Goal: Communication & Community: Ask a question

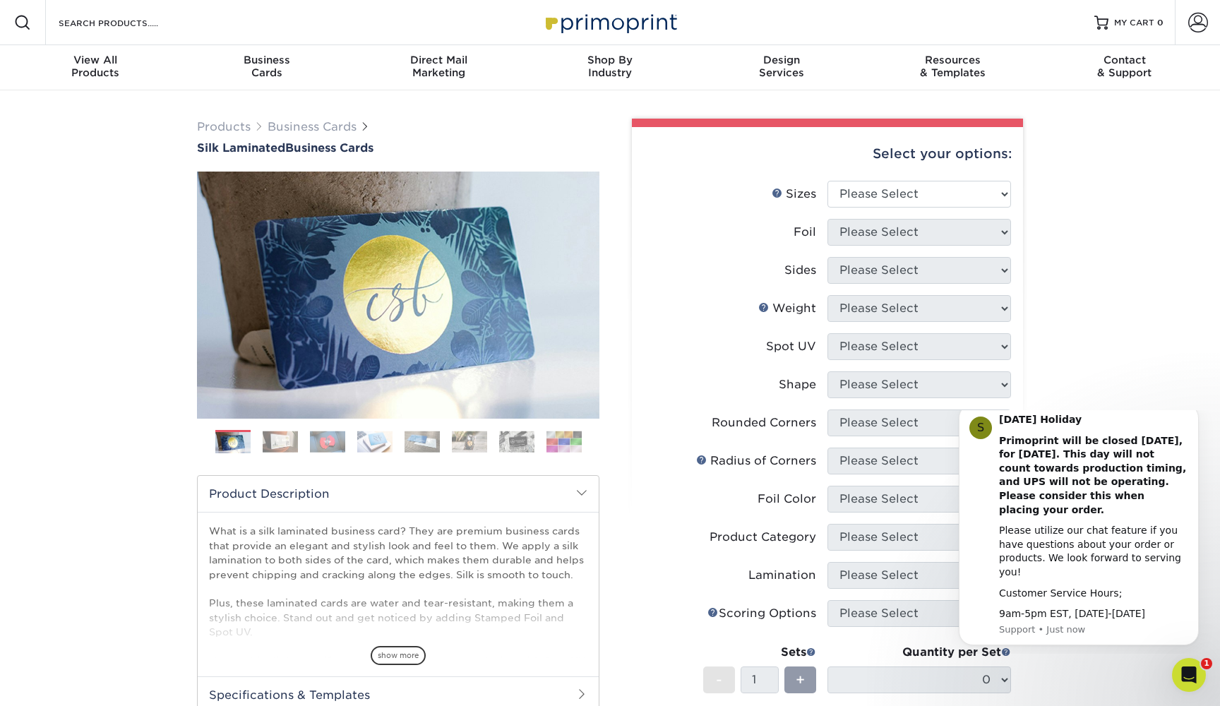
click at [1119, 206] on div "Products Business Cards Silk Laminated Business Cards Previous Next" at bounding box center [610, 536] width 1220 height 893
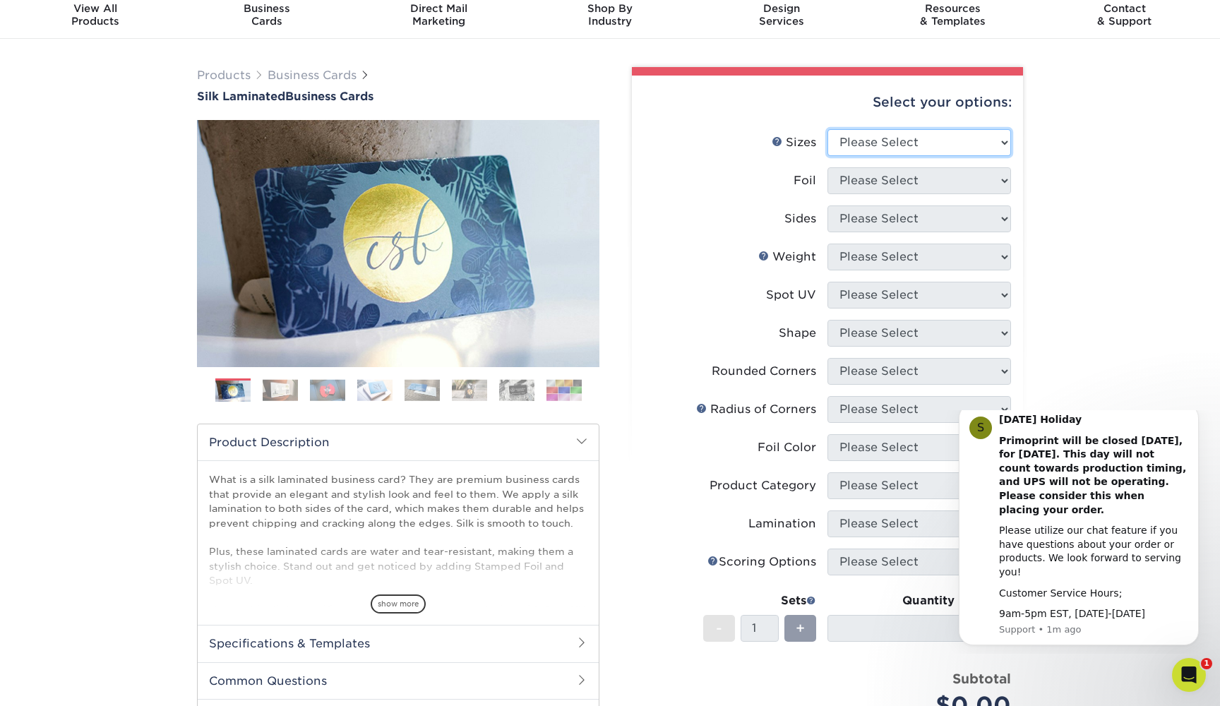
select select "2.00x3.50"
select select "1"
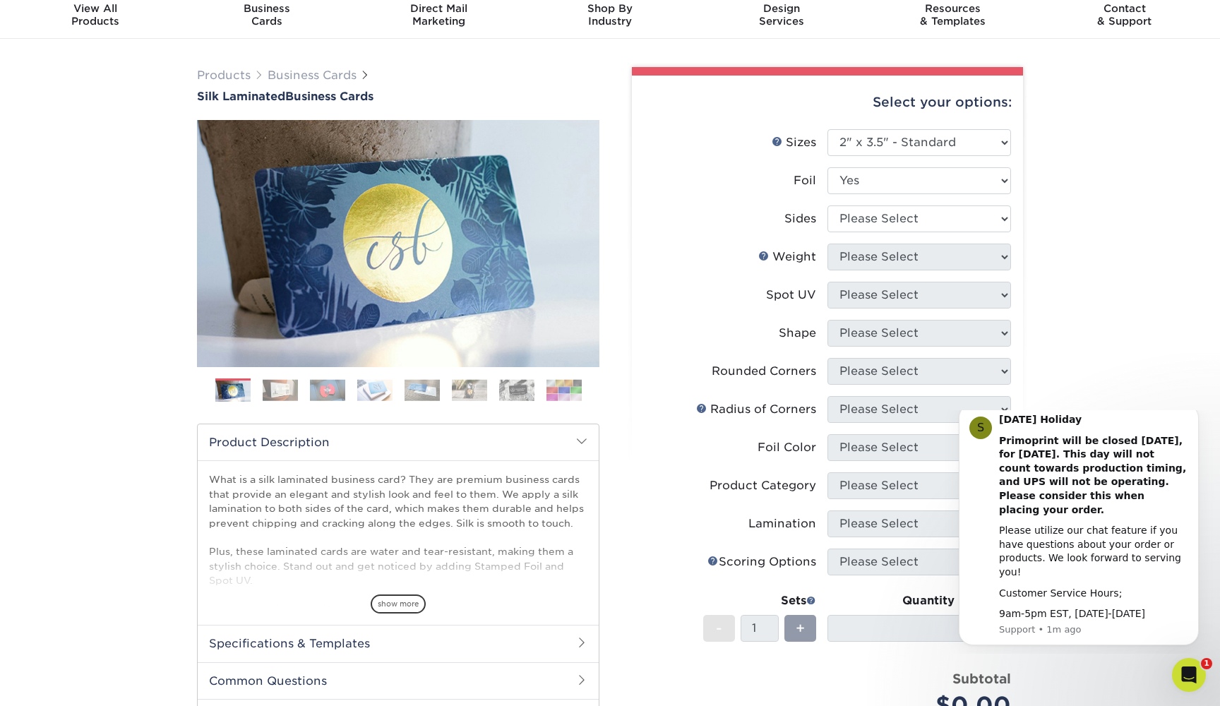
click at [1078, 270] on div "Products Business Cards Silk Laminated Business Cards Previous Next" at bounding box center [610, 485] width 1220 height 893
click at [1192, 412] on icon "Dismiss notification" at bounding box center [1195, 409] width 8 height 8
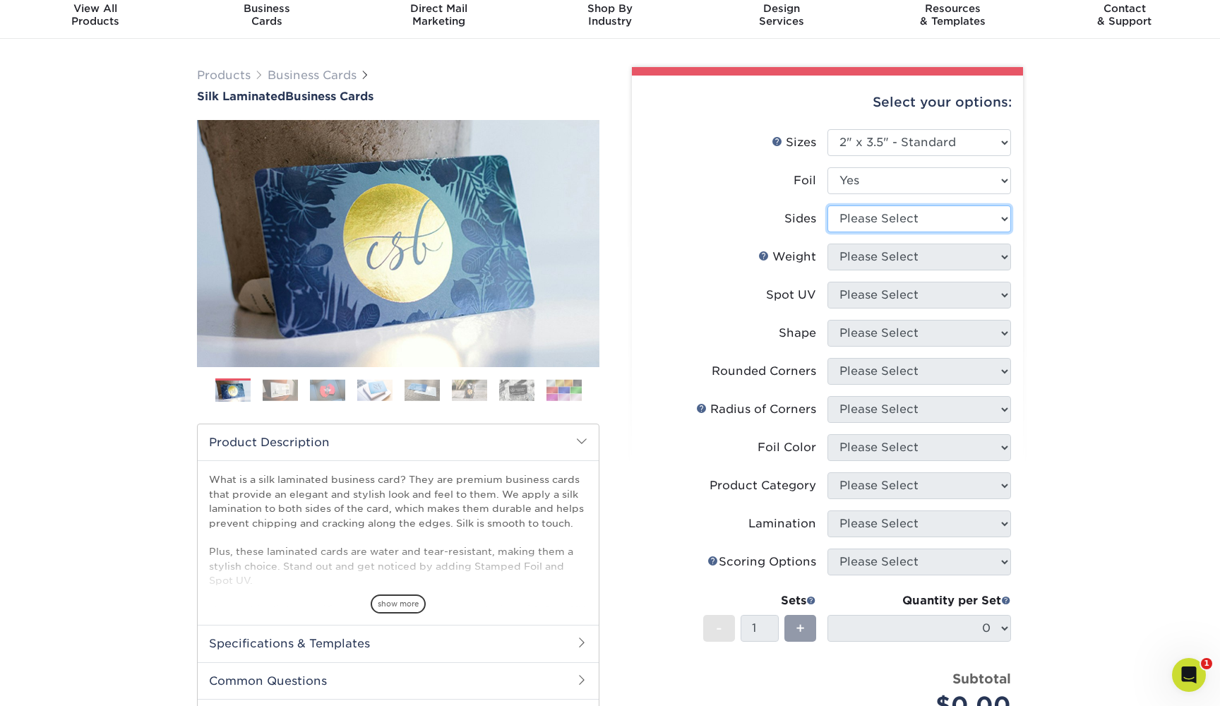
select select "34527644-b4fd-4ffb-9092-1318eefcd9d9"
select select "16PT"
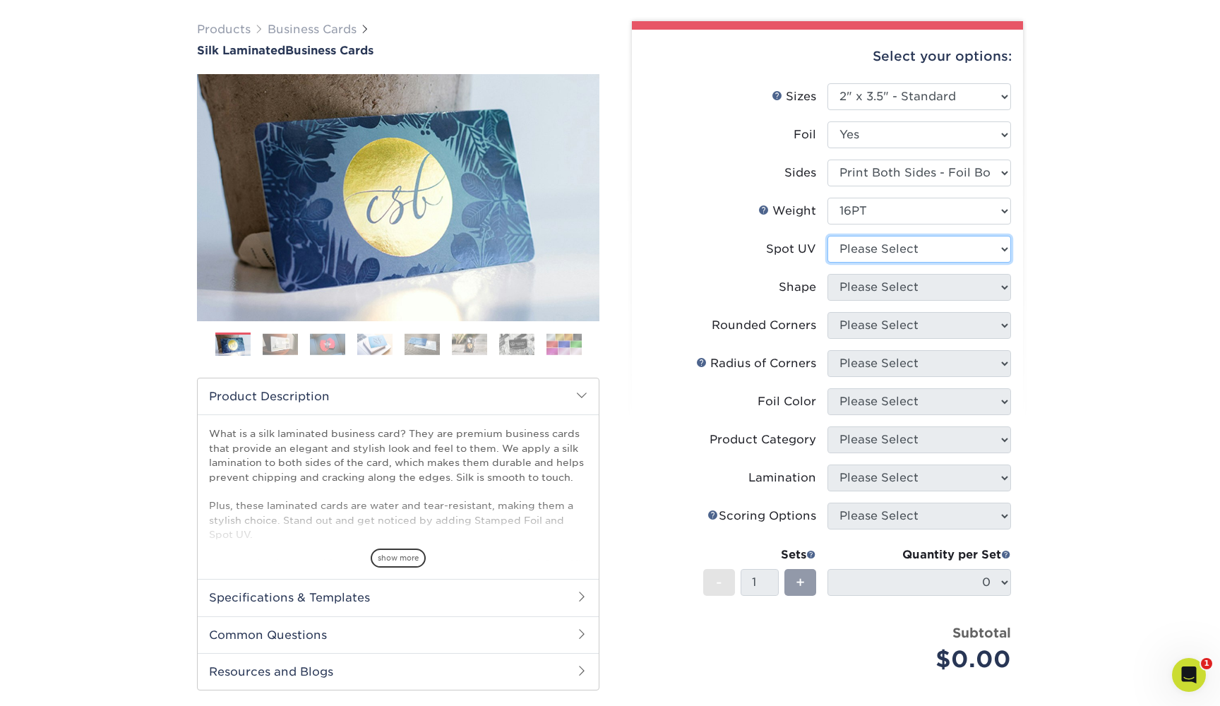
scroll to position [112, 0]
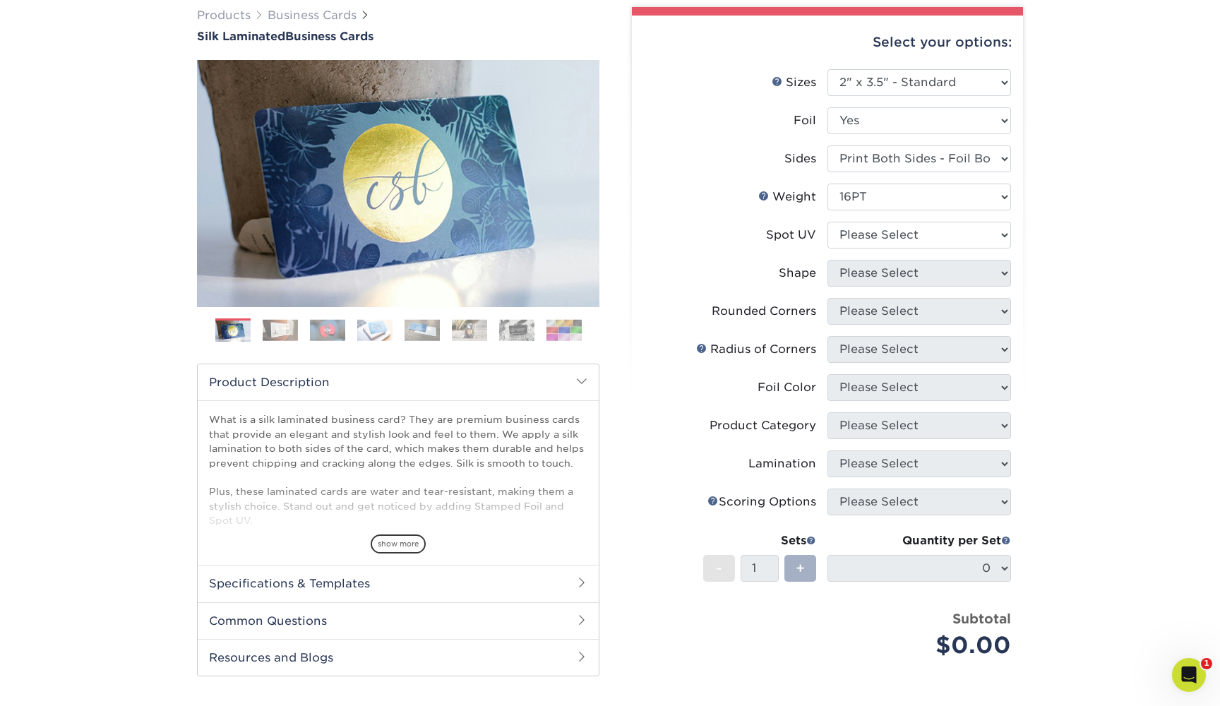
click at [799, 561] on span "+" at bounding box center [800, 568] width 9 height 21
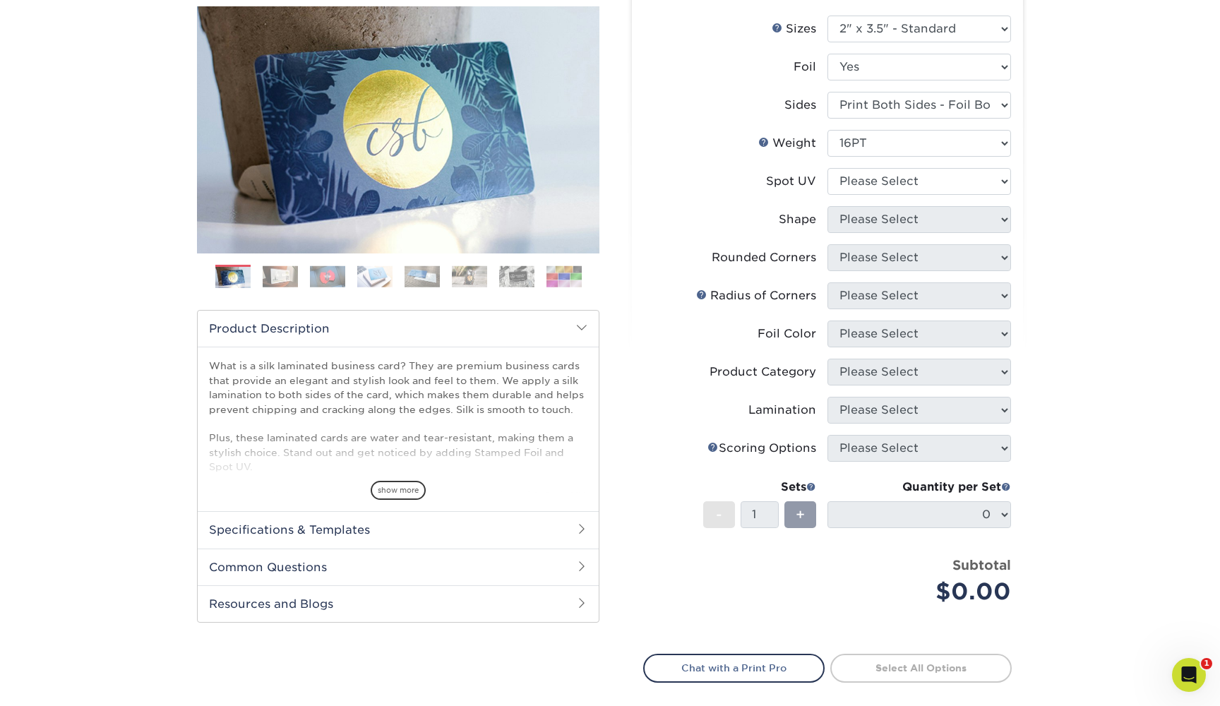
scroll to position [160, 0]
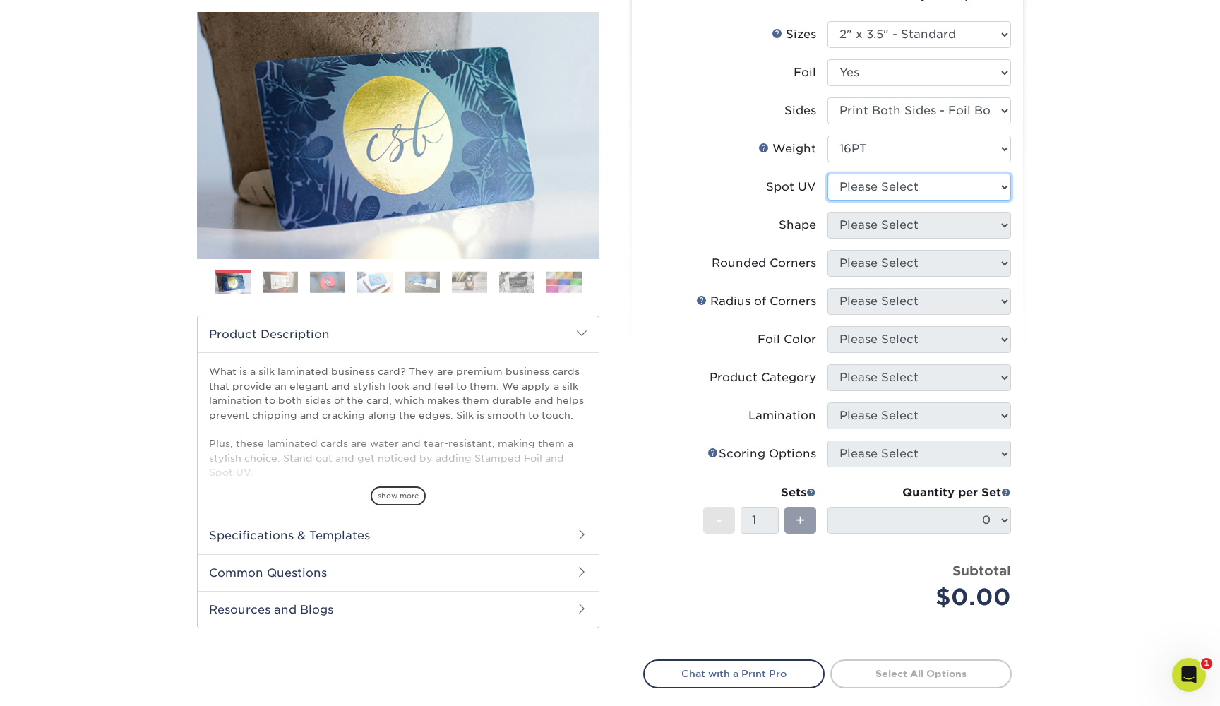
select select "2"
select select "standard"
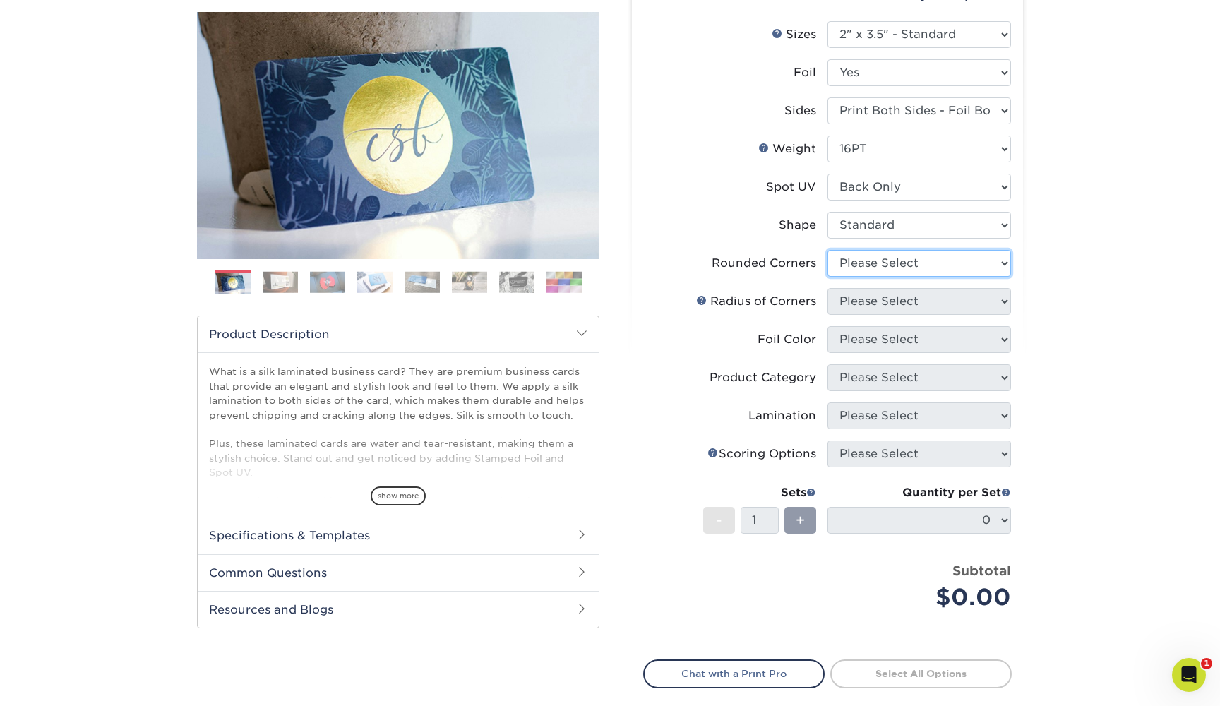
select select "0"
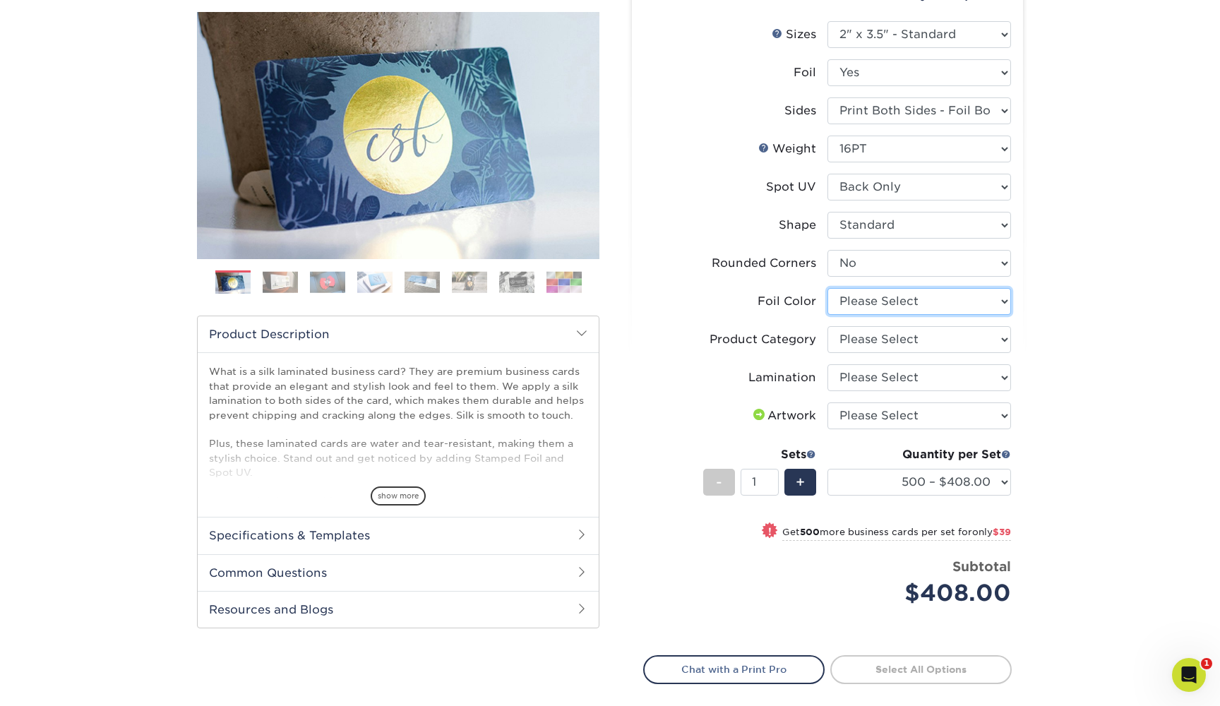
select select "acffa4a5-22f9-4585-ba3f-0adaa54b8c85"
select select "3b5148f1-0588-4f88-a218-97bcfdce65c1"
click at [942, 390] on li "Lamination Please Select Silk" at bounding box center [827, 383] width 367 height 38
select select "ccacb42f-45f7-42d3-bbd3-7c8421cf37f0"
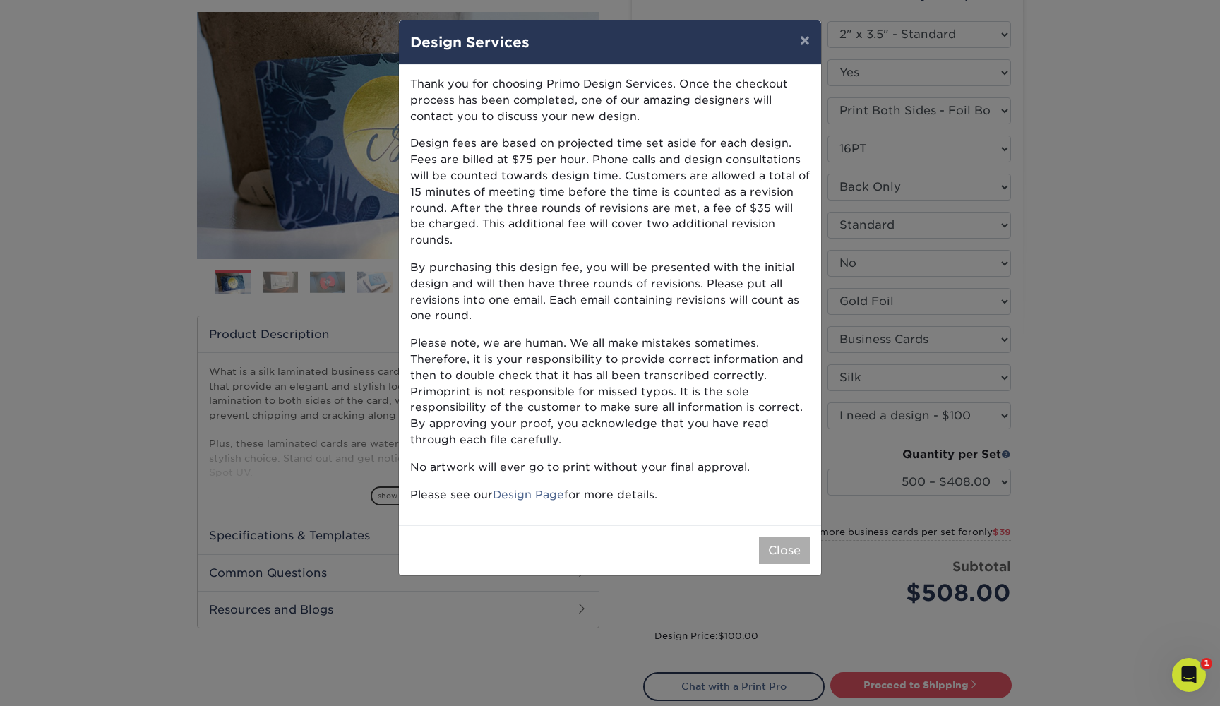
click at [791, 537] on button "Close" at bounding box center [784, 550] width 51 height 27
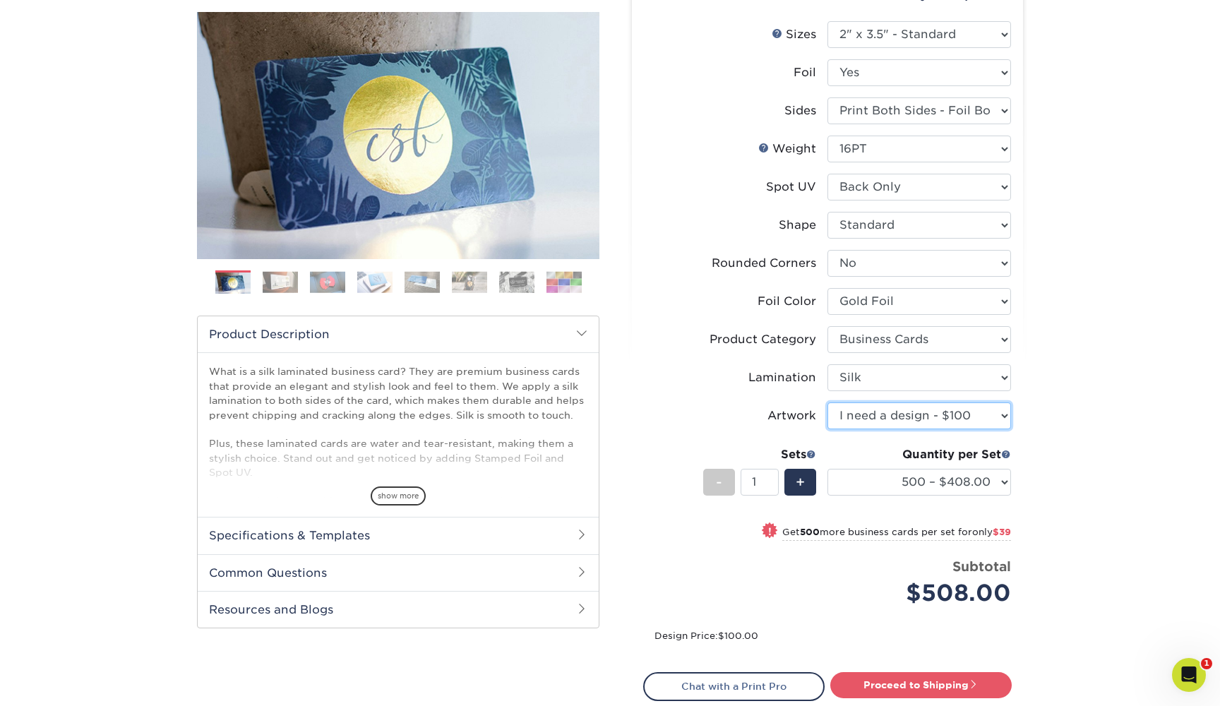
select select "upload"
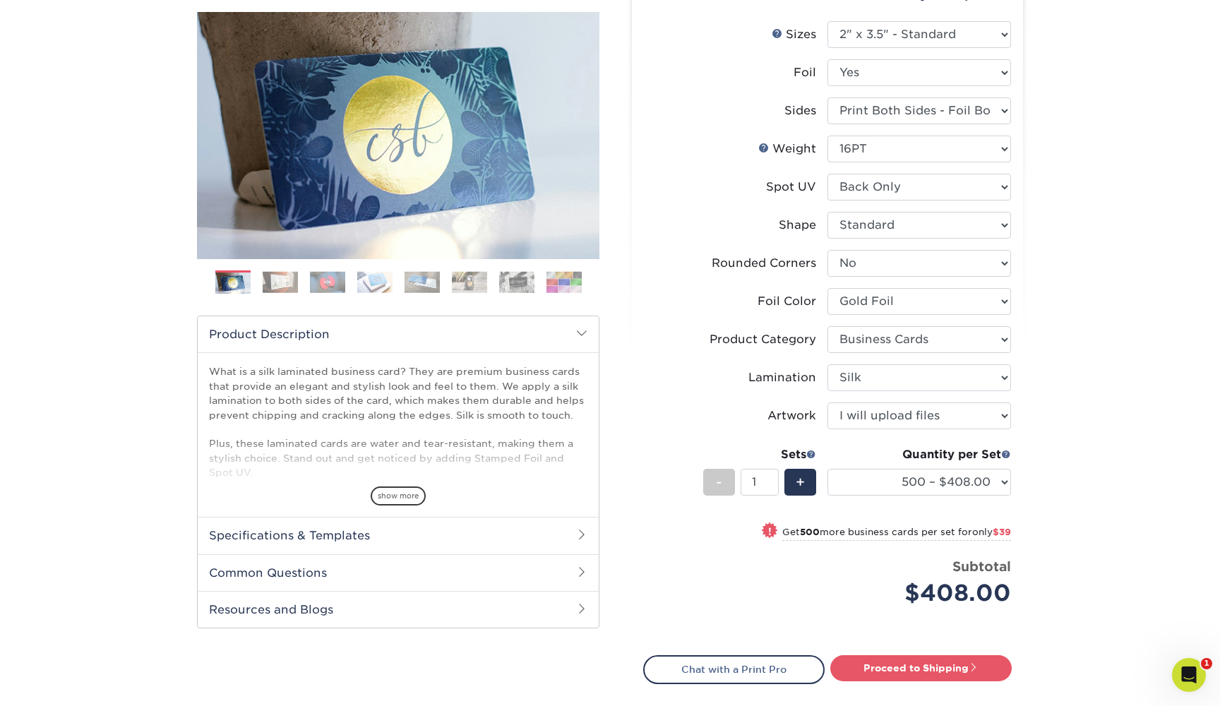
click at [510, 279] on img at bounding box center [516, 282] width 35 height 22
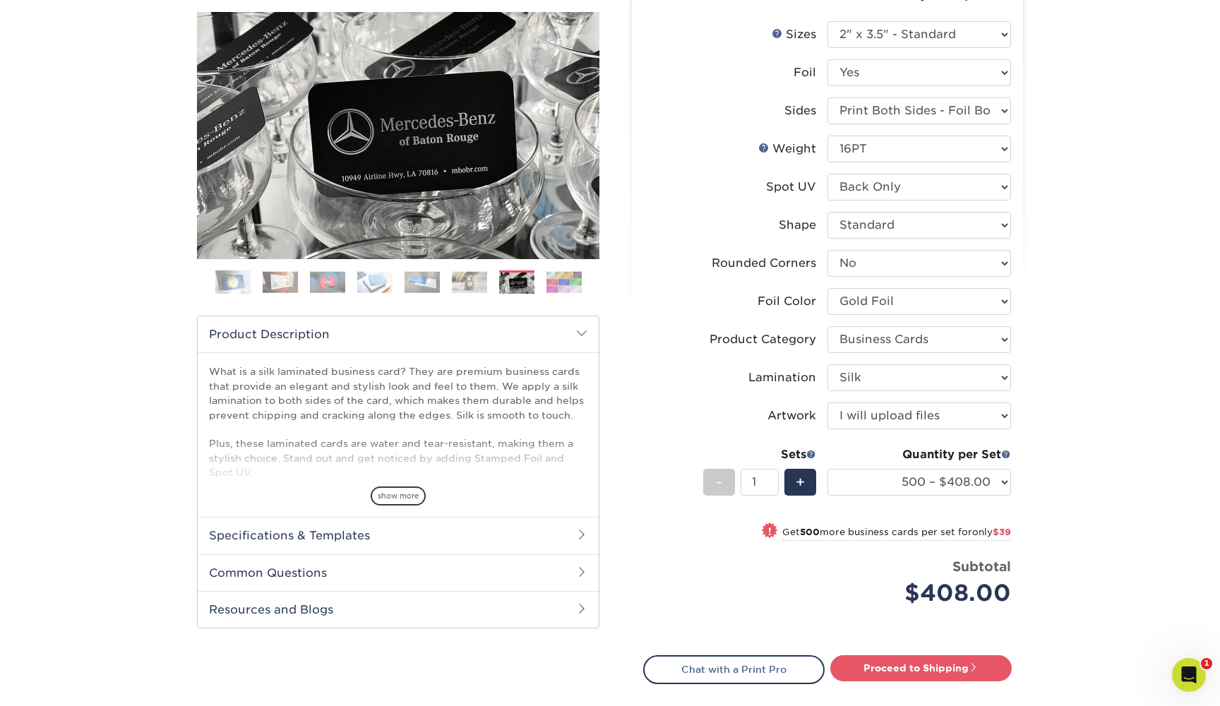
click at [457, 279] on img at bounding box center [469, 282] width 35 height 22
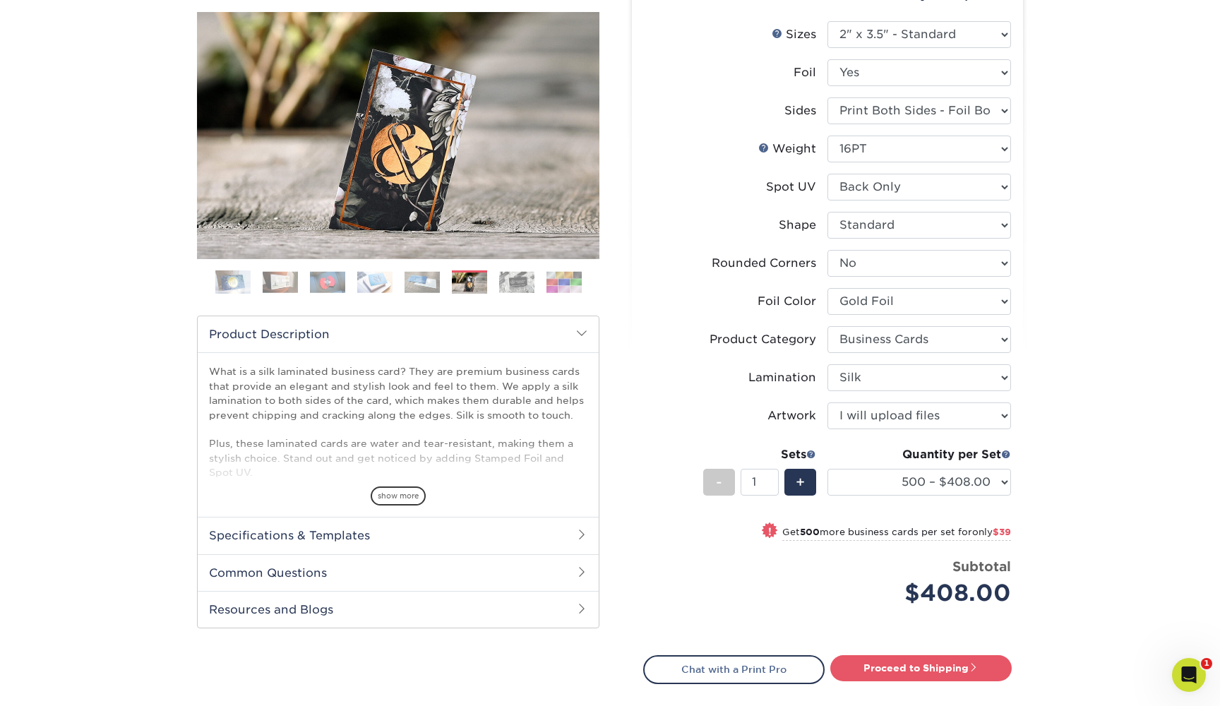
click at [430, 278] on img at bounding box center [422, 282] width 35 height 22
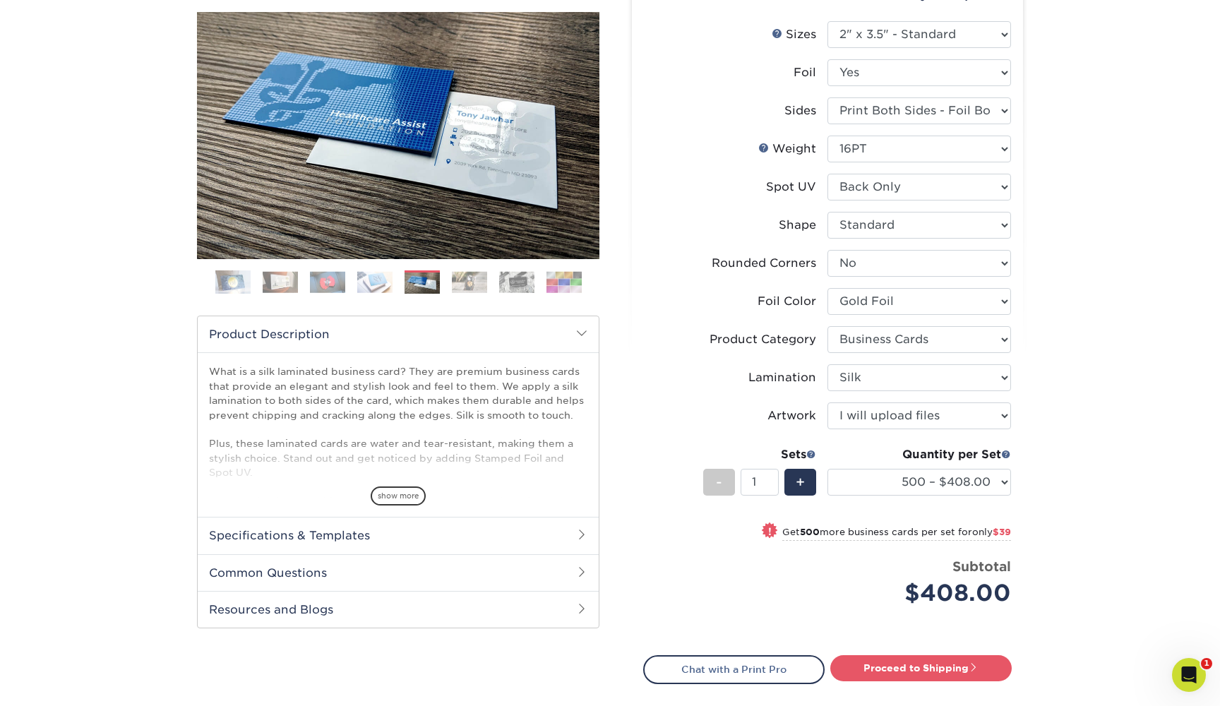
click at [466, 278] on img at bounding box center [469, 282] width 35 height 22
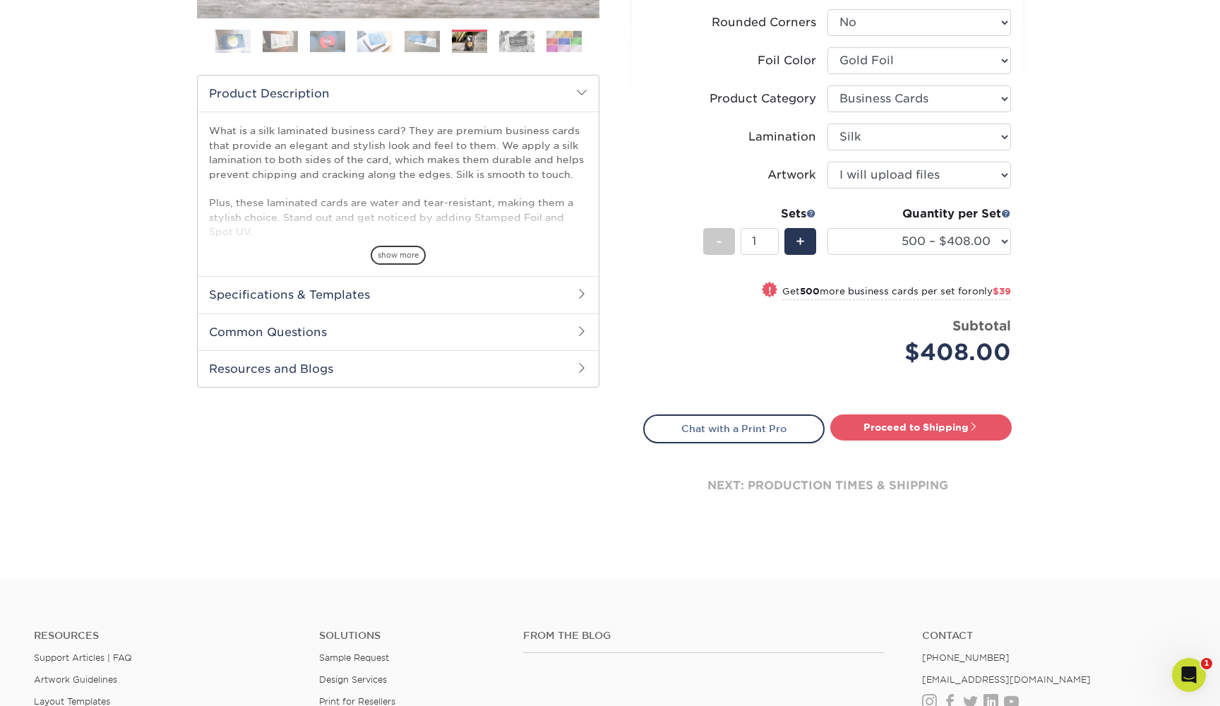
scroll to position [391, 0]
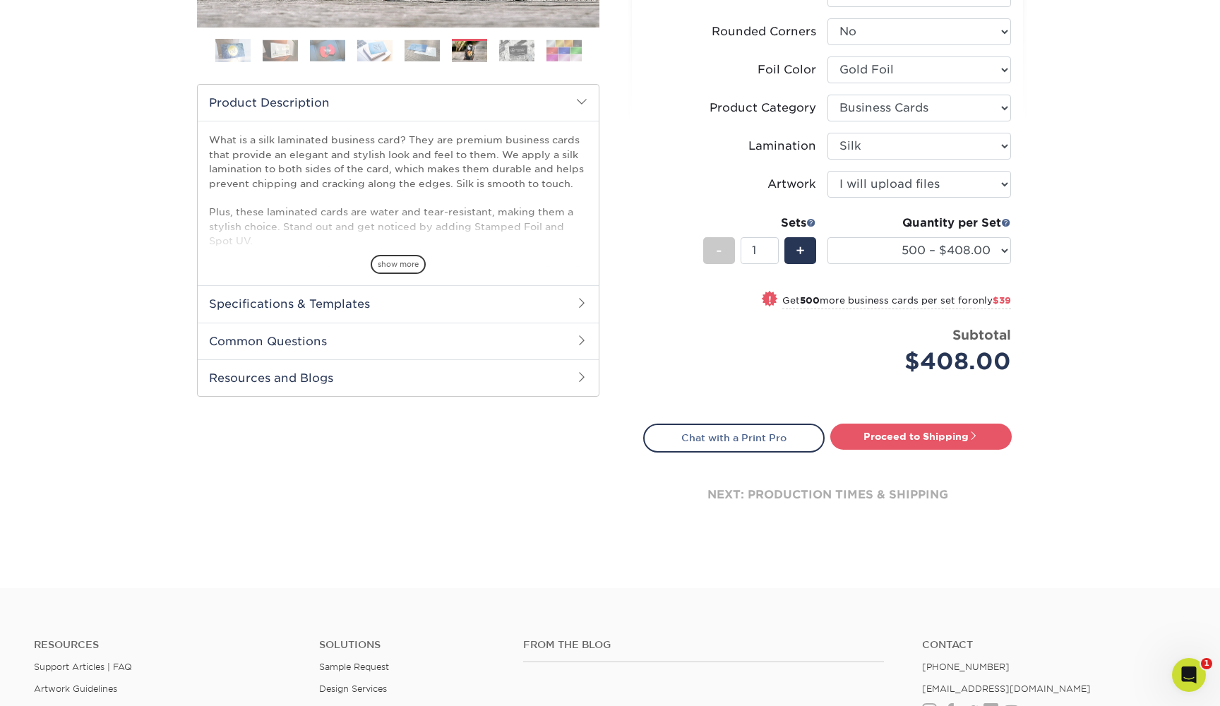
click at [894, 296] on small "Get 500 more business cards per set for only $39" at bounding box center [896, 302] width 229 height 14
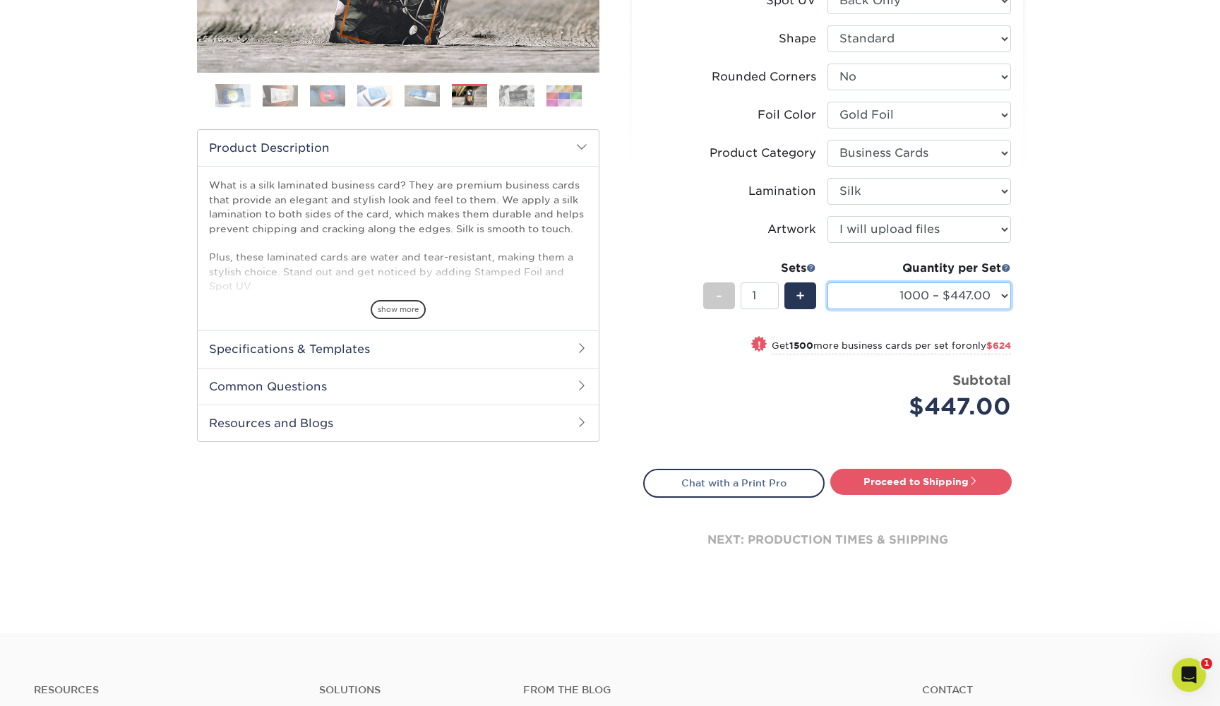
scroll to position [343, 0]
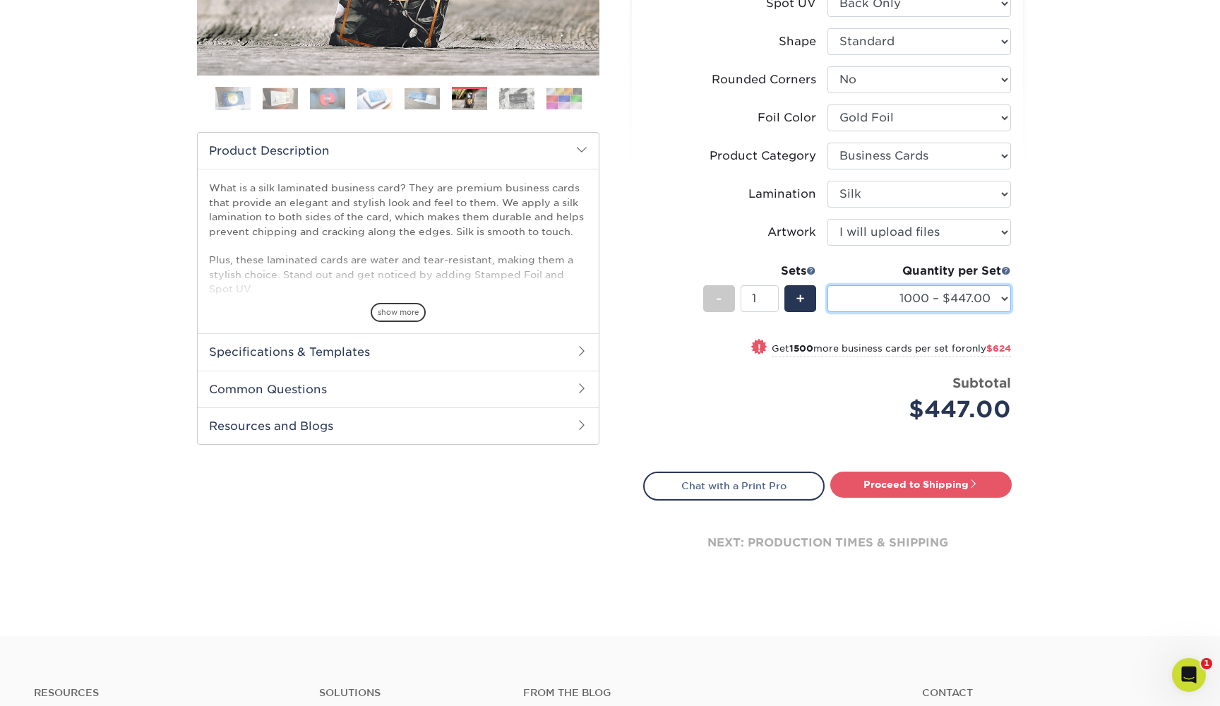
select select "500 – $408.00"
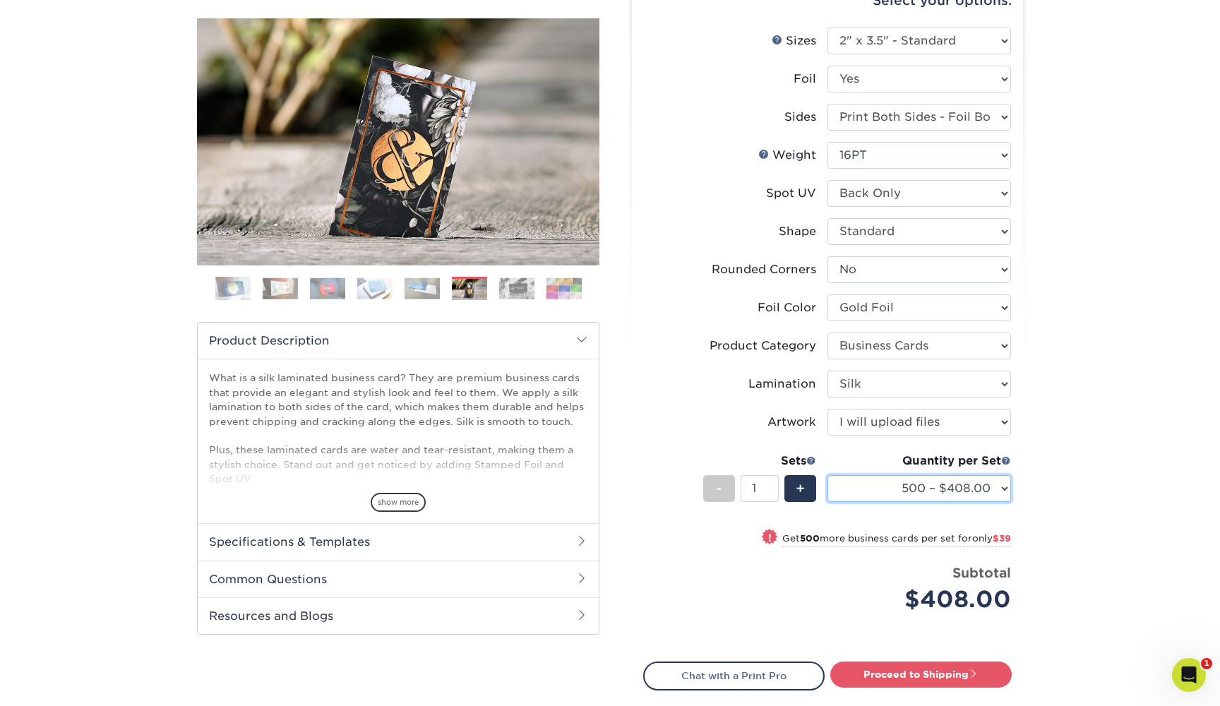
scroll to position [160, 0]
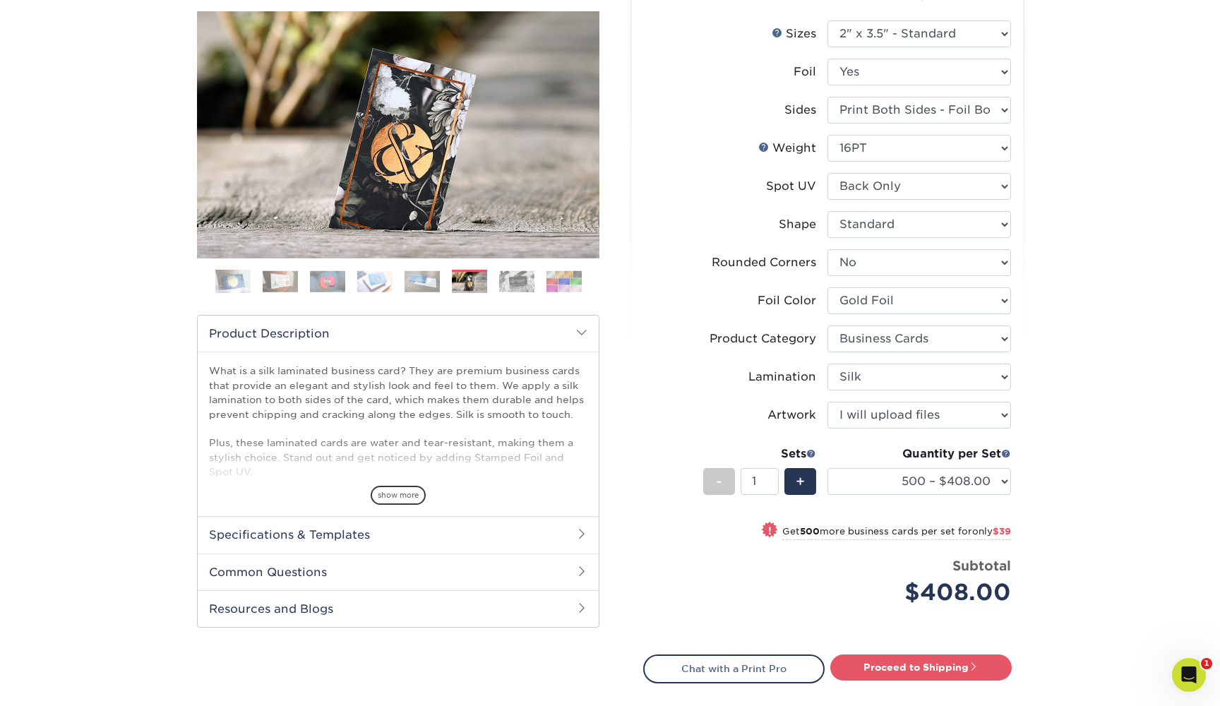
click at [526, 285] on img at bounding box center [516, 281] width 35 height 22
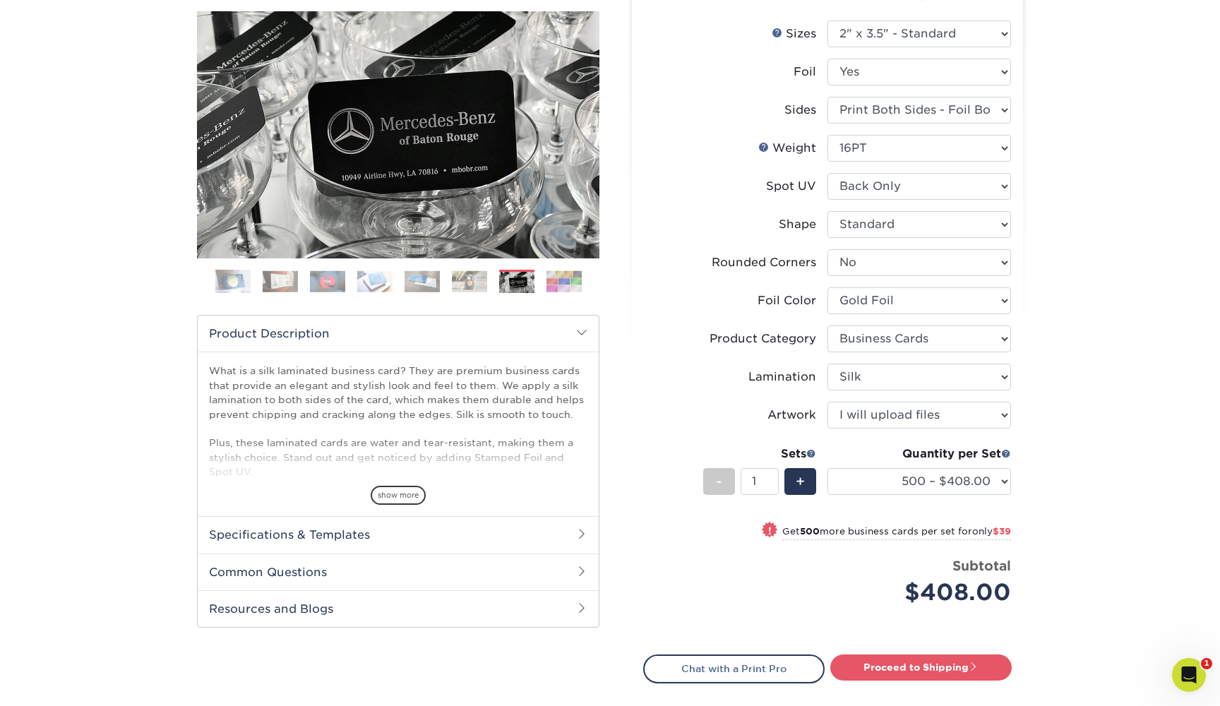
click at [455, 520] on h2 "Specifications & Templates" at bounding box center [398, 534] width 401 height 37
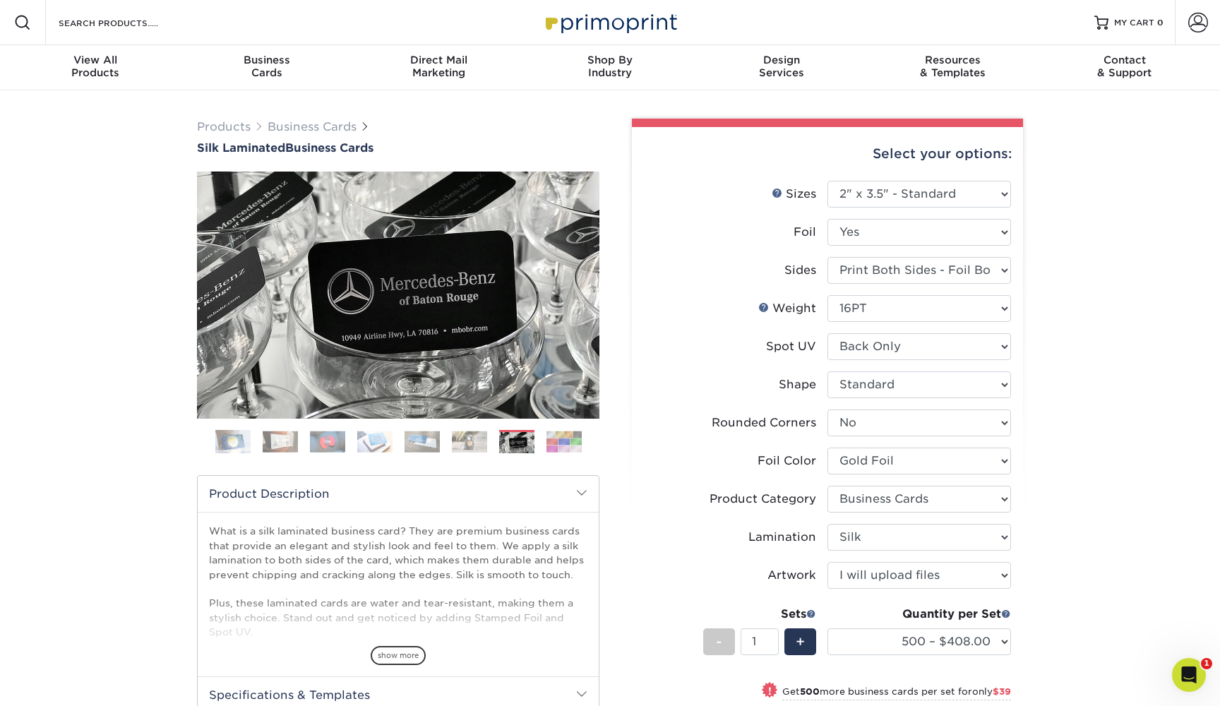
scroll to position [0, 0]
click at [515, 439] on img at bounding box center [516, 443] width 35 height 22
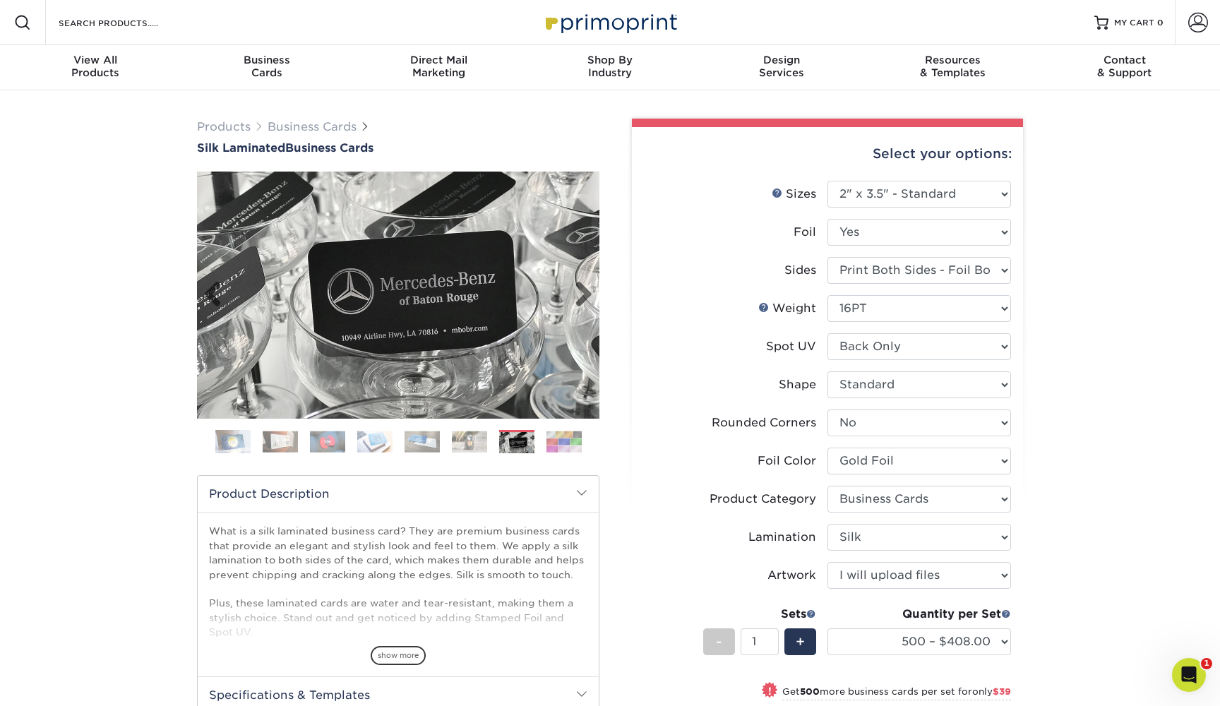
click at [481, 286] on img at bounding box center [398, 295] width 402 height 247
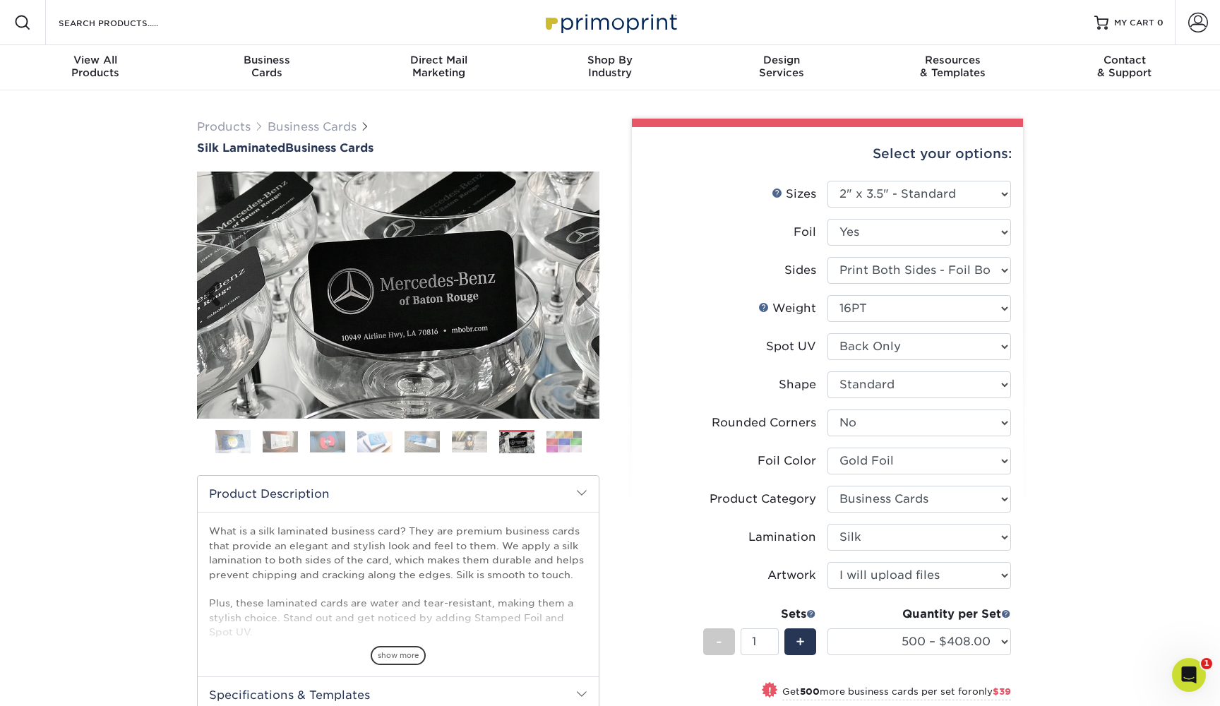
click at [594, 301] on img at bounding box center [398, 295] width 402 height 247
click at [584, 296] on link "Next" at bounding box center [578, 295] width 28 height 28
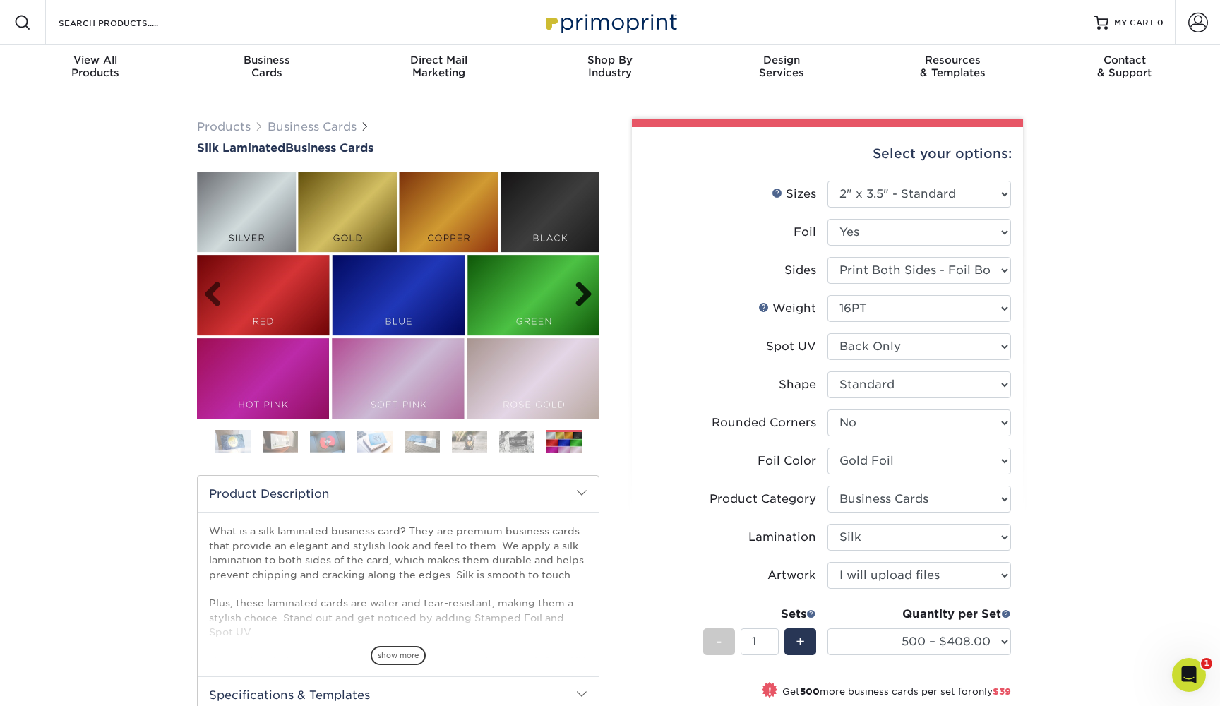
click at [584, 296] on link "Next" at bounding box center [578, 295] width 28 height 28
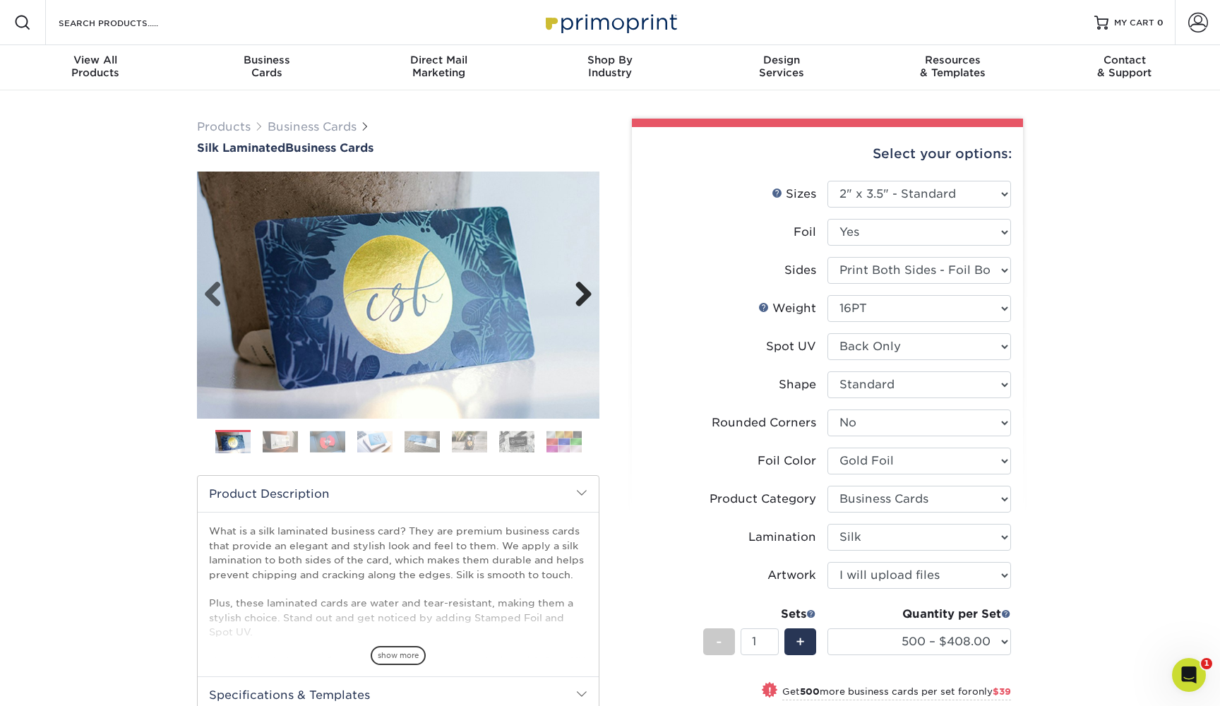
click at [584, 294] on link "Next" at bounding box center [578, 295] width 28 height 28
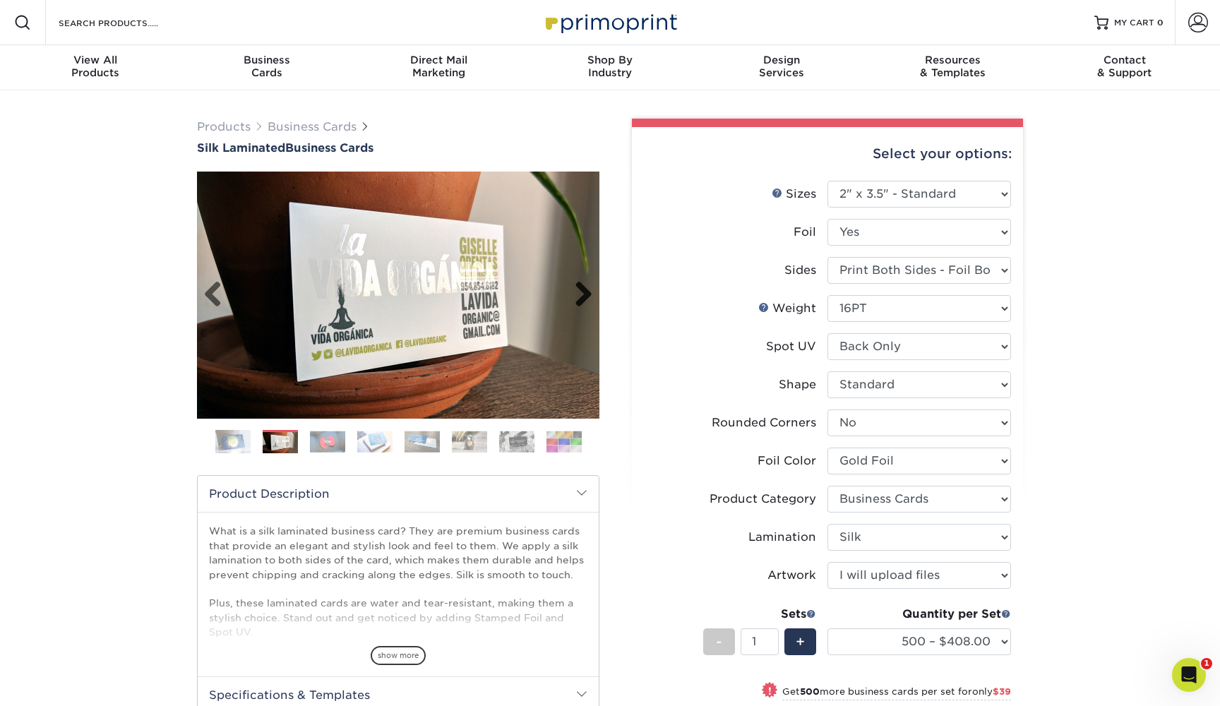
click at [585, 293] on link "Next" at bounding box center [578, 295] width 28 height 28
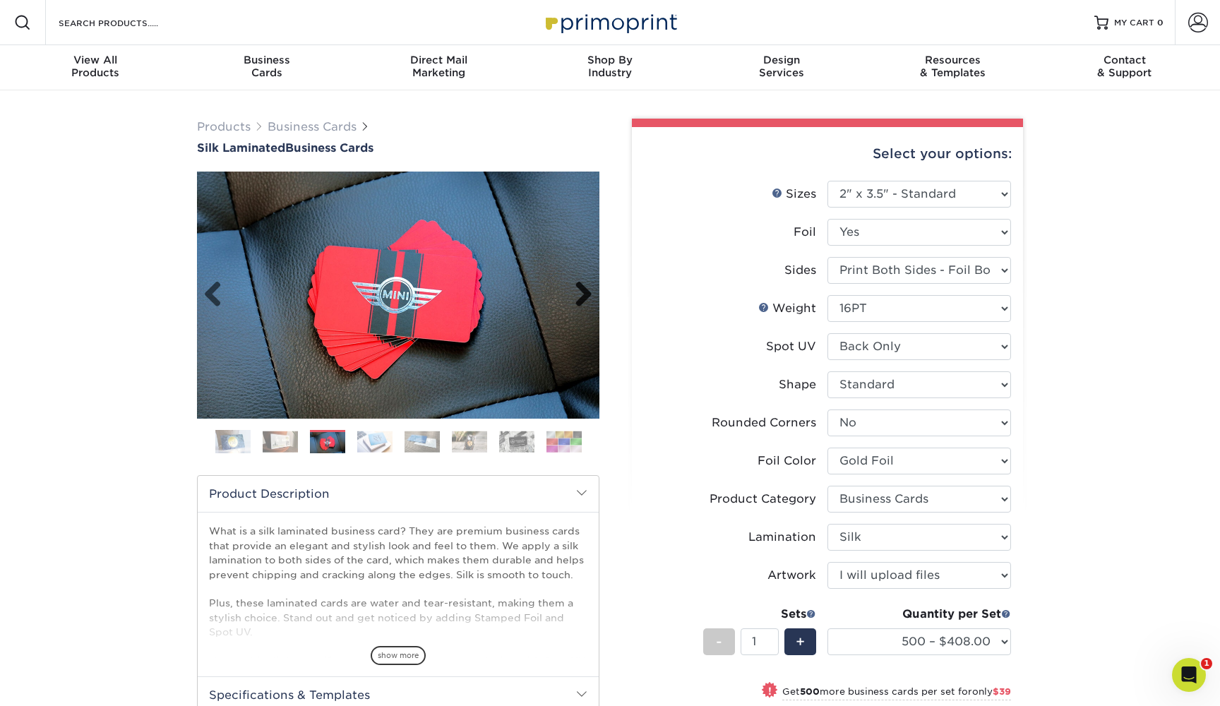
click at [585, 293] on link "Next" at bounding box center [578, 295] width 28 height 28
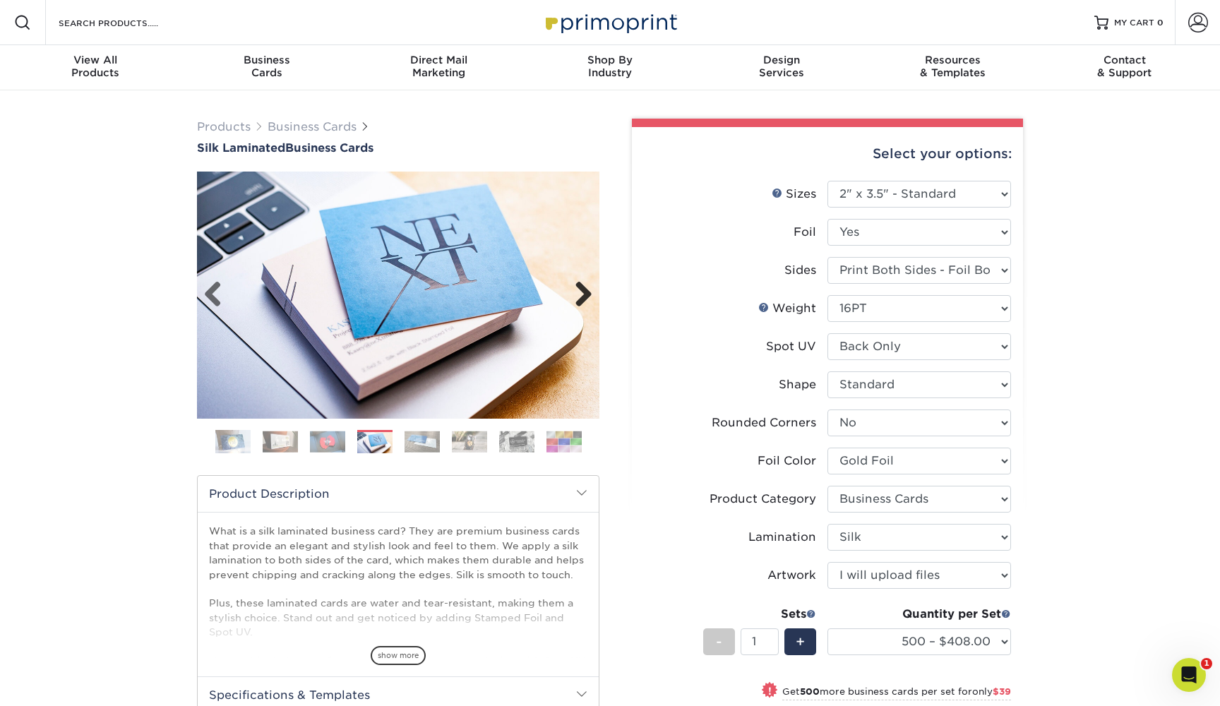
click at [585, 292] on link "Next" at bounding box center [578, 295] width 28 height 28
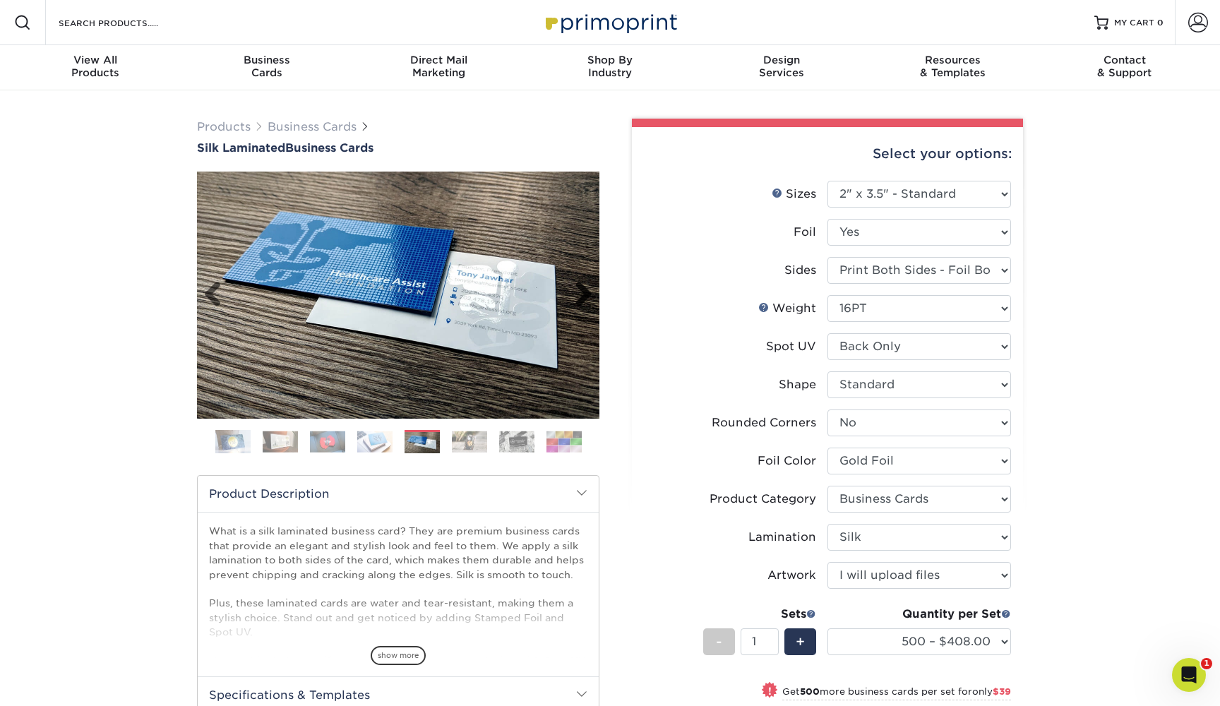
click at [585, 292] on link "Next" at bounding box center [578, 295] width 28 height 28
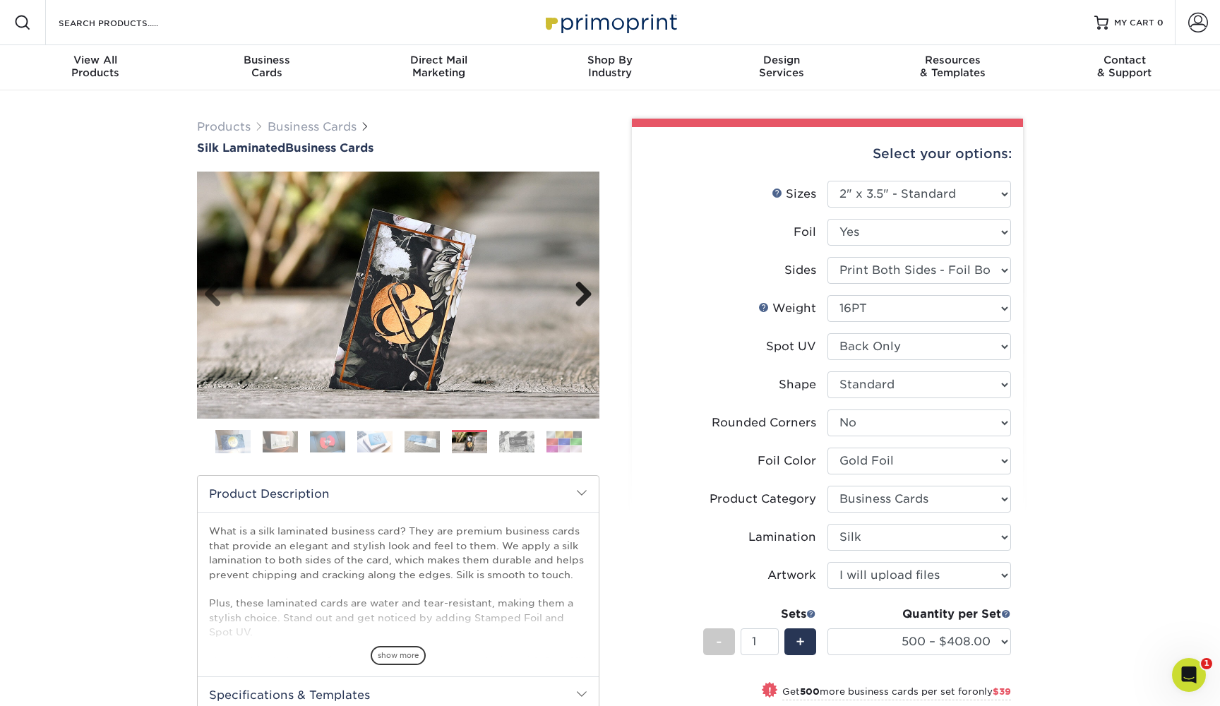
click at [585, 292] on link "Next" at bounding box center [578, 295] width 28 height 28
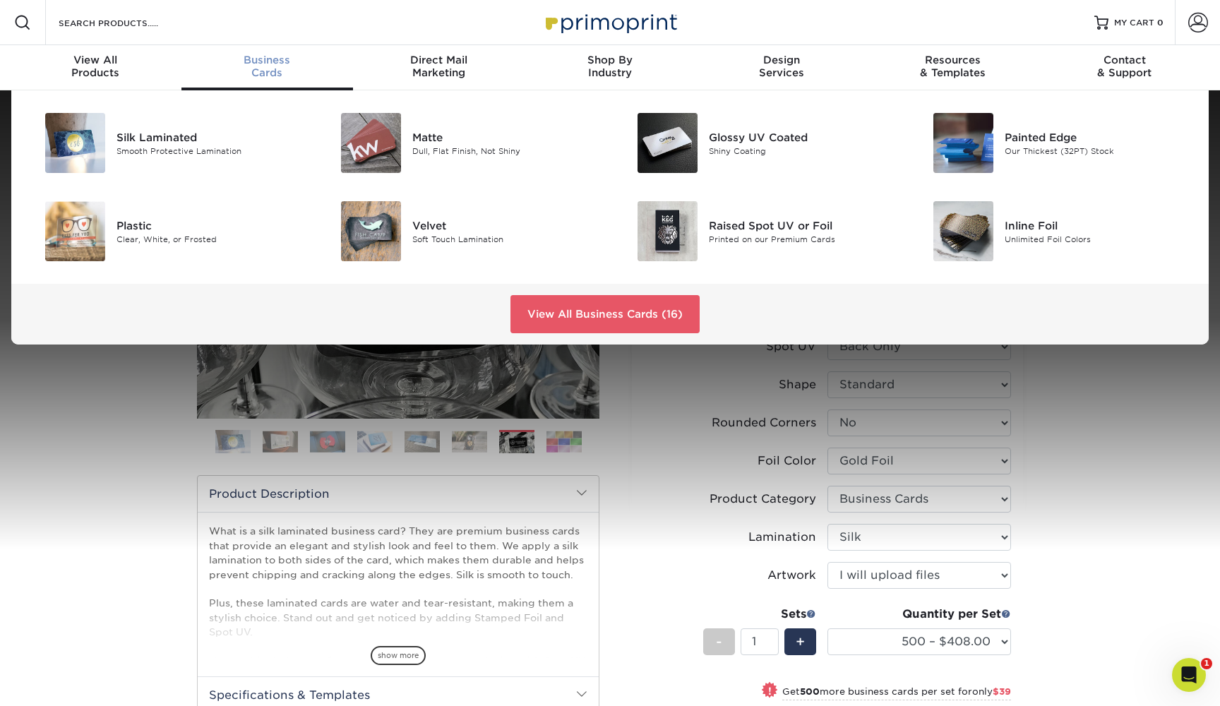
click at [265, 66] on div "Business Cards" at bounding box center [267, 66] width 172 height 25
click at [649, 304] on link "View All Business Cards (16)" at bounding box center [604, 314] width 189 height 38
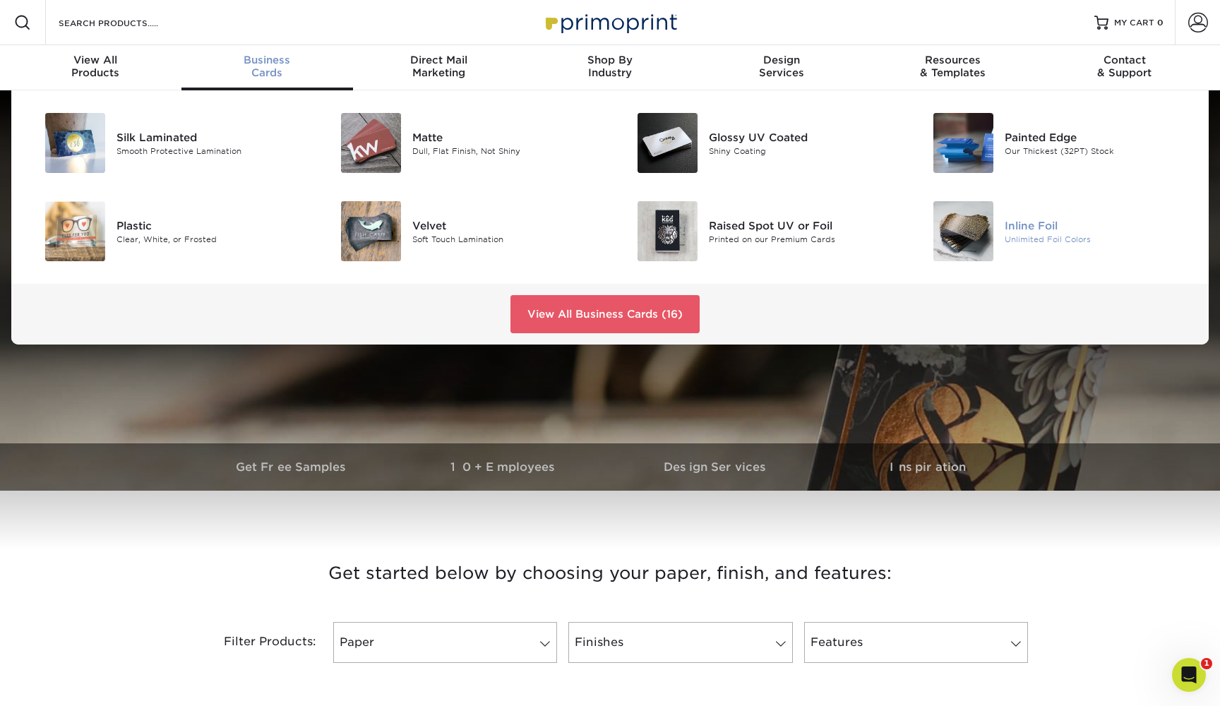
click at [985, 212] on img at bounding box center [963, 231] width 60 height 60
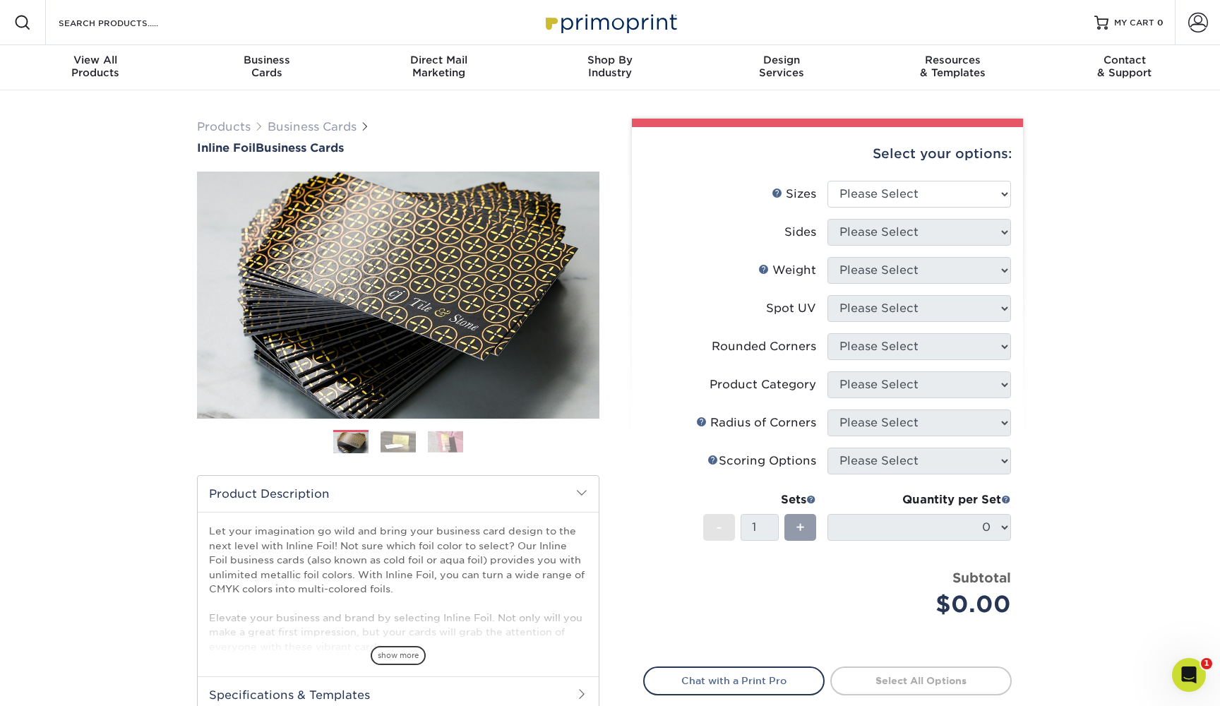
click at [392, 450] on img at bounding box center [398, 442] width 35 height 22
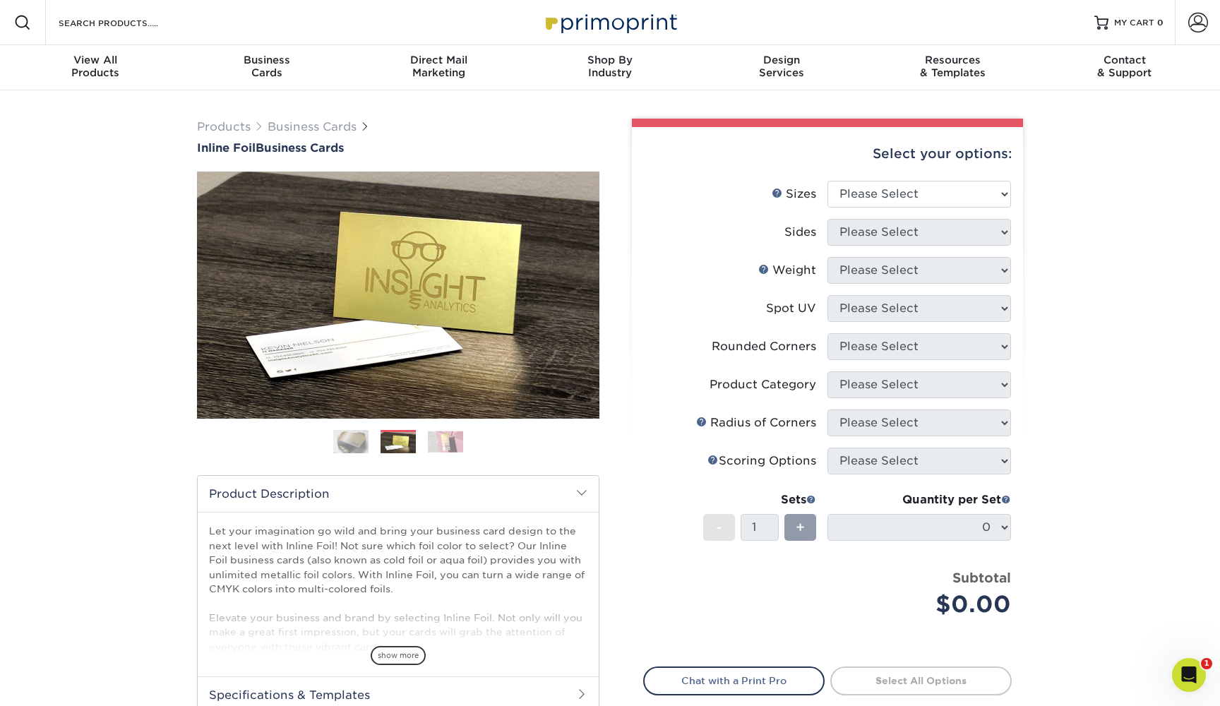
click at [455, 444] on img at bounding box center [445, 442] width 35 height 22
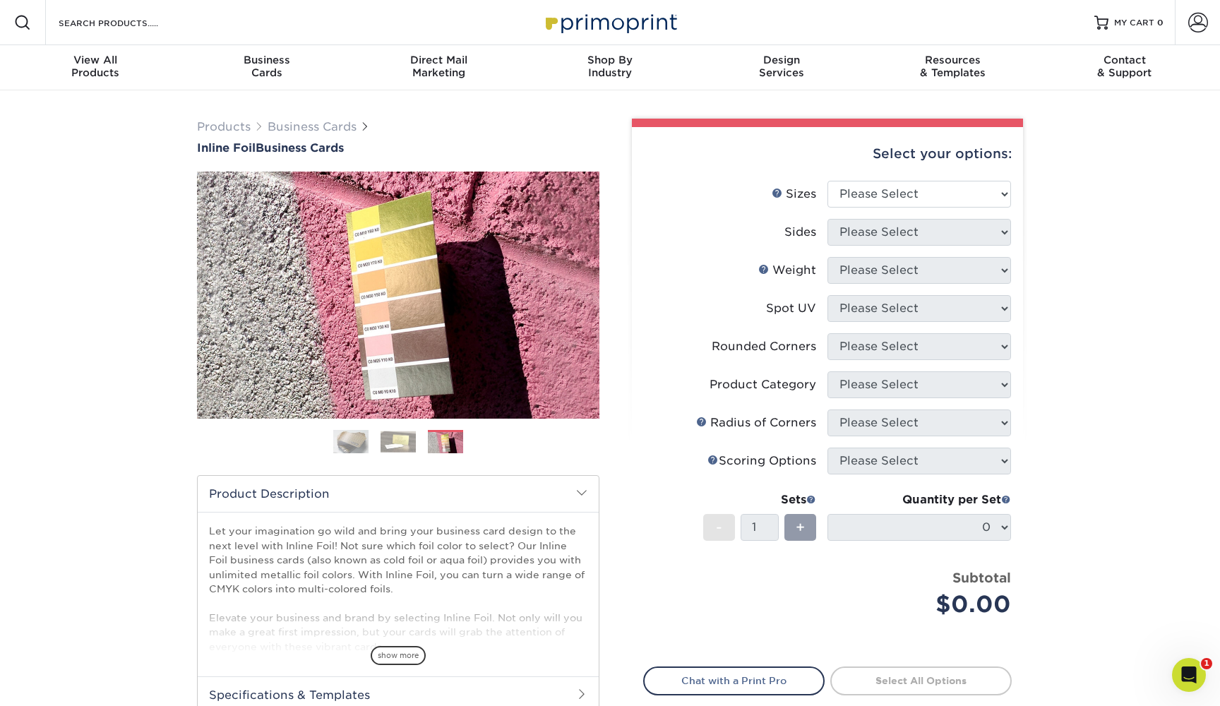
click at [359, 447] on img at bounding box center [350, 441] width 35 height 35
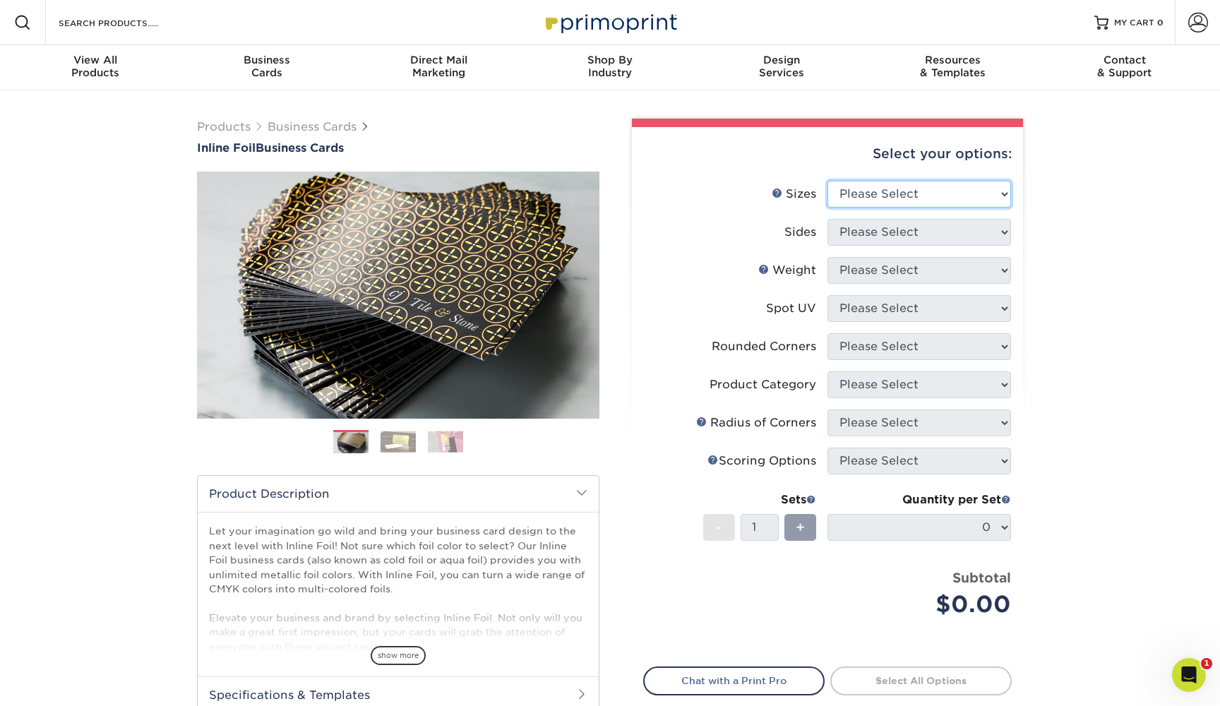
select select "2.00x3.50"
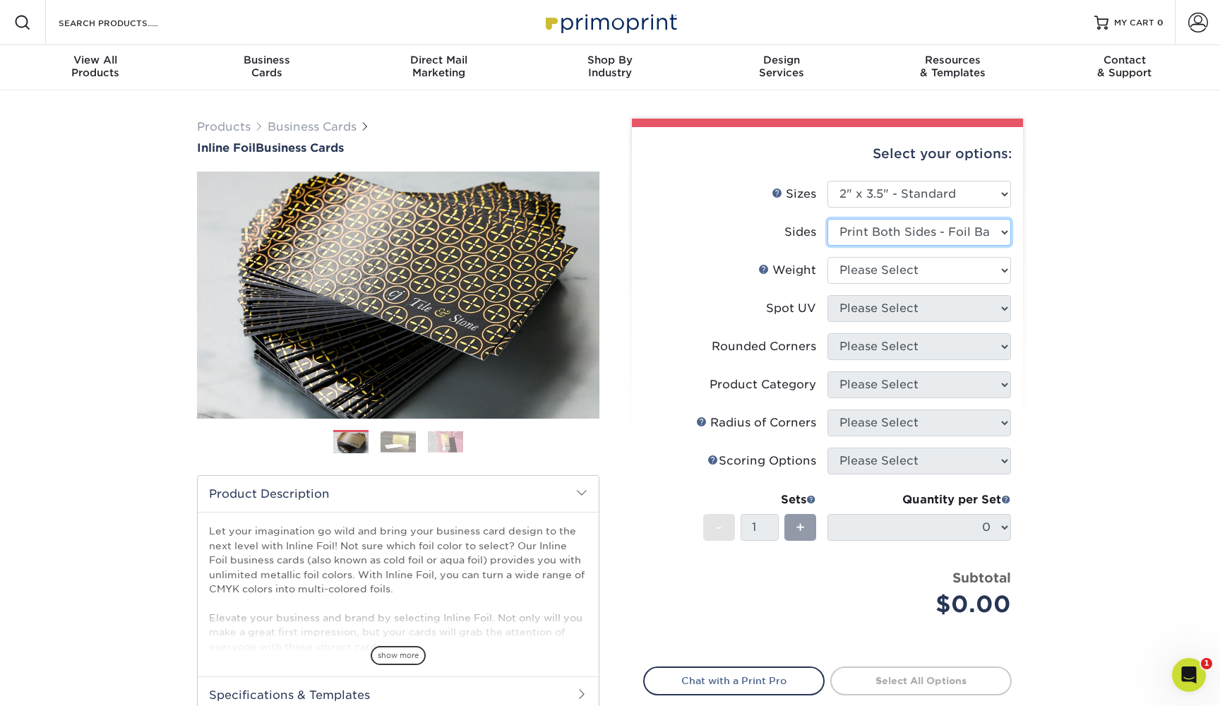
select select "34527644-b4fd-4ffb-9092-1318eefcd9d9"
select select "16PT"
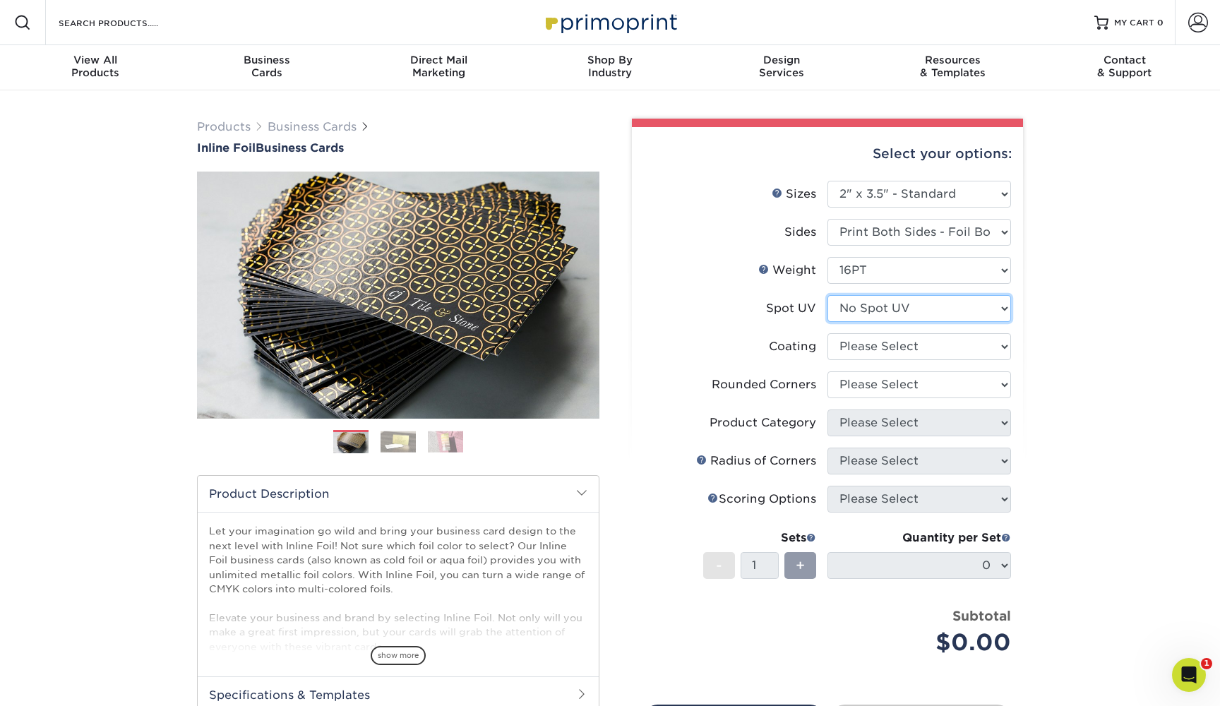
select select "2"
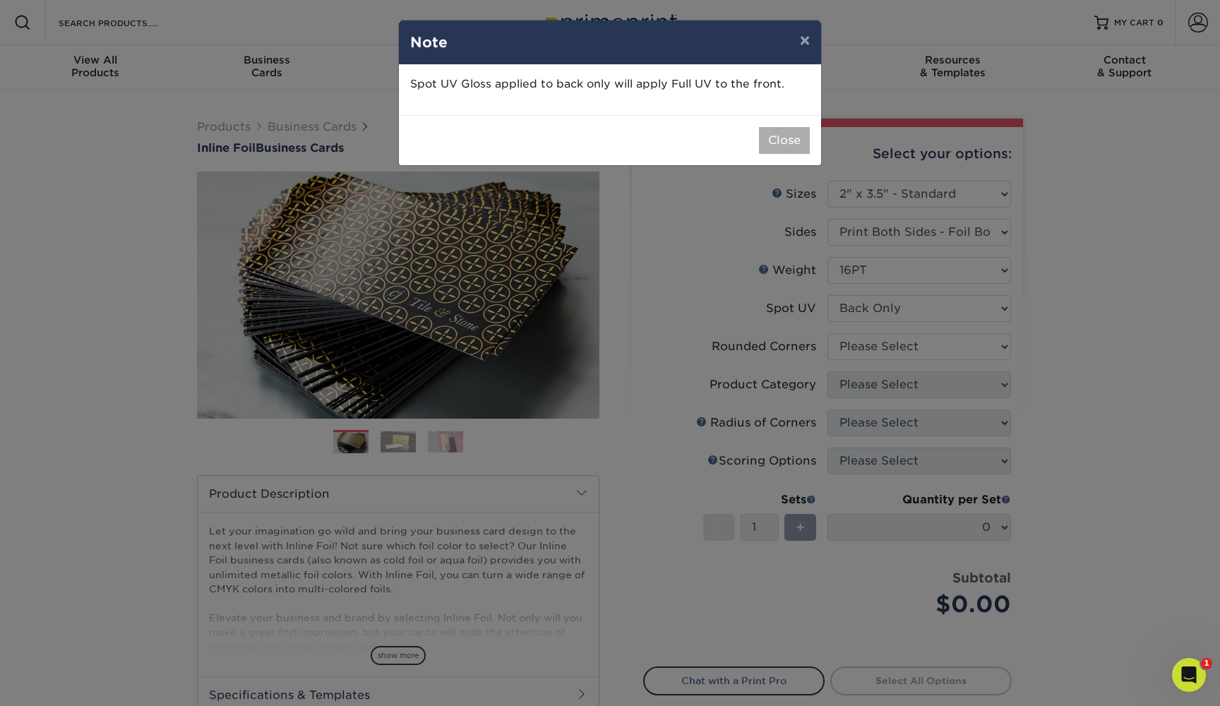
click at [777, 140] on button "Close" at bounding box center [784, 140] width 51 height 27
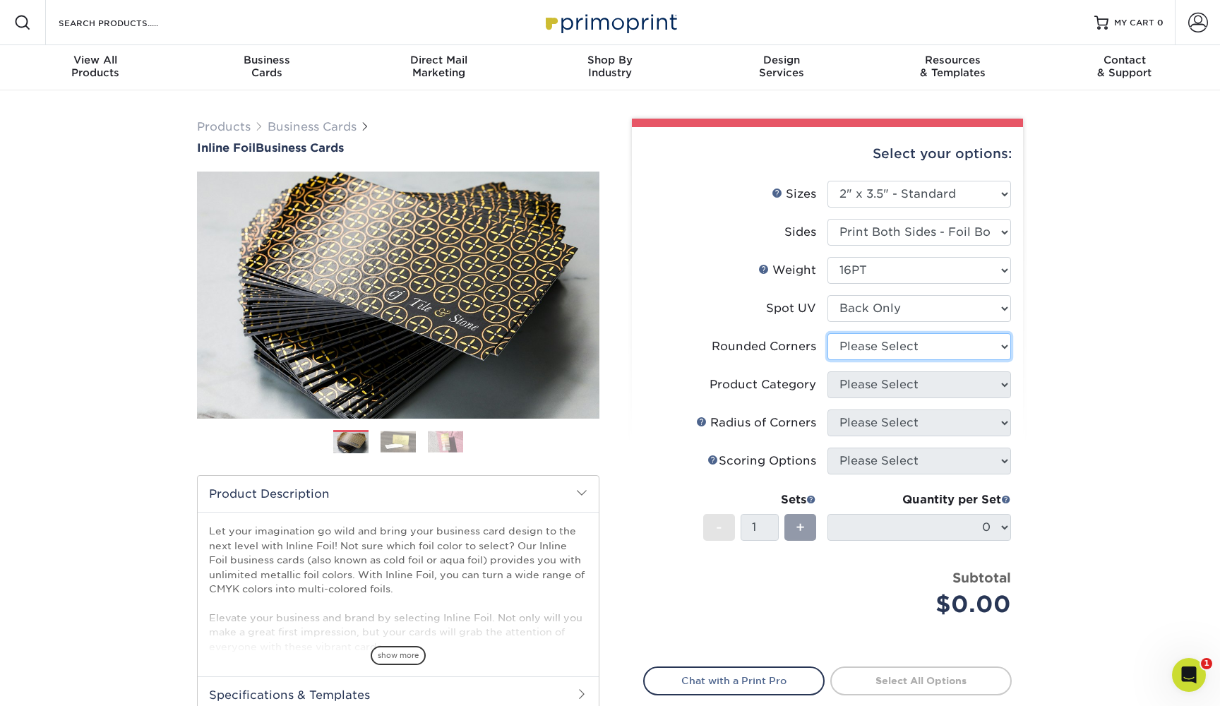
select select "0"
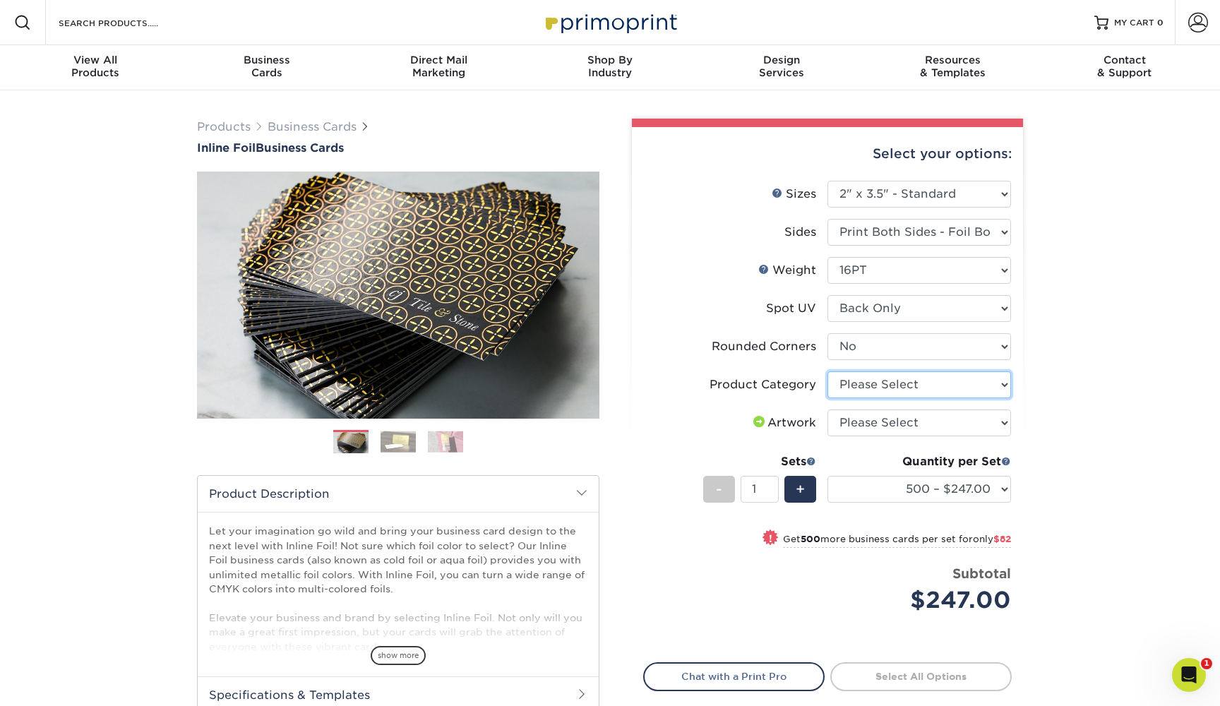
select select "3b5148f1-0588-4f88-a218-97bcfdce65c1"
select select "upload"
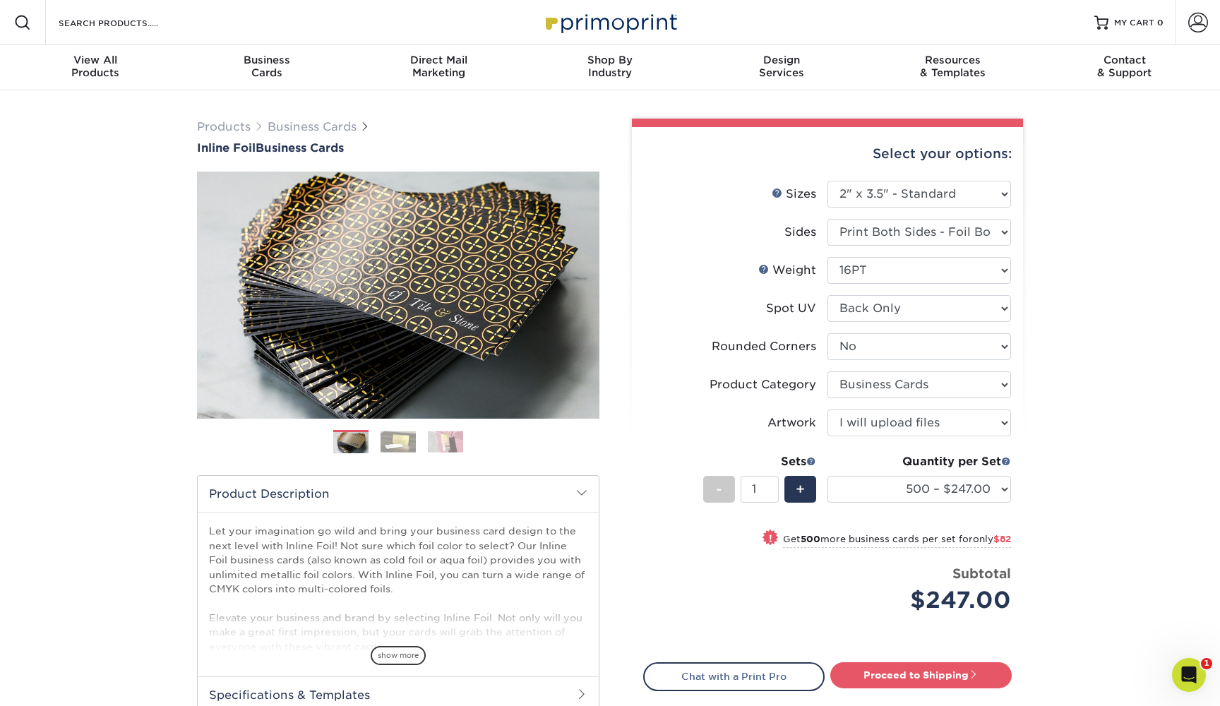
click at [1049, 397] on div "Products Business Cards Inline Foil Business Cards Previous Next" at bounding box center [610, 467] width 1220 height 754
click at [395, 426] on div "Previous Next" at bounding box center [398, 318] width 402 height 292
click at [395, 451] on img at bounding box center [398, 442] width 35 height 22
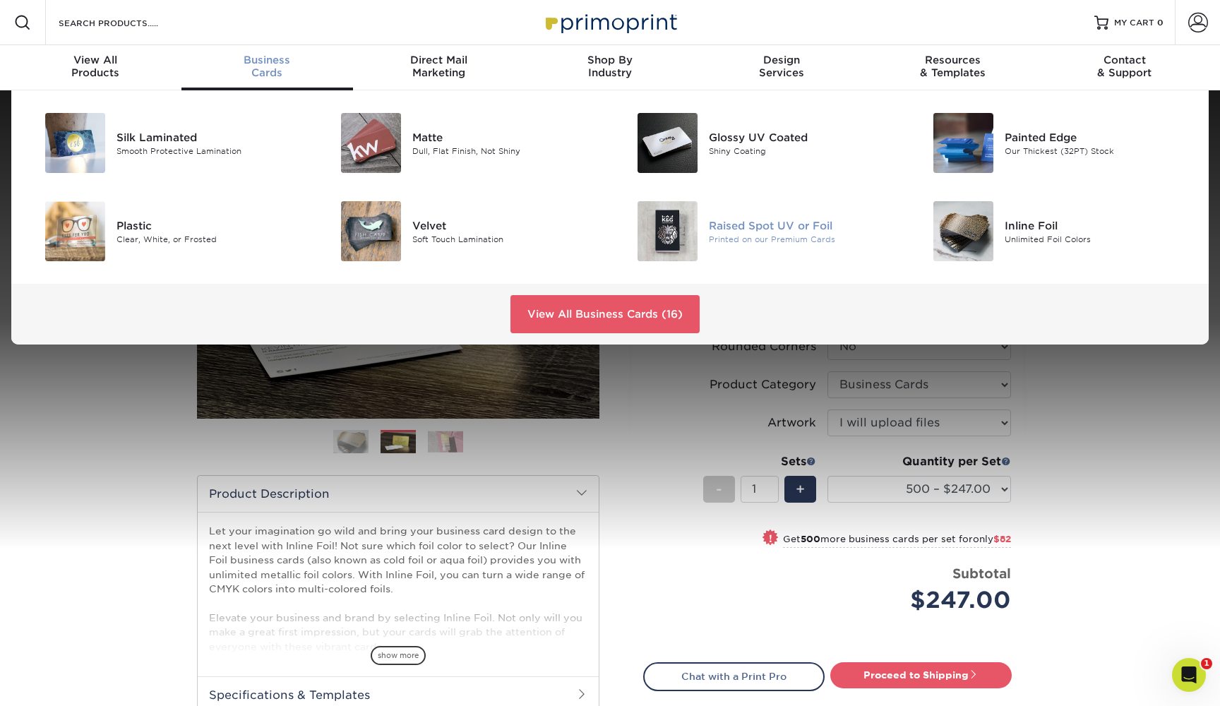
click at [815, 227] on div "Raised Spot UV or Foil" at bounding box center [802, 225] width 187 height 16
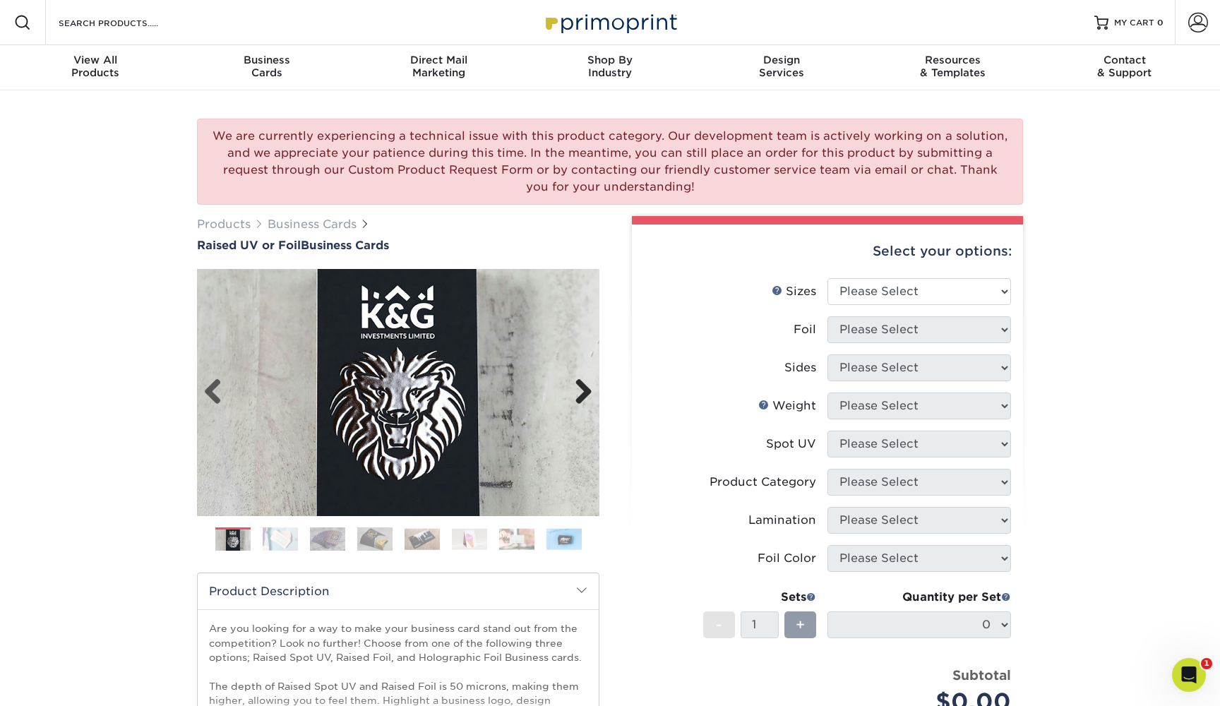
click at [583, 391] on link "Next" at bounding box center [578, 392] width 28 height 28
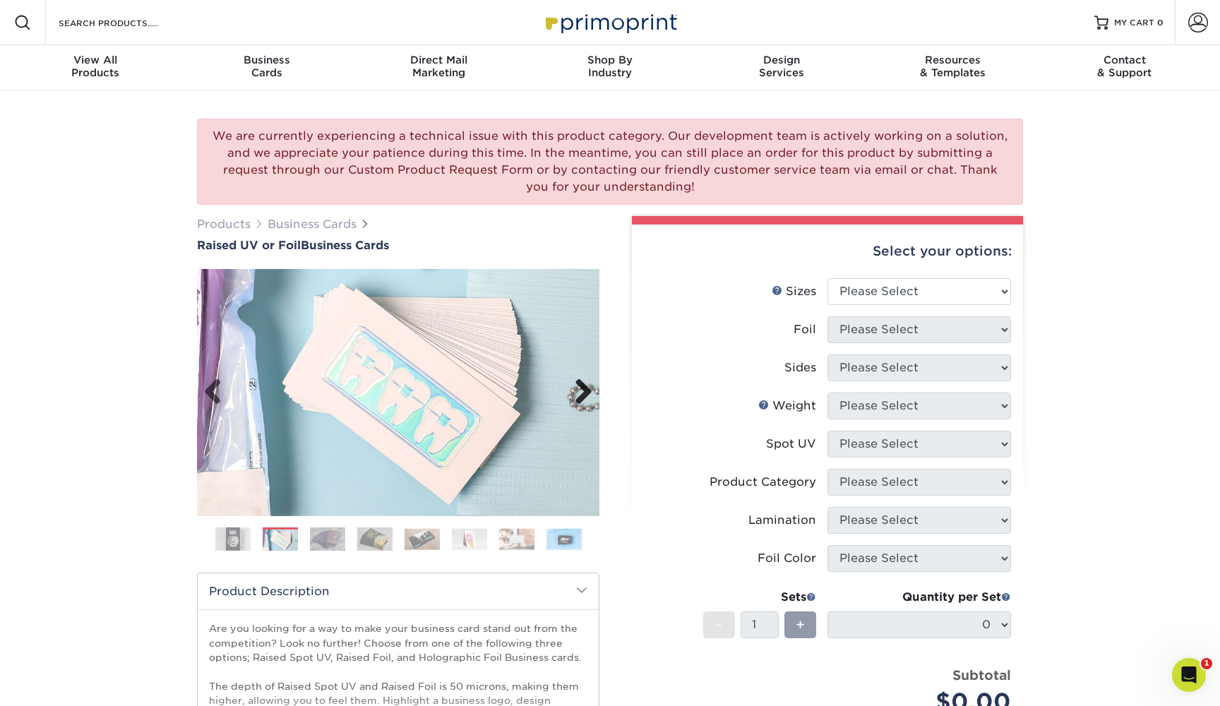
click at [583, 391] on link "Next" at bounding box center [578, 392] width 28 height 28
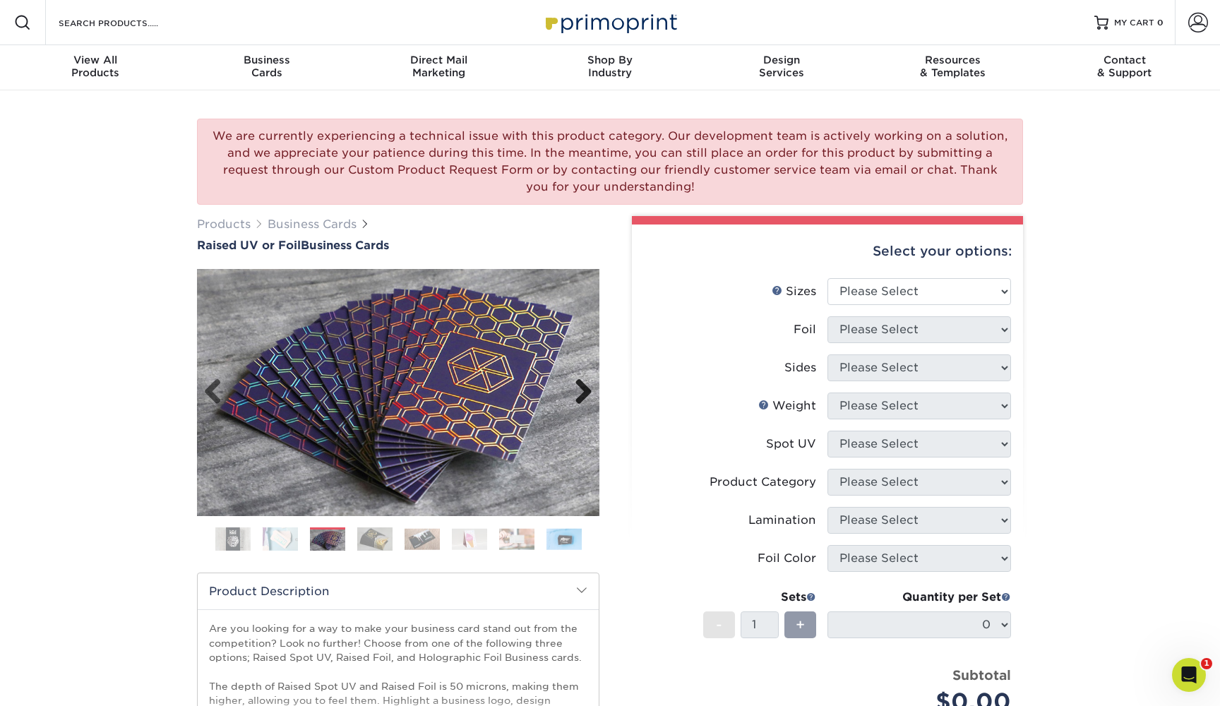
click at [583, 391] on link "Next" at bounding box center [578, 392] width 28 height 28
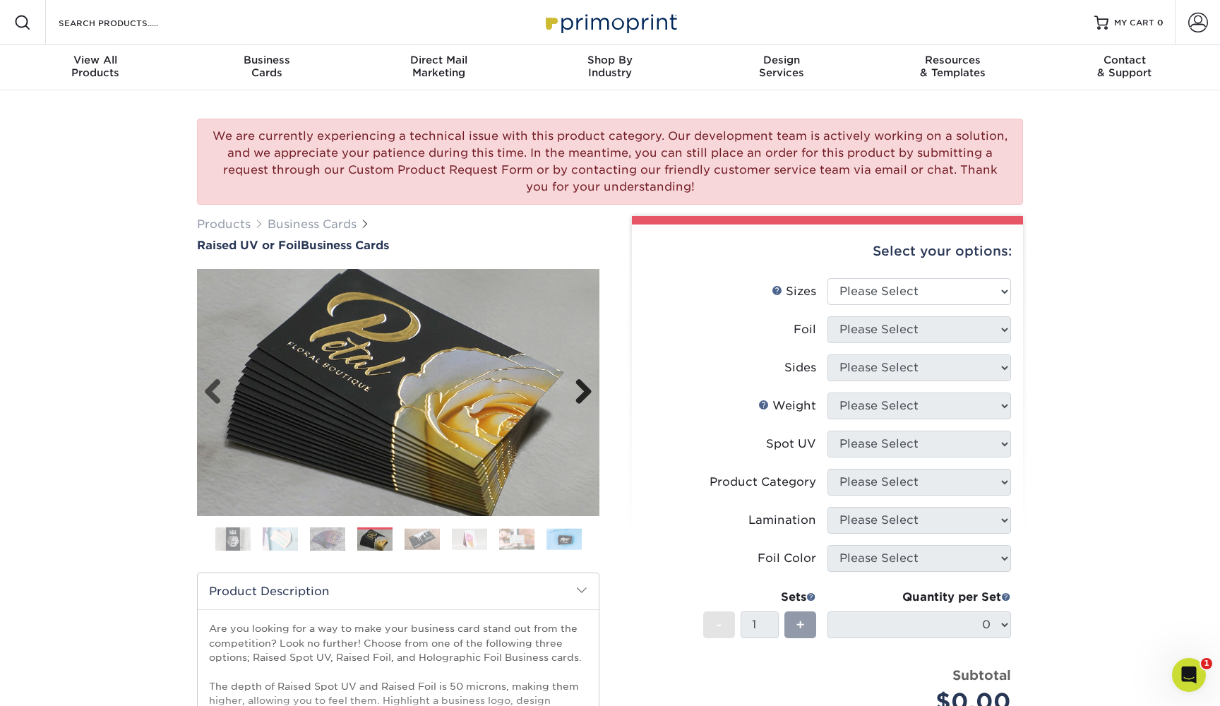
click at [583, 391] on link "Next" at bounding box center [578, 392] width 28 height 28
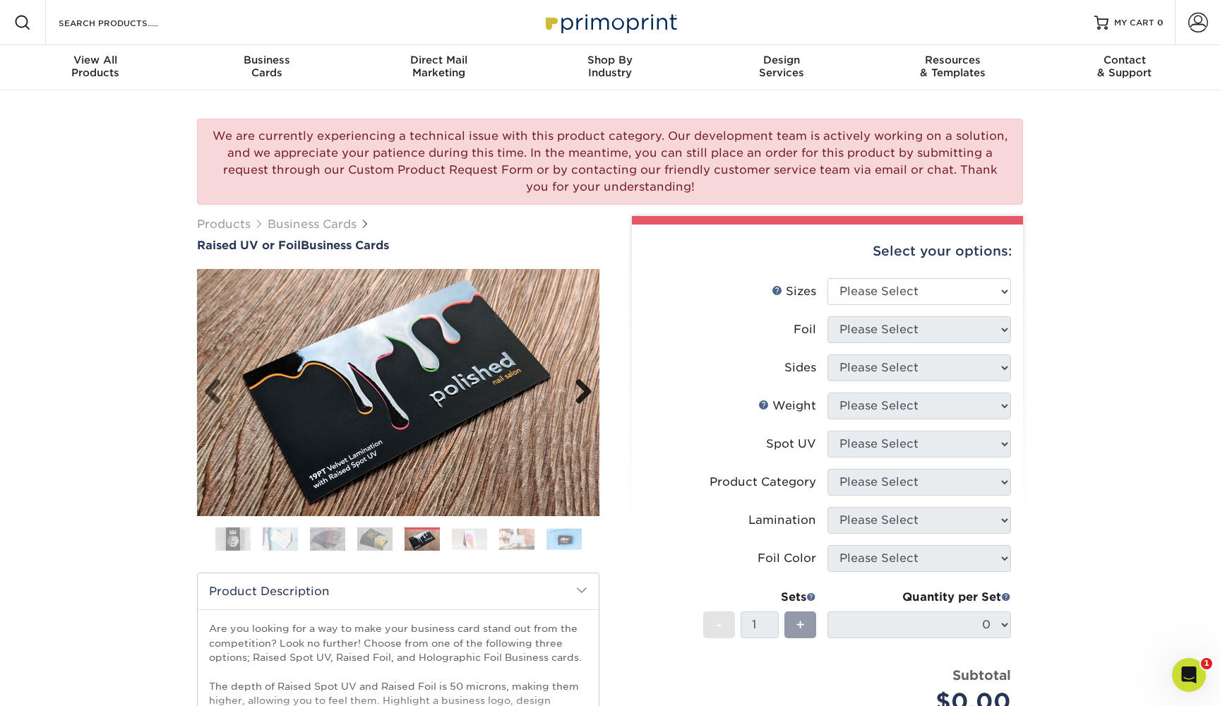
click at [583, 391] on link "Next" at bounding box center [578, 392] width 28 height 28
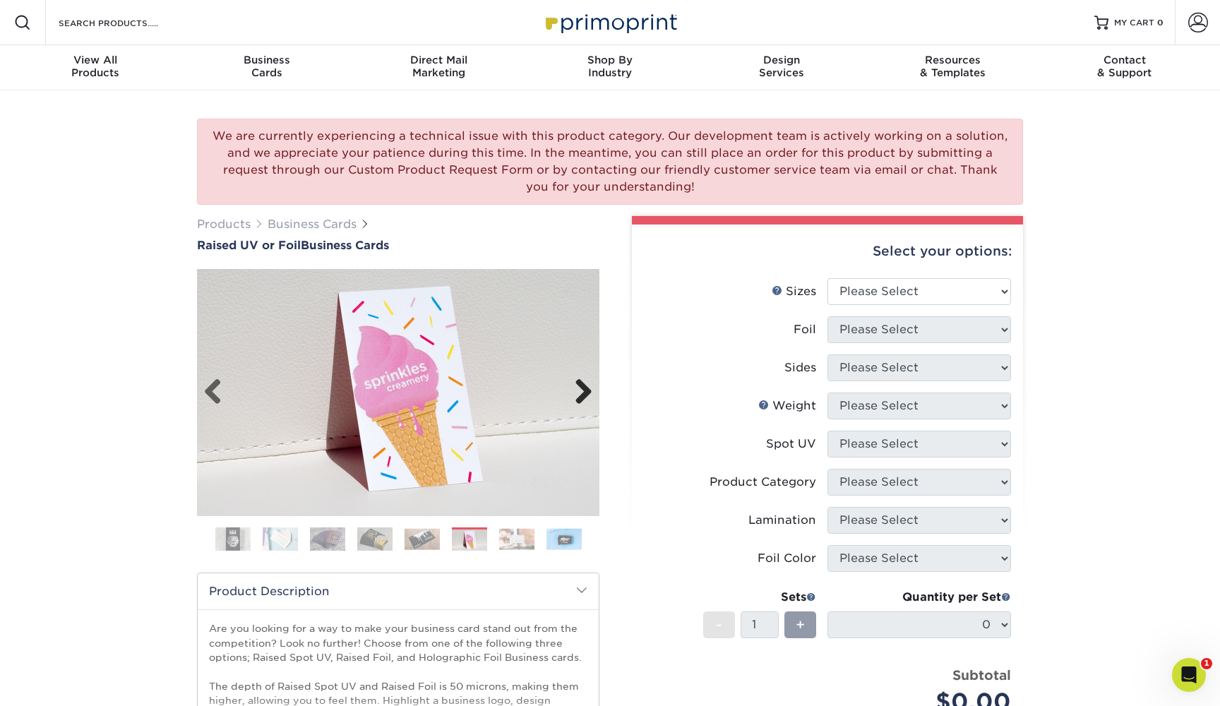
click at [583, 391] on link "Next" at bounding box center [578, 392] width 28 height 28
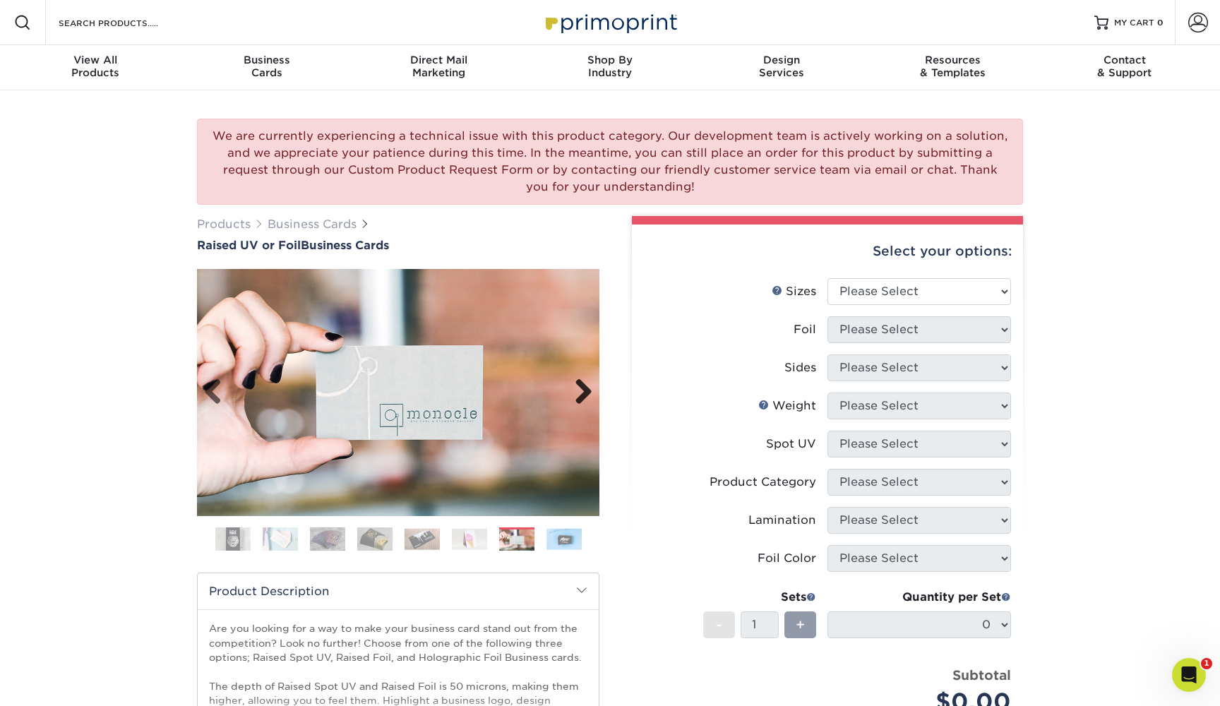
click at [583, 391] on link "Next" at bounding box center [578, 392] width 28 height 28
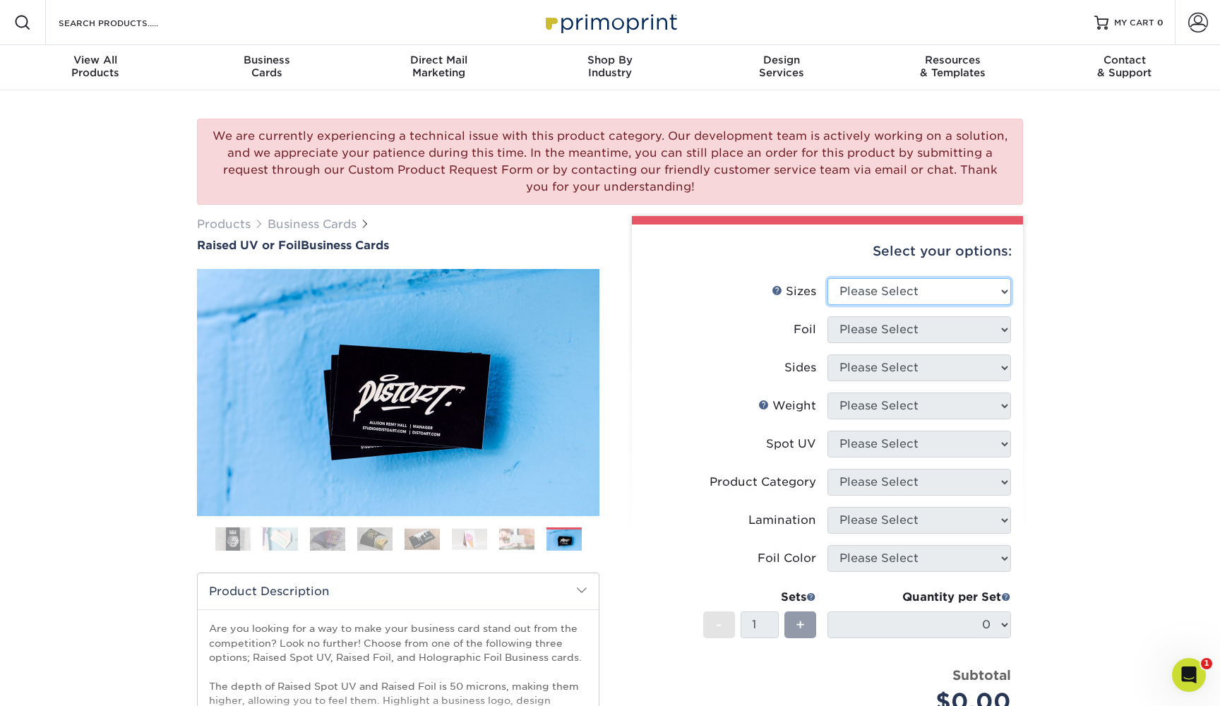
select select "2.00x3.50"
select select "1"
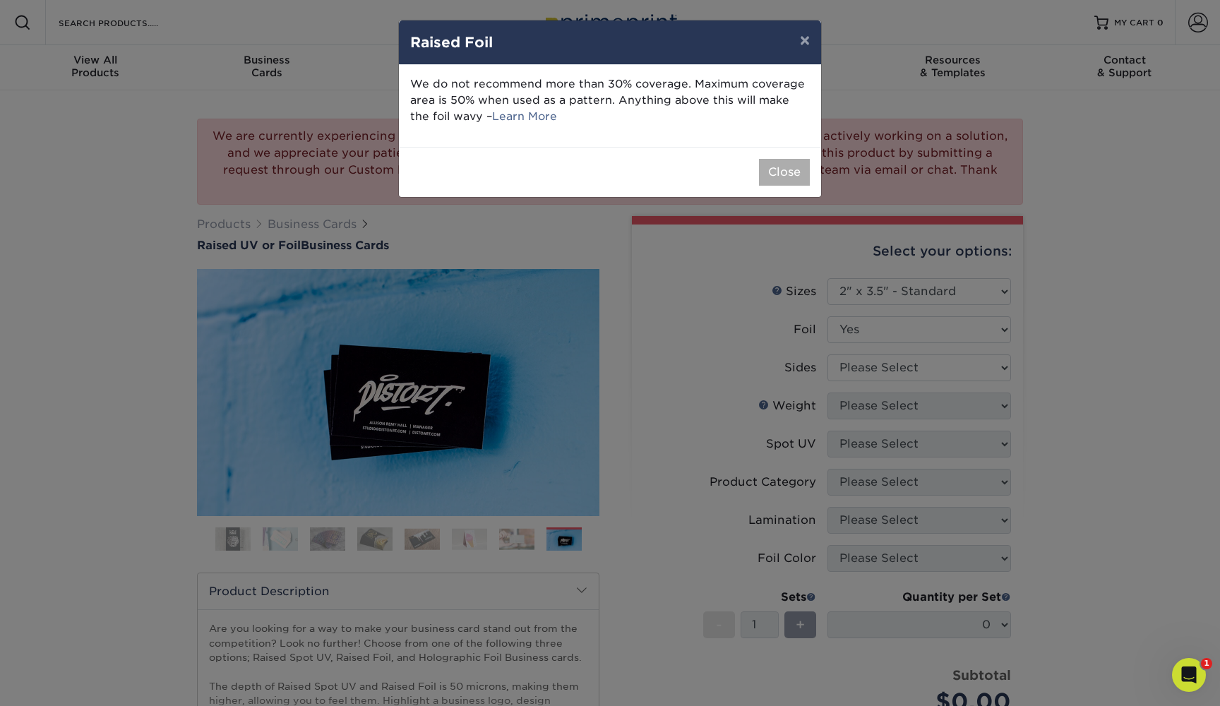
click at [801, 172] on button "Close" at bounding box center [784, 172] width 51 height 27
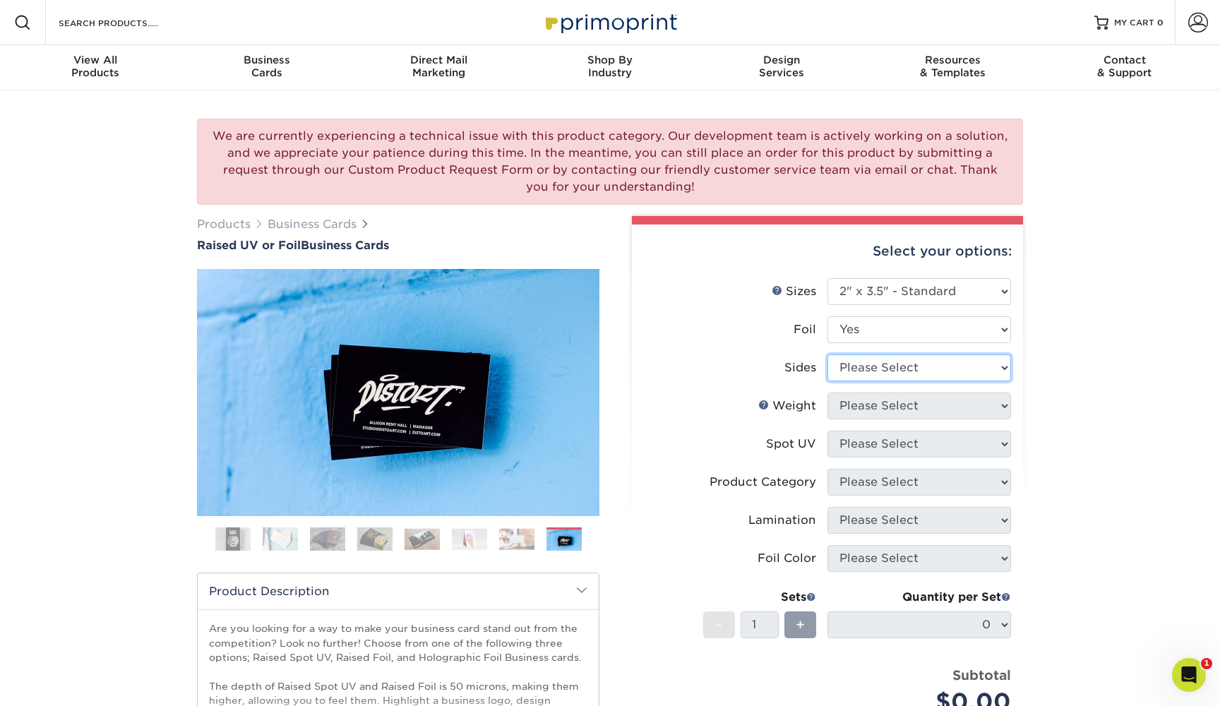
select select "34527644-b4fd-4ffb-9092-1318eefcd9d9"
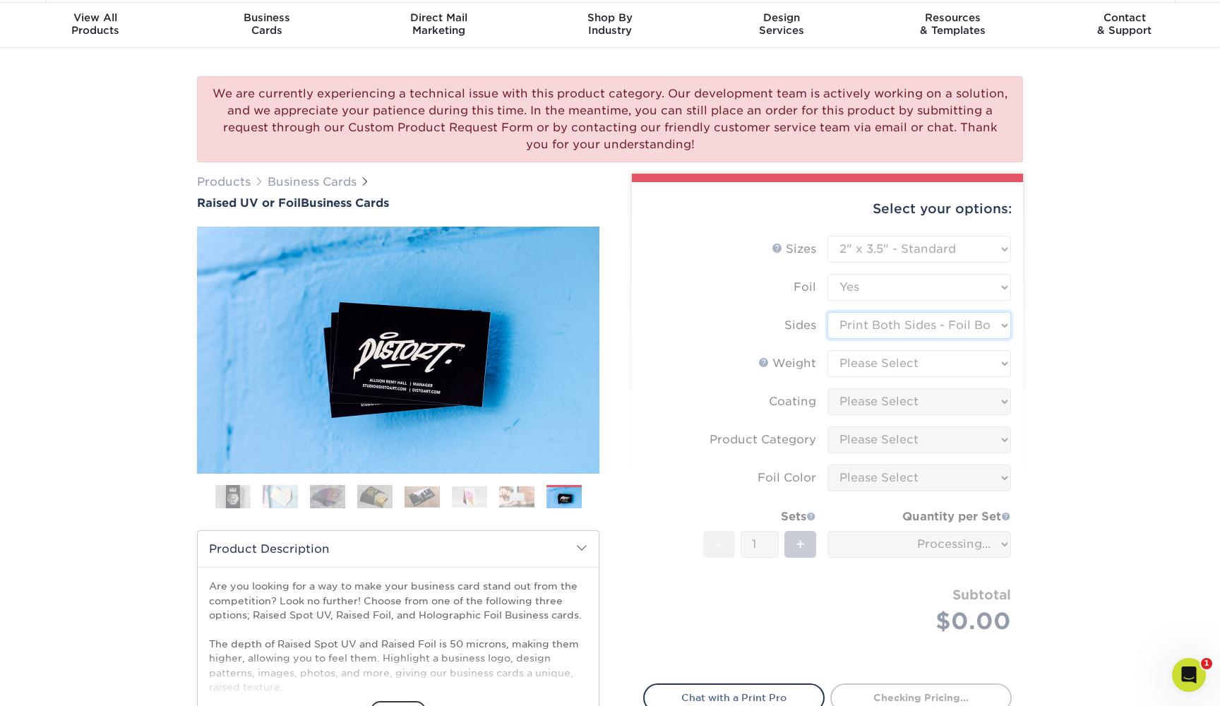
scroll to position [48, 0]
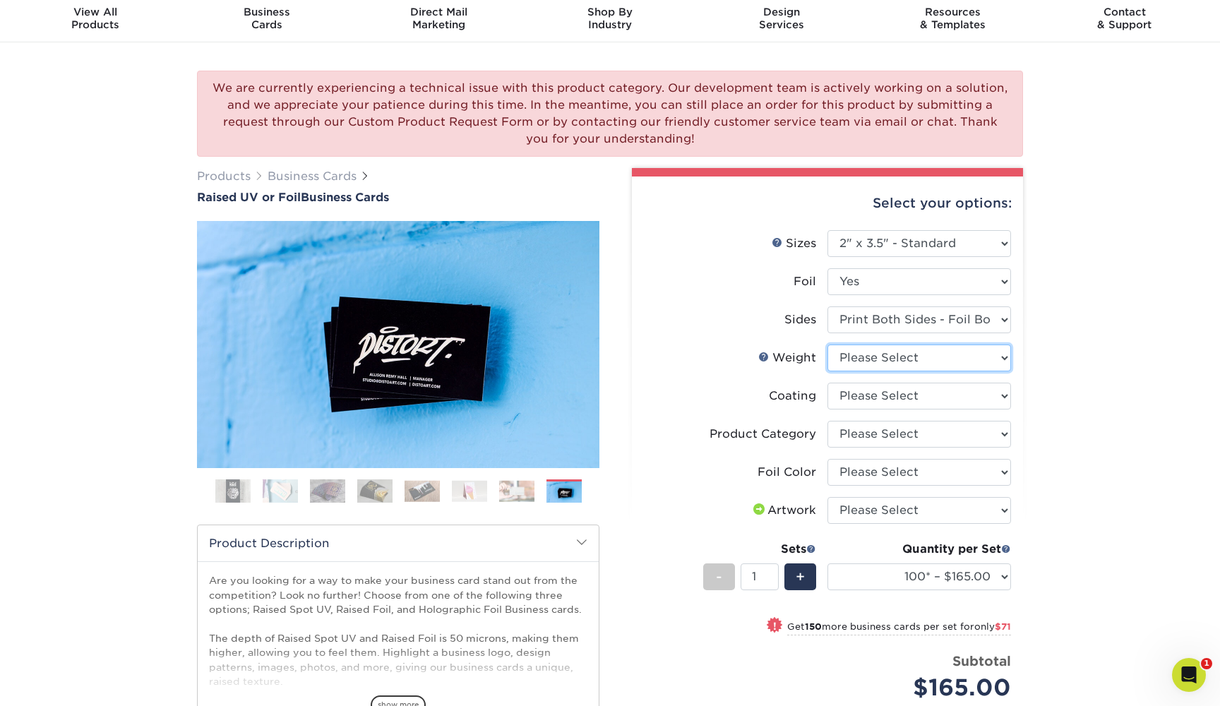
select select "16PT"
select select "3e7618de-abca-4bda-9f97-8b9129e913d8"
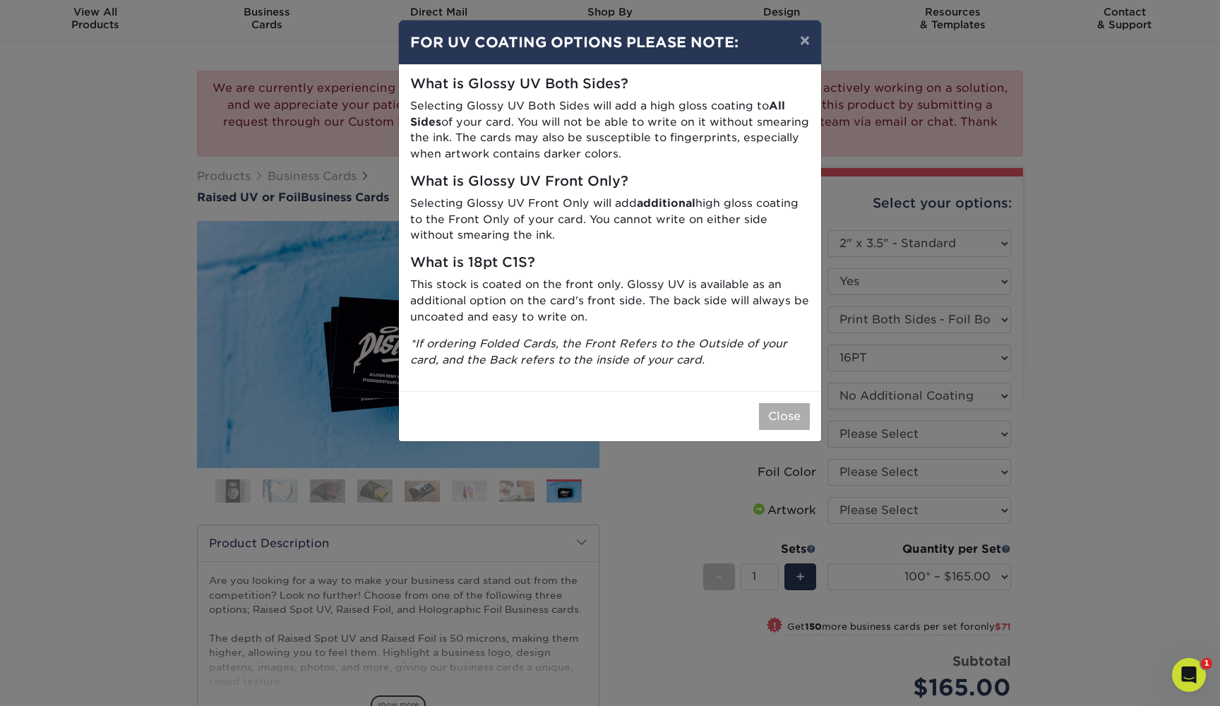
click at [780, 407] on button "Close" at bounding box center [784, 416] width 51 height 27
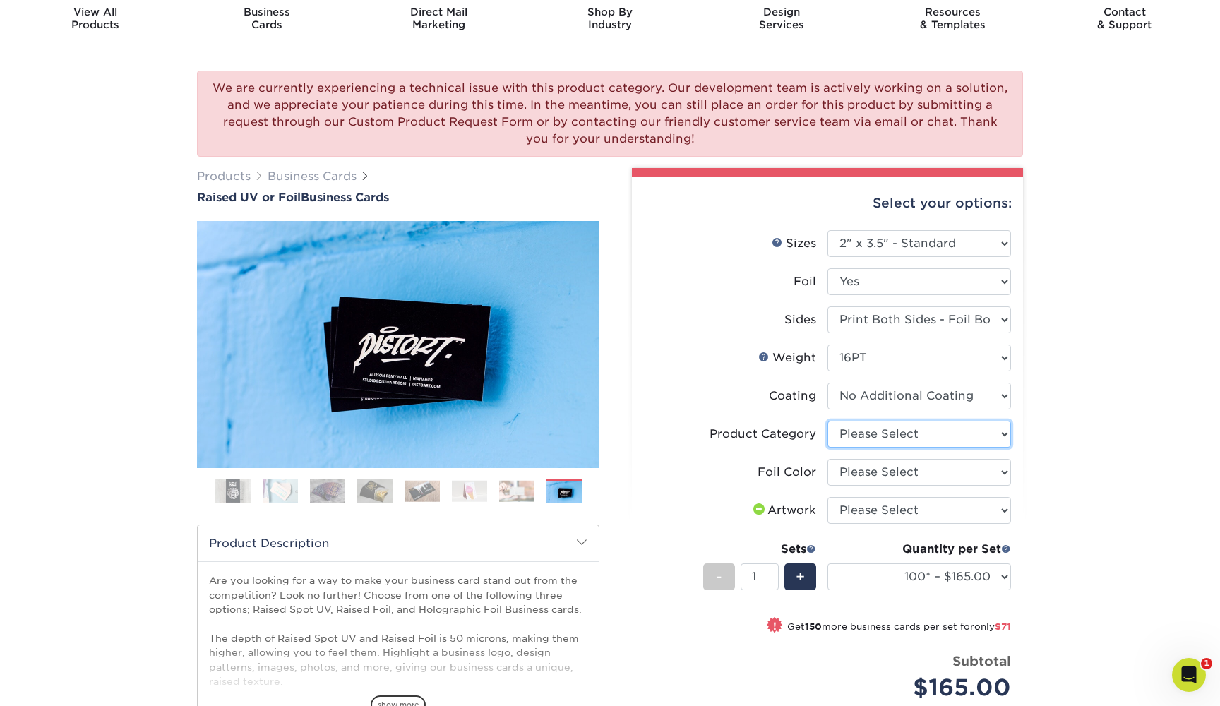
select select "3b5148f1-0588-4f88-a218-97bcfdce65c1"
select select "acffa4a5-22f9-4585-ba3f-0adaa54b8c85"
select select "upload"
select select "250* – $236.00"
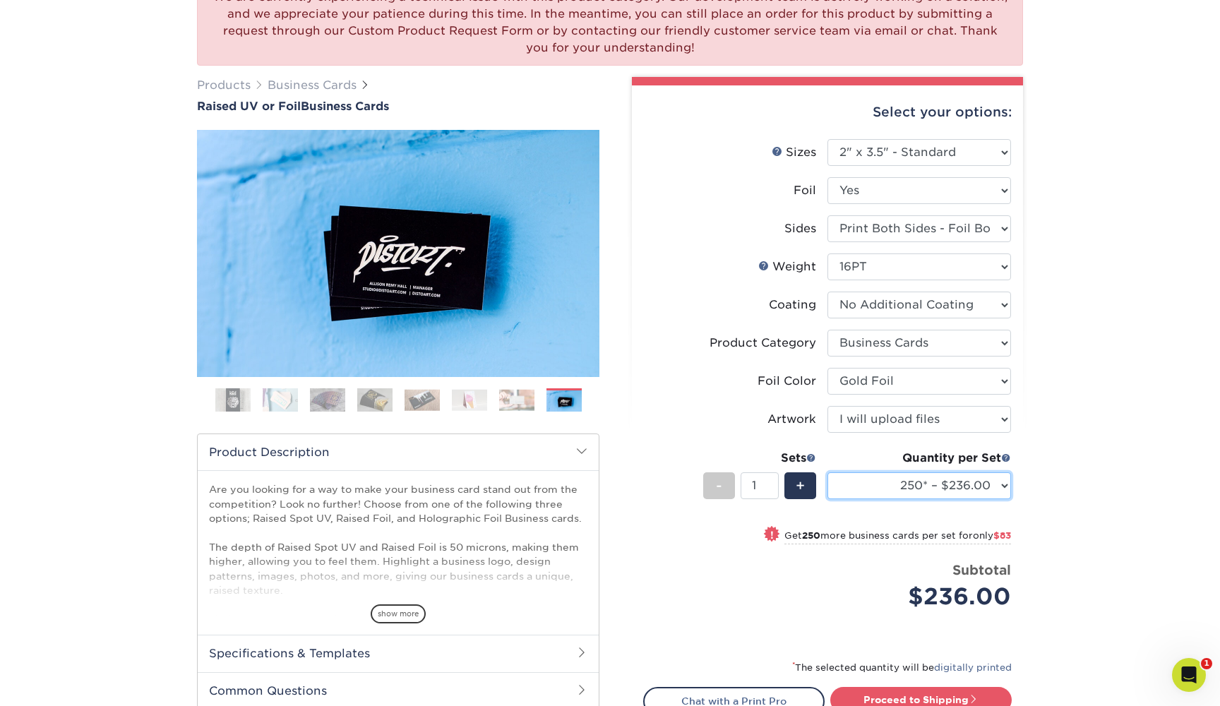
scroll to position [137, 0]
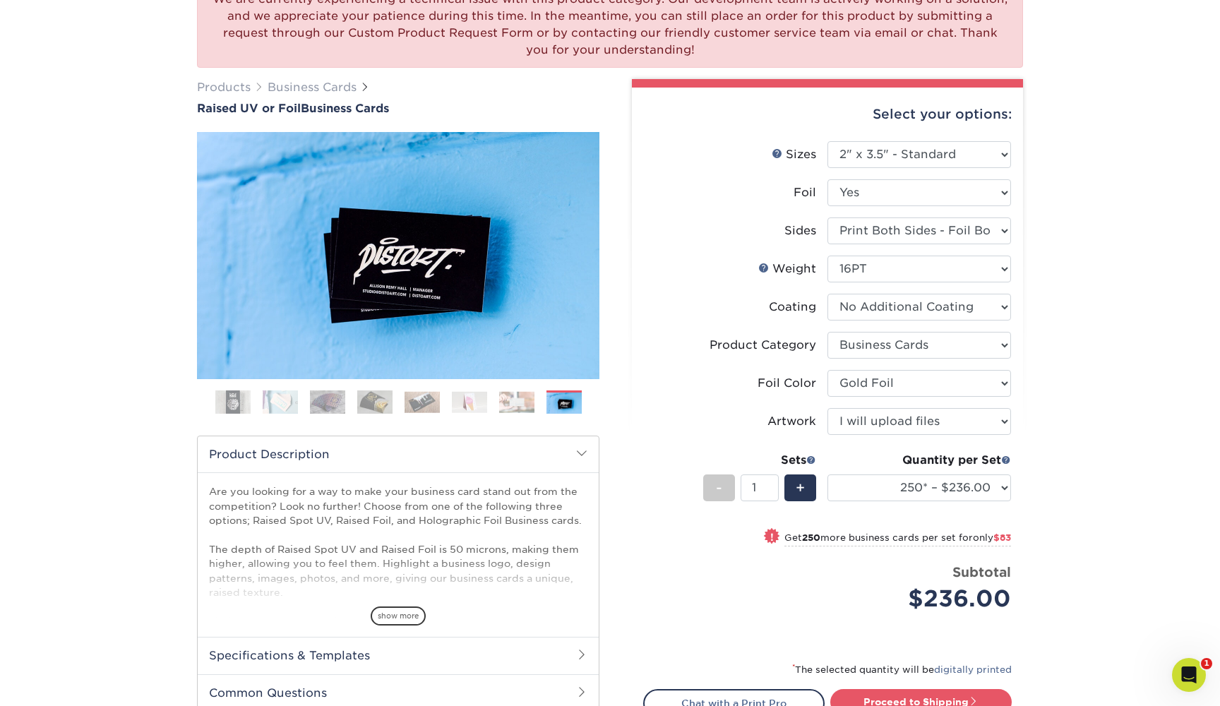
click at [522, 408] on img at bounding box center [516, 402] width 35 height 22
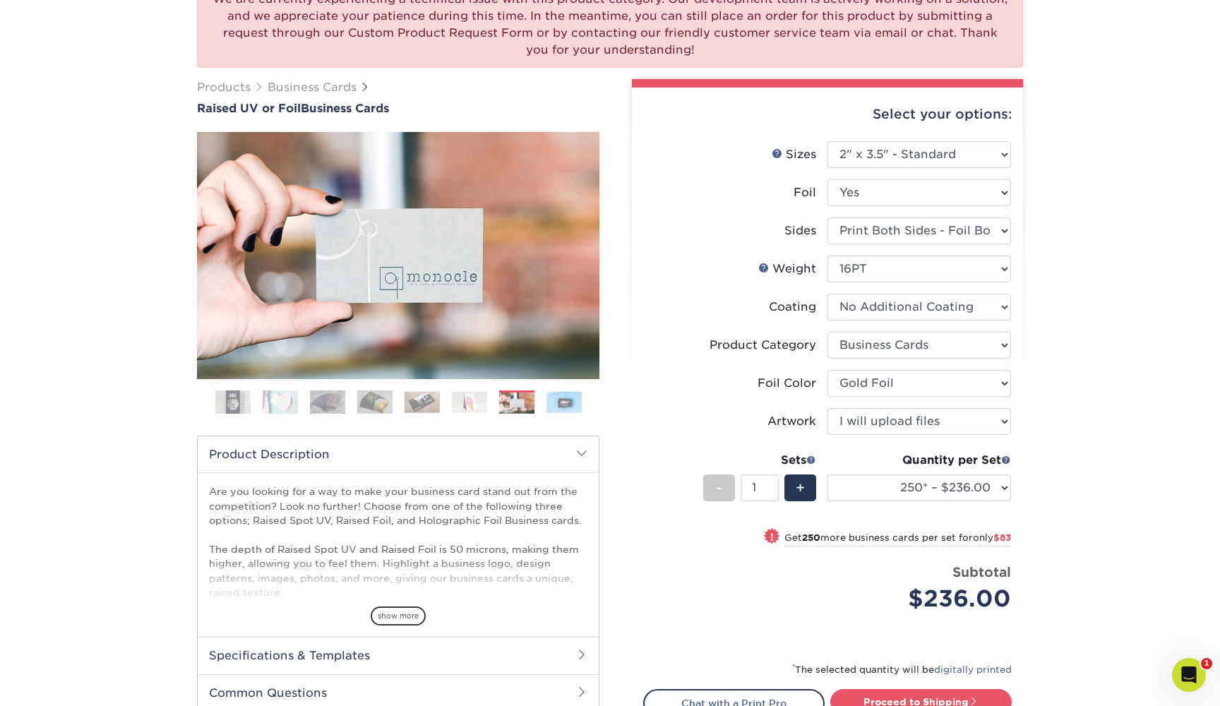
click at [463, 396] on img at bounding box center [469, 402] width 35 height 22
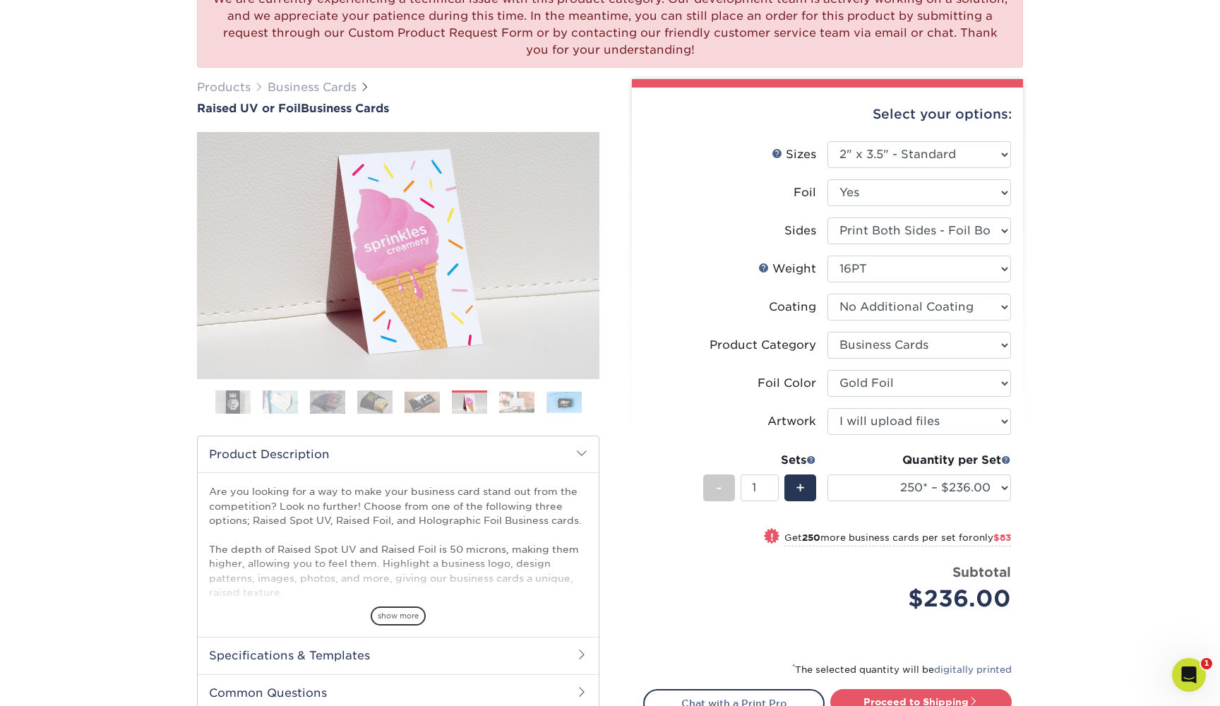
click at [425, 402] on img at bounding box center [422, 402] width 35 height 22
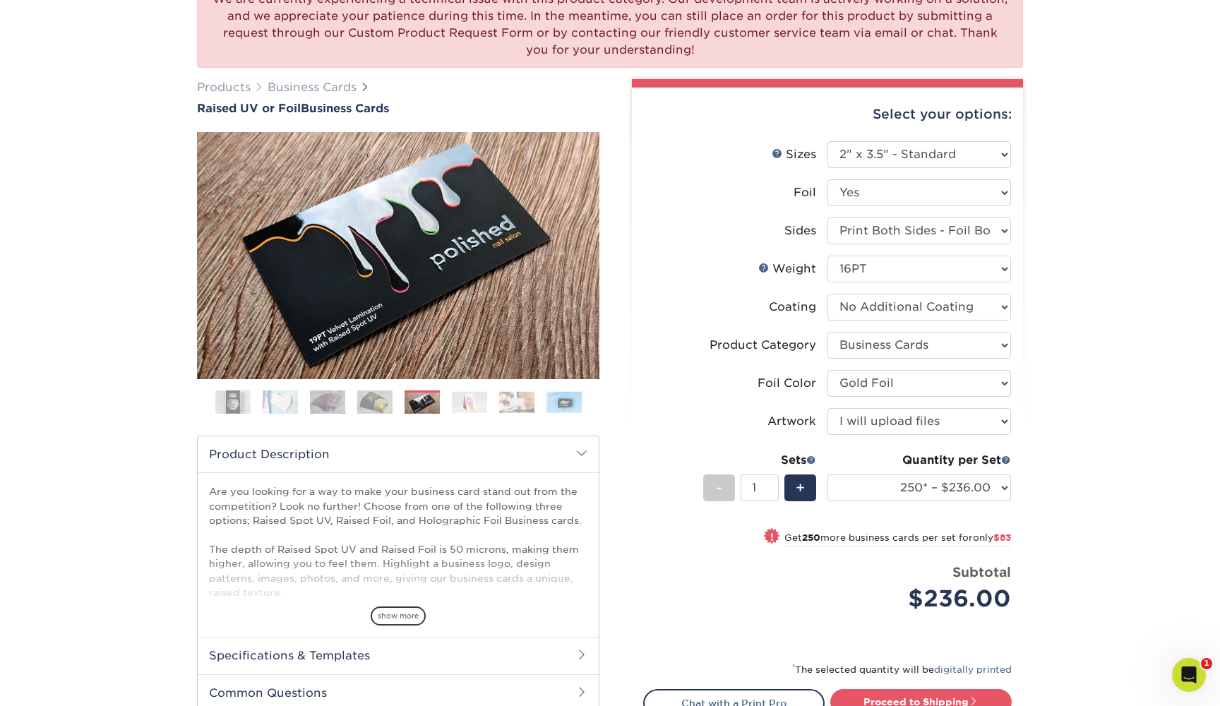
click at [385, 397] on img at bounding box center [374, 402] width 35 height 25
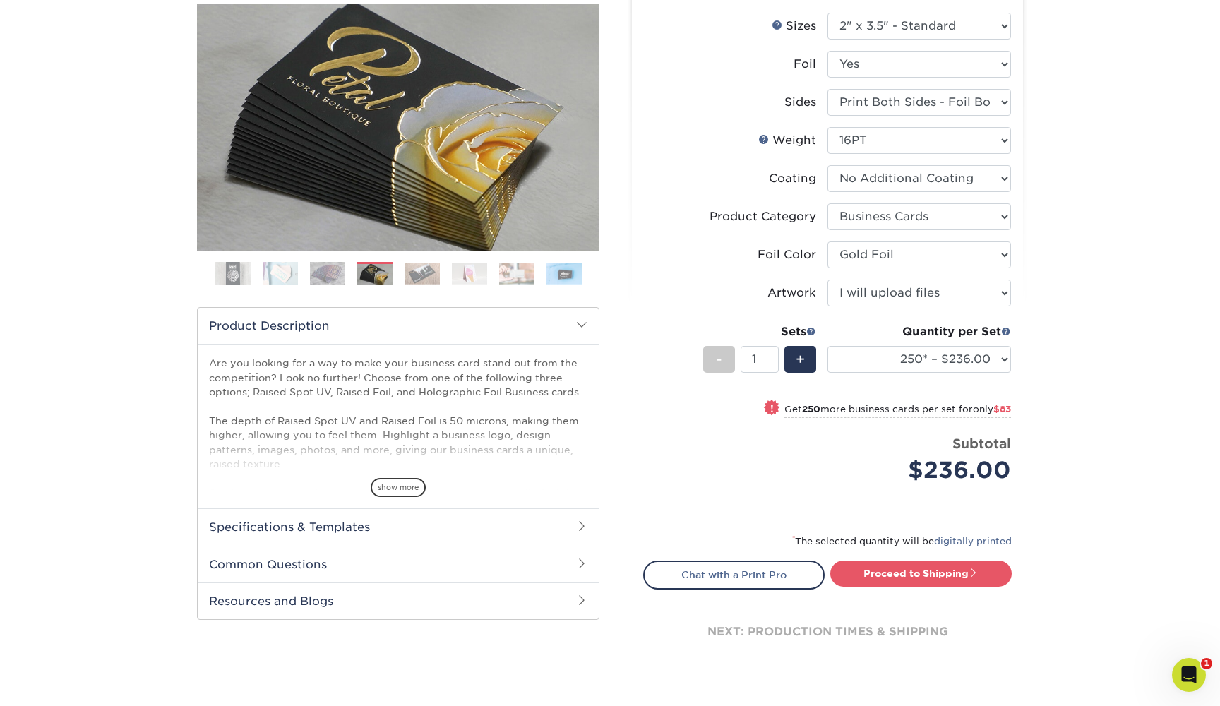
scroll to position [271, 0]
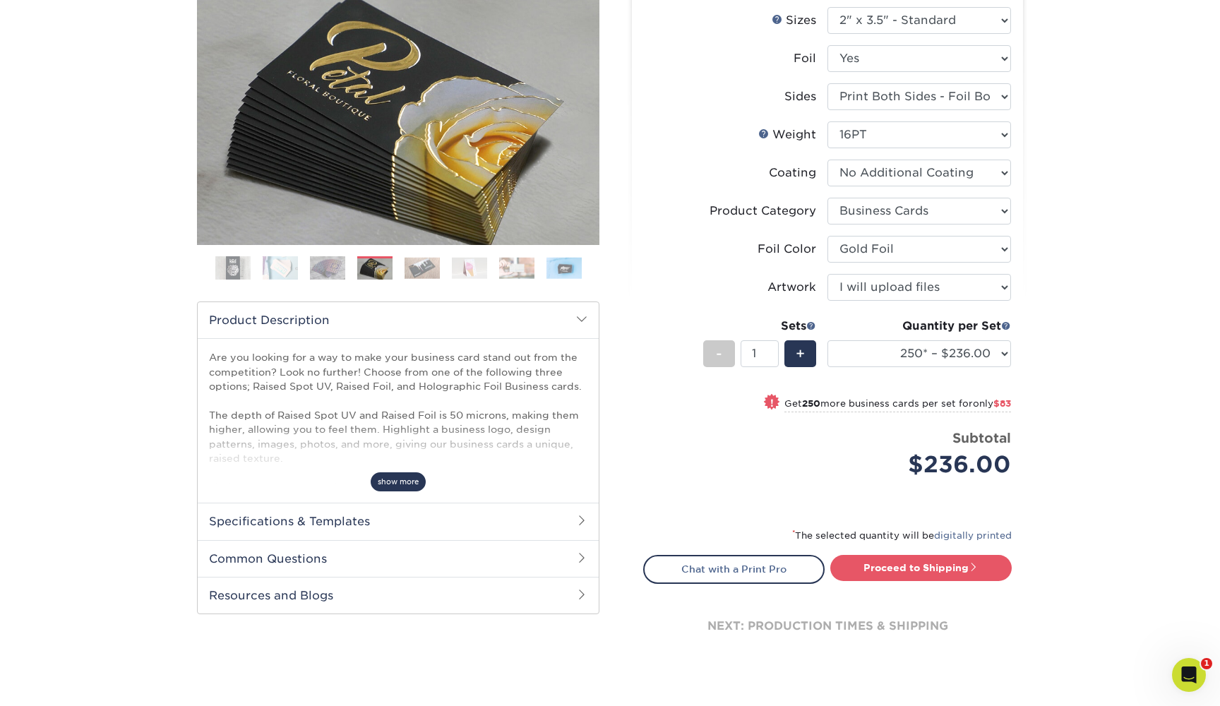
click at [390, 486] on span "show more" at bounding box center [398, 481] width 55 height 19
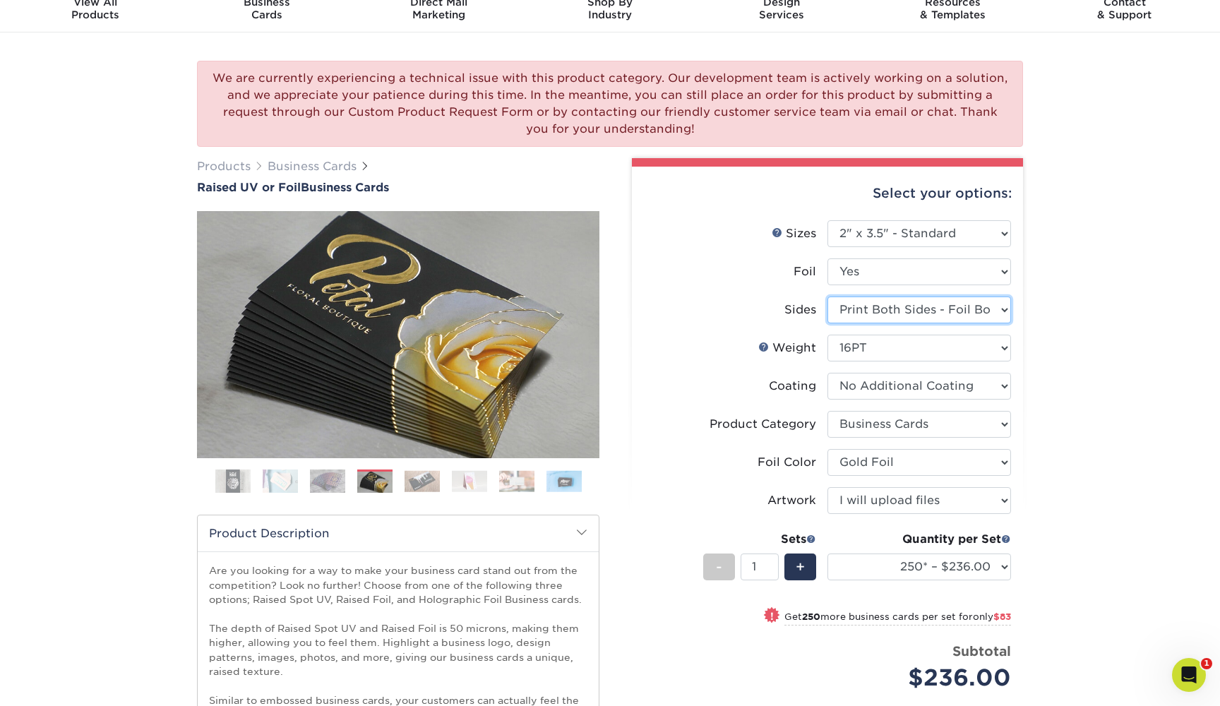
scroll to position [59, 0]
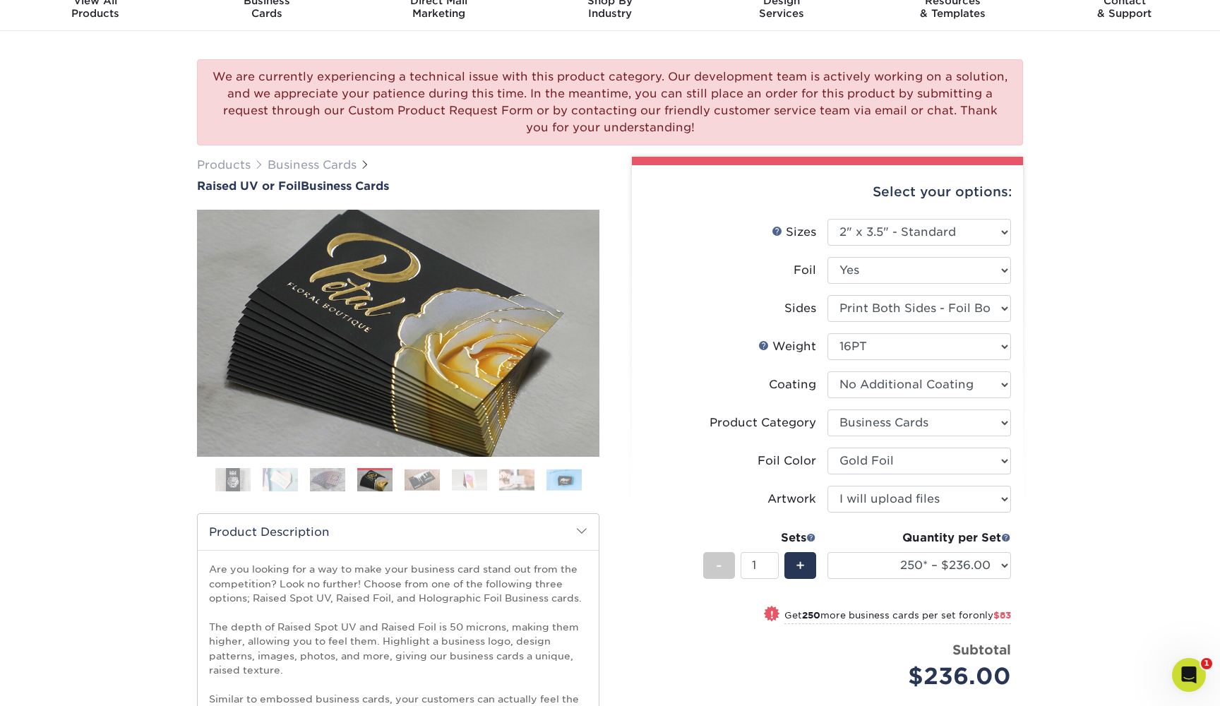
click at [419, 475] on img at bounding box center [422, 480] width 35 height 22
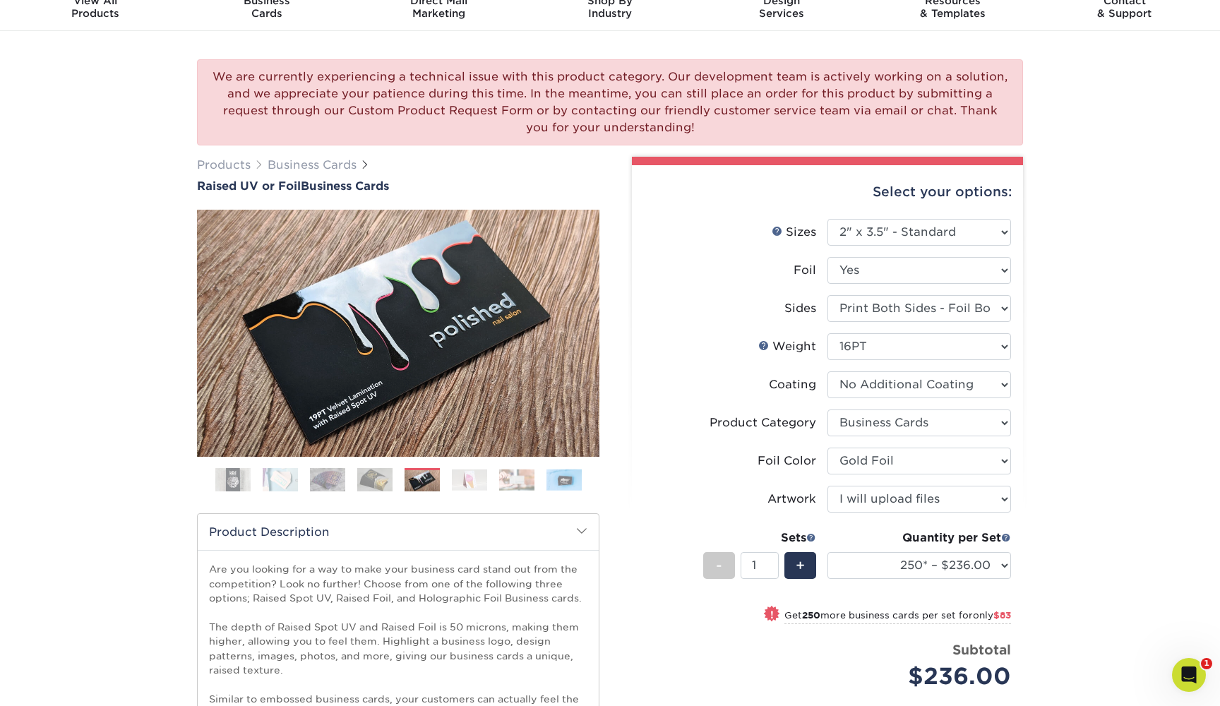
click at [332, 472] on img at bounding box center [327, 479] width 35 height 25
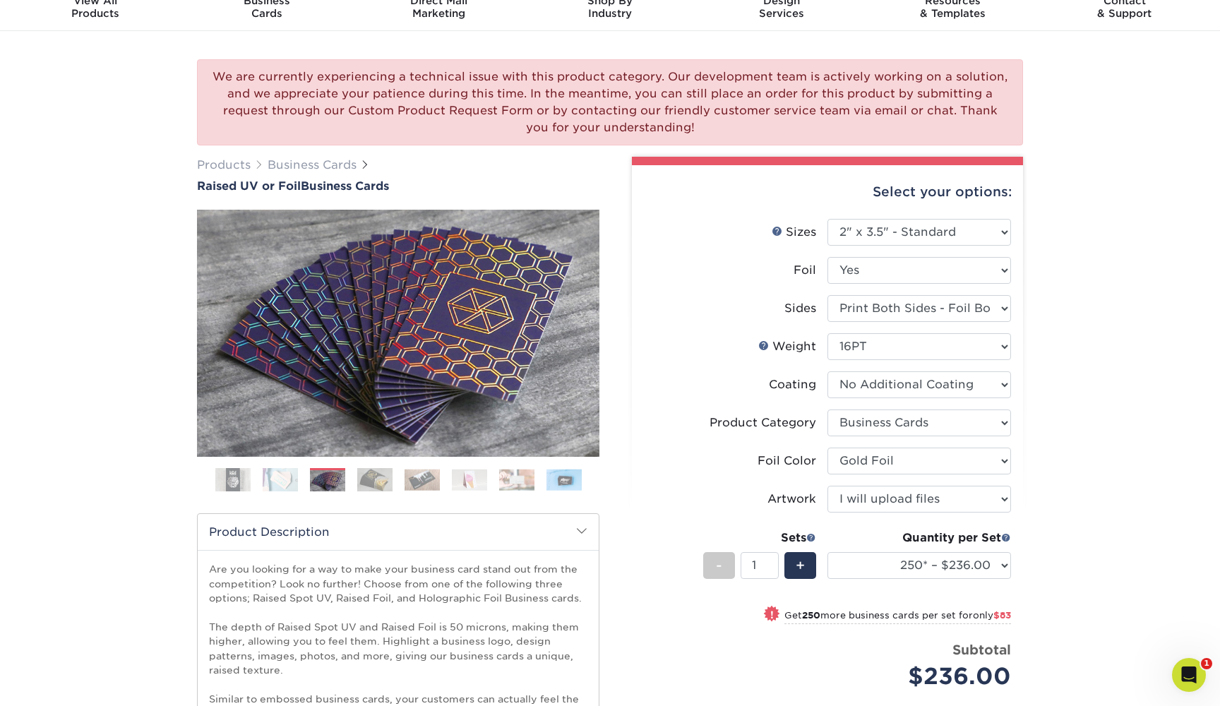
click at [266, 494] on ol at bounding box center [398, 485] width 402 height 34
click at [276, 482] on img at bounding box center [280, 479] width 35 height 25
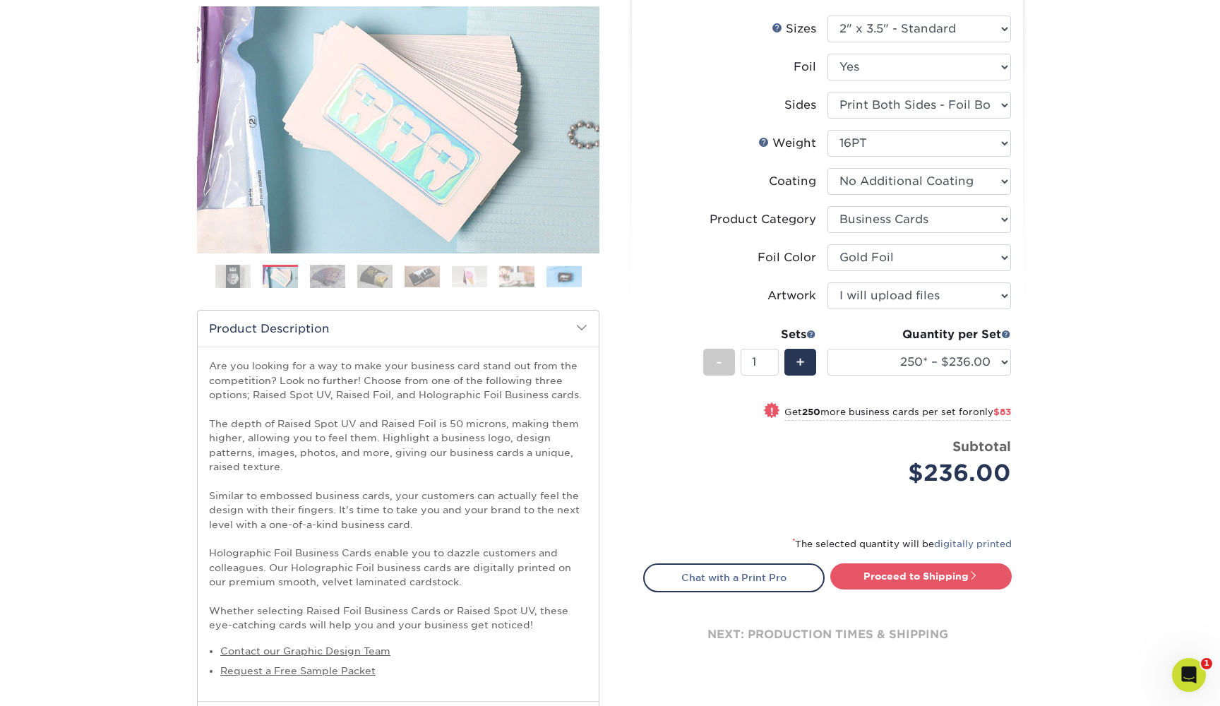
scroll to position [268, 0]
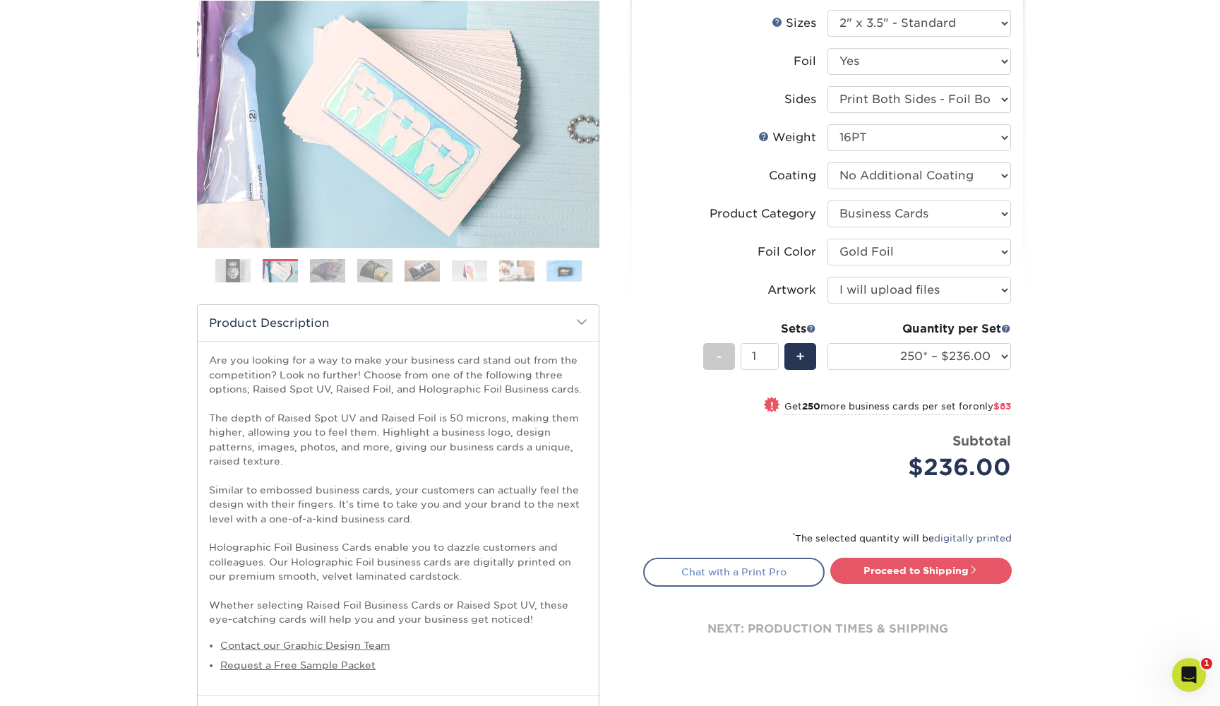
click at [790, 577] on link "Chat with a Print Pro" at bounding box center [733, 572] width 181 height 28
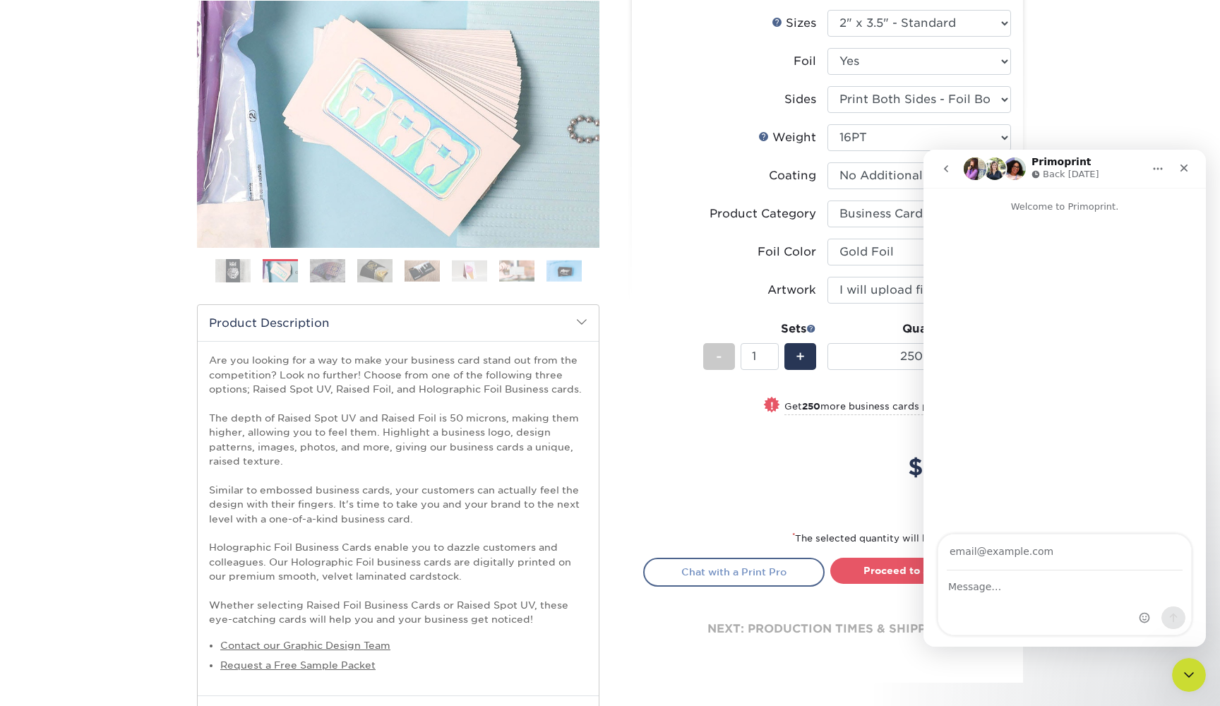
scroll to position [0, 0]
type input "d"
click at [1180, 166] on icon "Close" at bounding box center [1183, 167] width 11 height 11
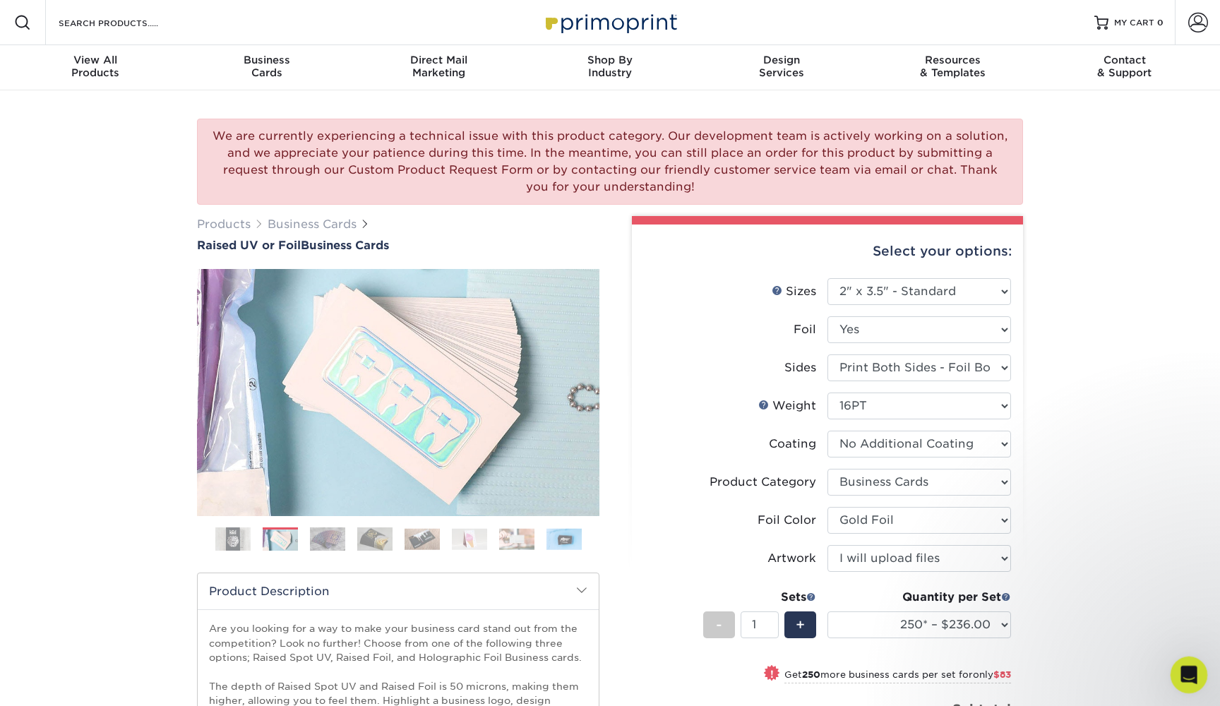
click at [1184, 669] on icon "Open Intercom Messenger" at bounding box center [1186, 672] width 23 height 23
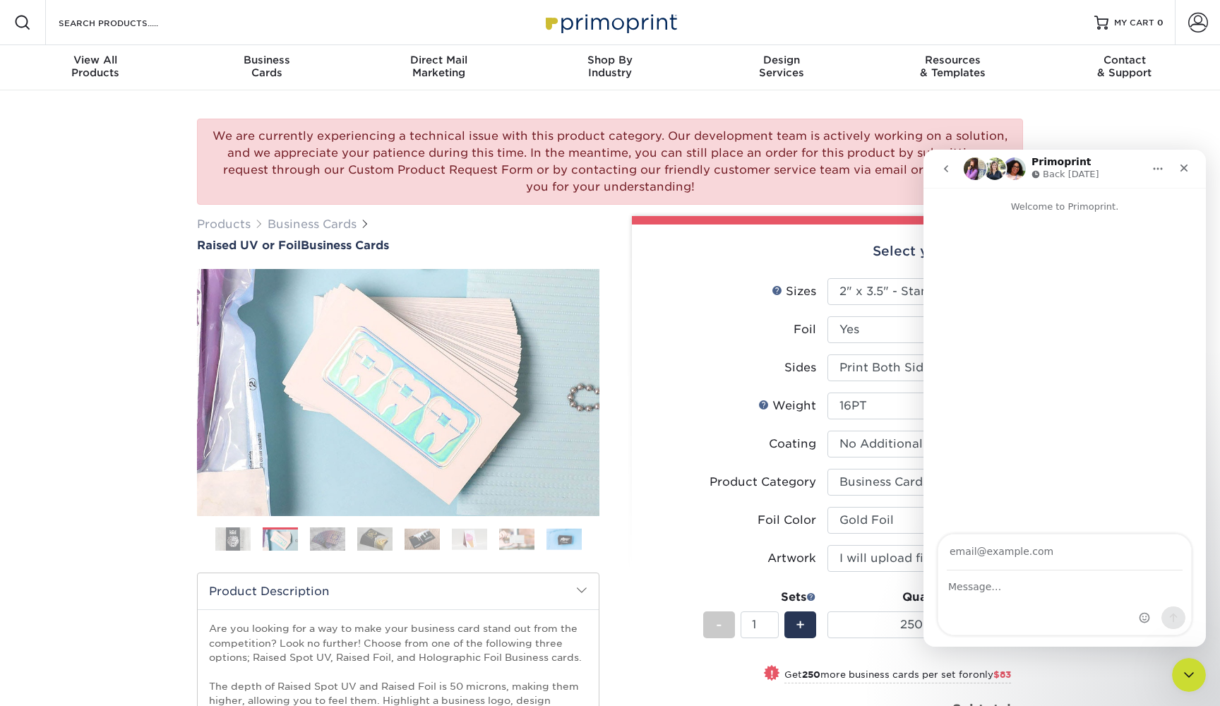
click at [1080, 198] on p "Welcome to Primoprint." at bounding box center [1064, 201] width 282 height 26
click at [993, 551] on input "Your email" at bounding box center [1065, 552] width 236 height 36
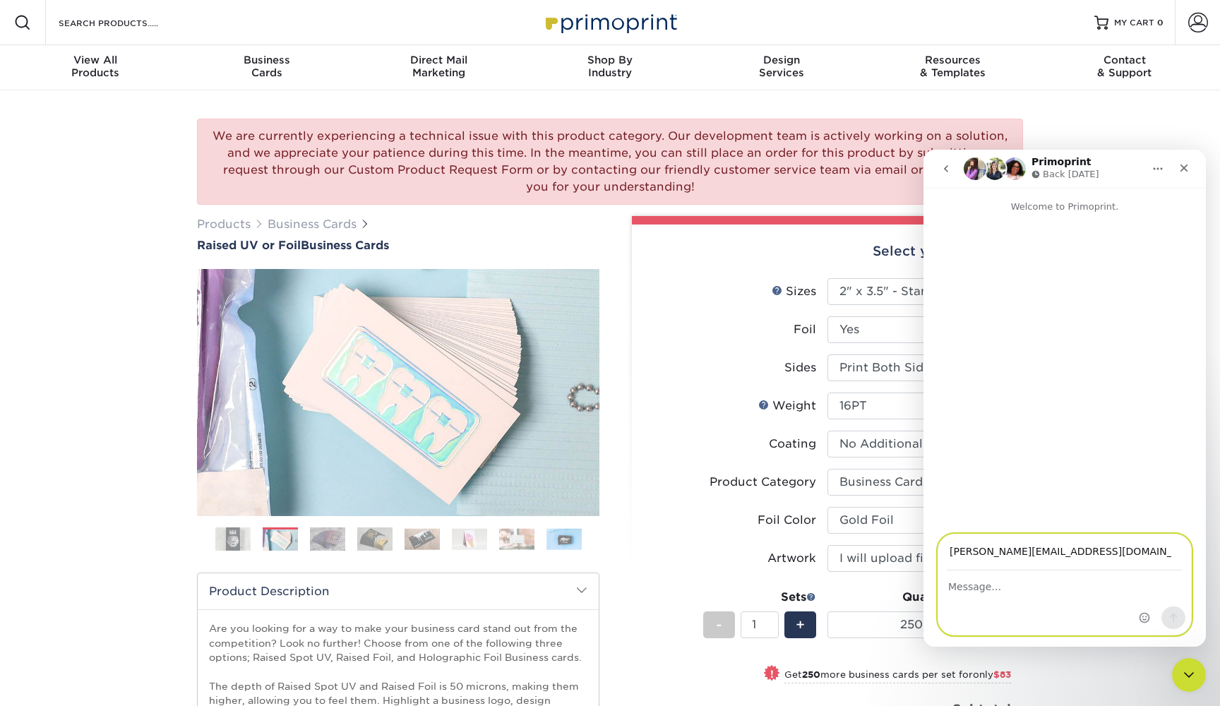
type input "devlin@protectiondogs.com"
click at [1018, 586] on textarea "Message…" at bounding box center [1064, 583] width 253 height 24
type textarea "H"
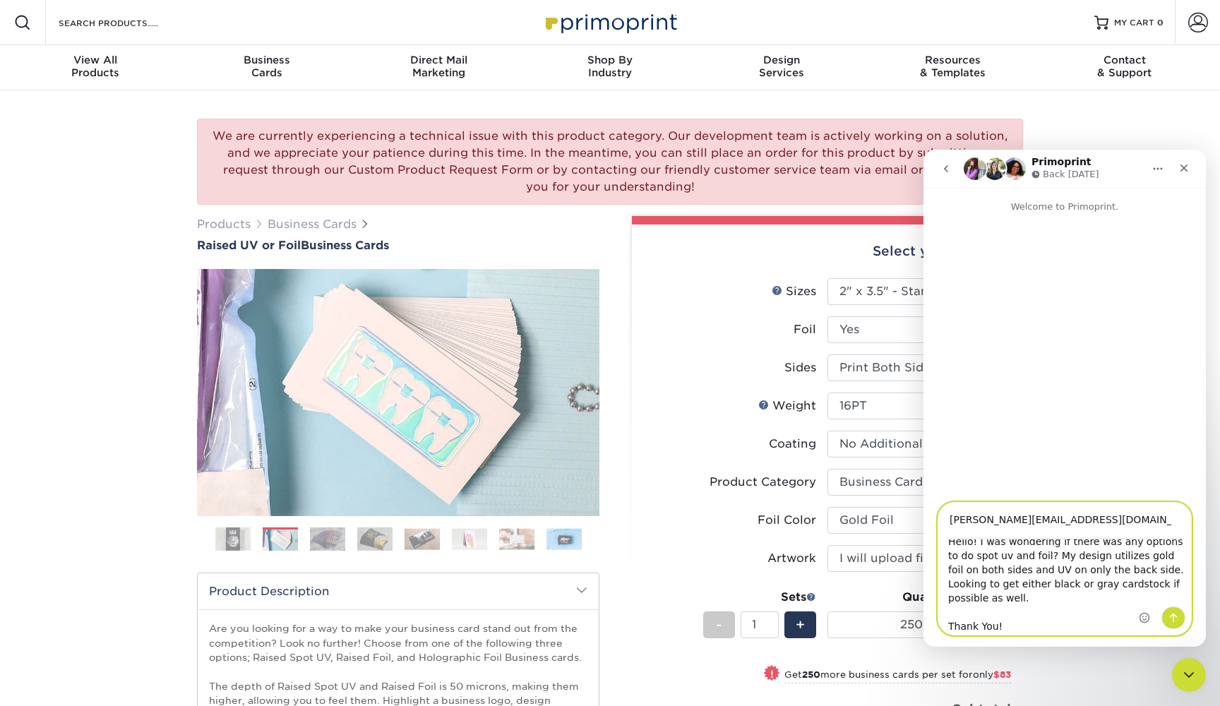
scroll to position [13, 0]
click at [1034, 556] on textarea "Hello! I was wondering if there was any options to do spot uv and foil? My desi…" at bounding box center [1064, 586] width 253 height 95
click at [1077, 589] on textarea "Hello! I was wondering if there was any options to do spot uv and foil? My desi…" at bounding box center [1064, 586] width 253 height 95
type textarea "Hello! I was wondering if there was any options to do spot uv and foil? My desi…"
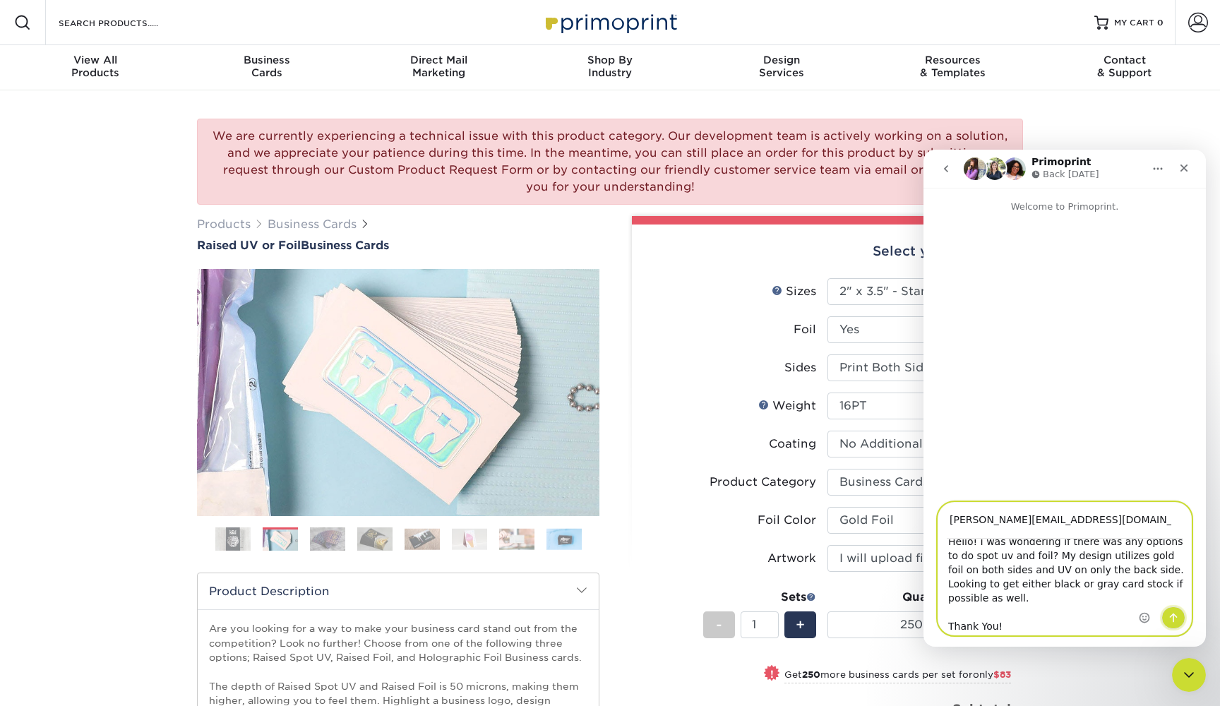
click at [1174, 617] on icon "Send a message…" at bounding box center [1173, 617] width 11 height 11
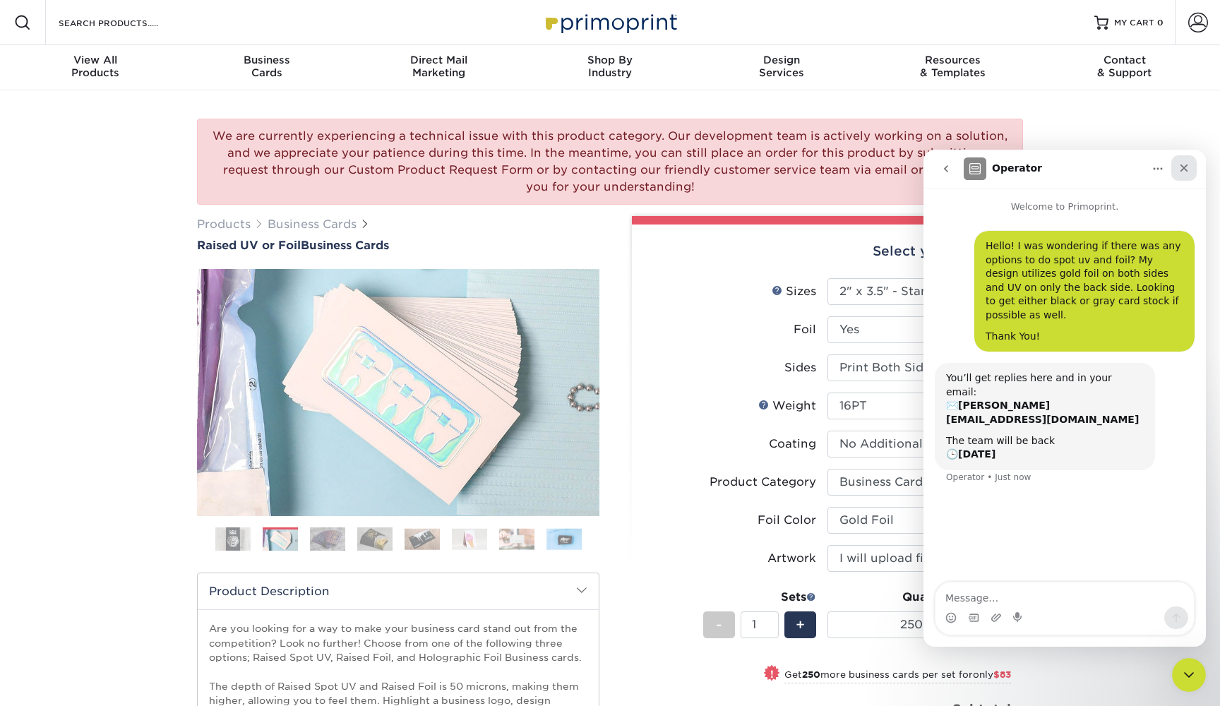
click at [1179, 171] on icon "Close" at bounding box center [1183, 167] width 11 height 11
